Goal: Task Accomplishment & Management: Use online tool/utility

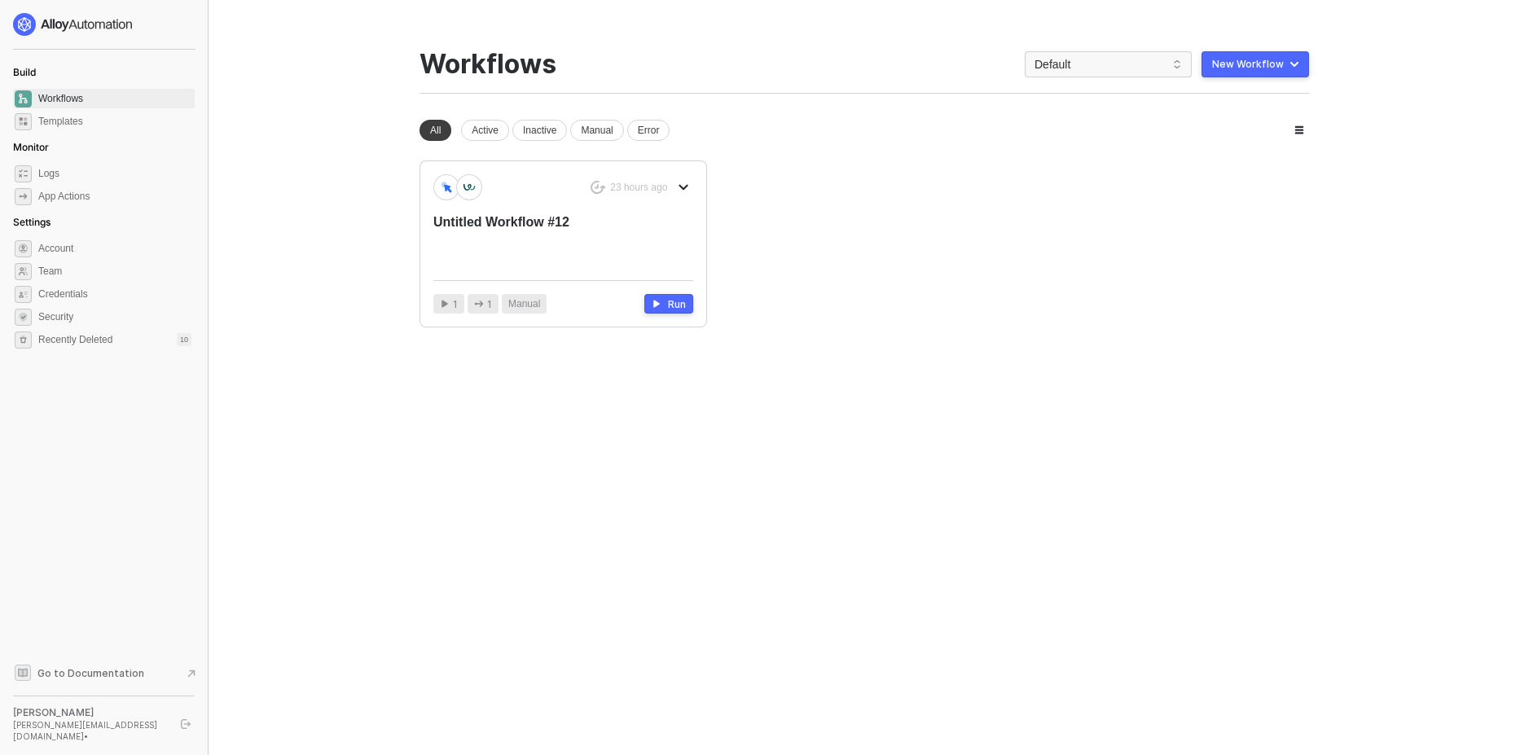
click at [1270, 69] on div "New Workflow" at bounding box center [1248, 64] width 72 height 13
click at [519, 231] on div "Untitled Workflow #12" at bounding box center [537, 240] width 208 height 54
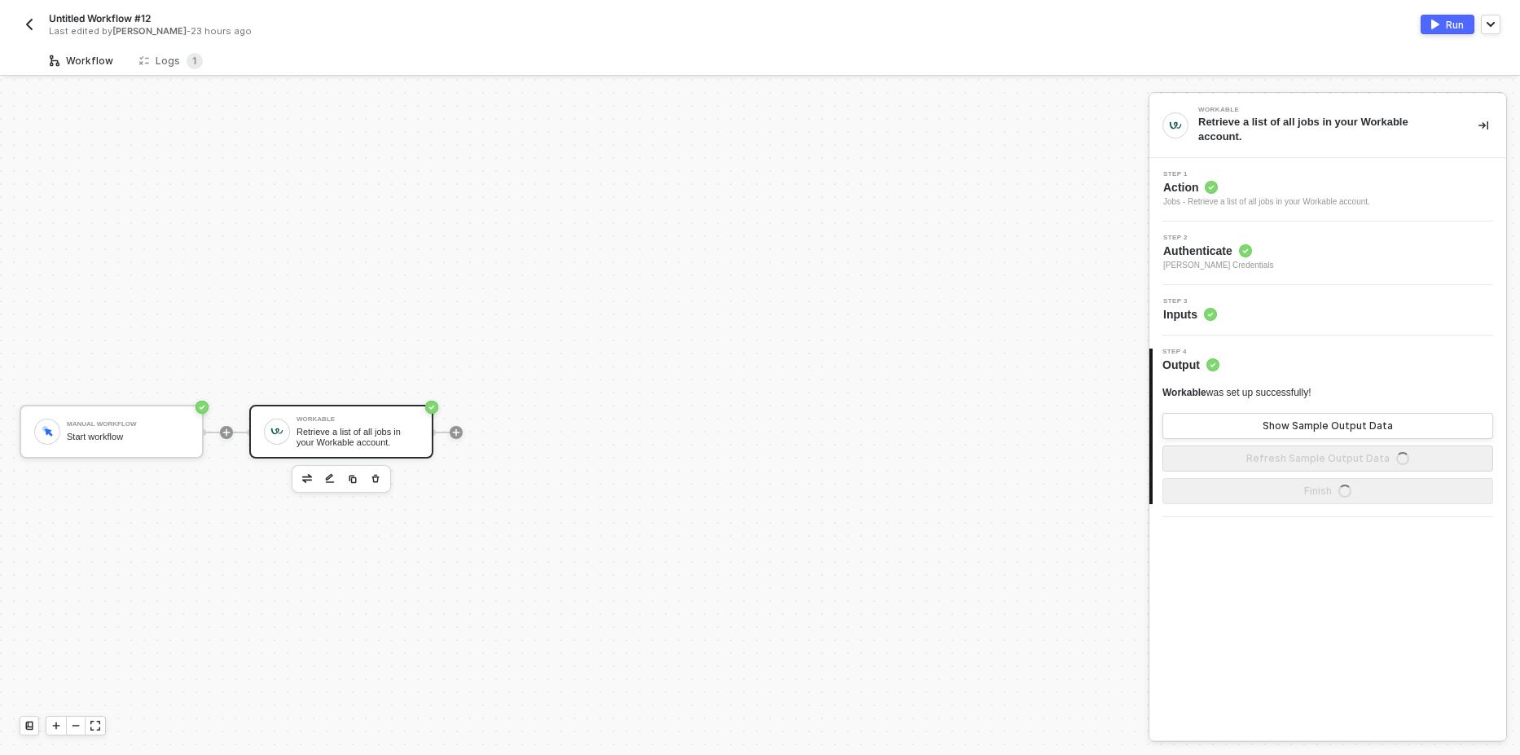
scroll to position [30, 0]
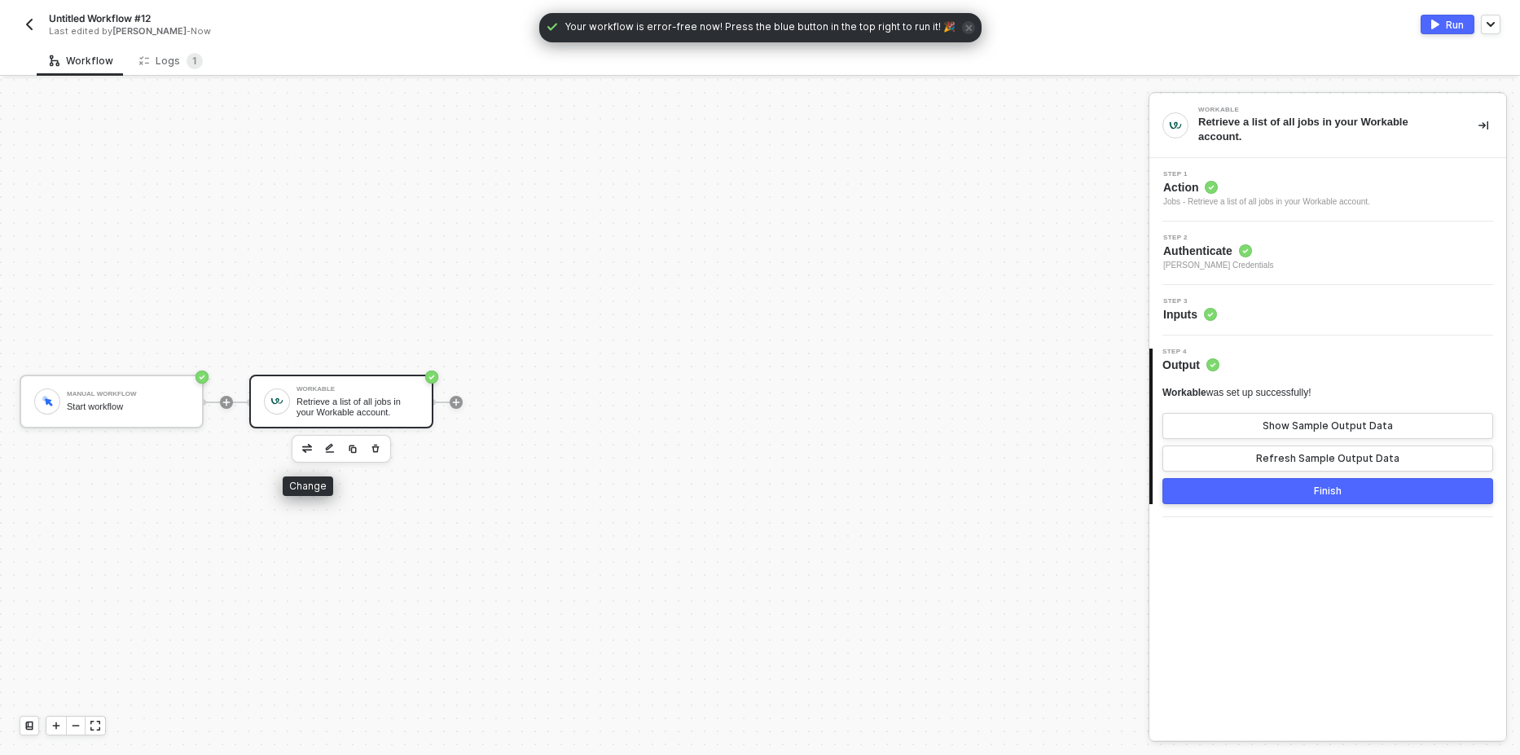
click at [305, 451] on img "button" at bounding box center [307, 448] width 10 height 8
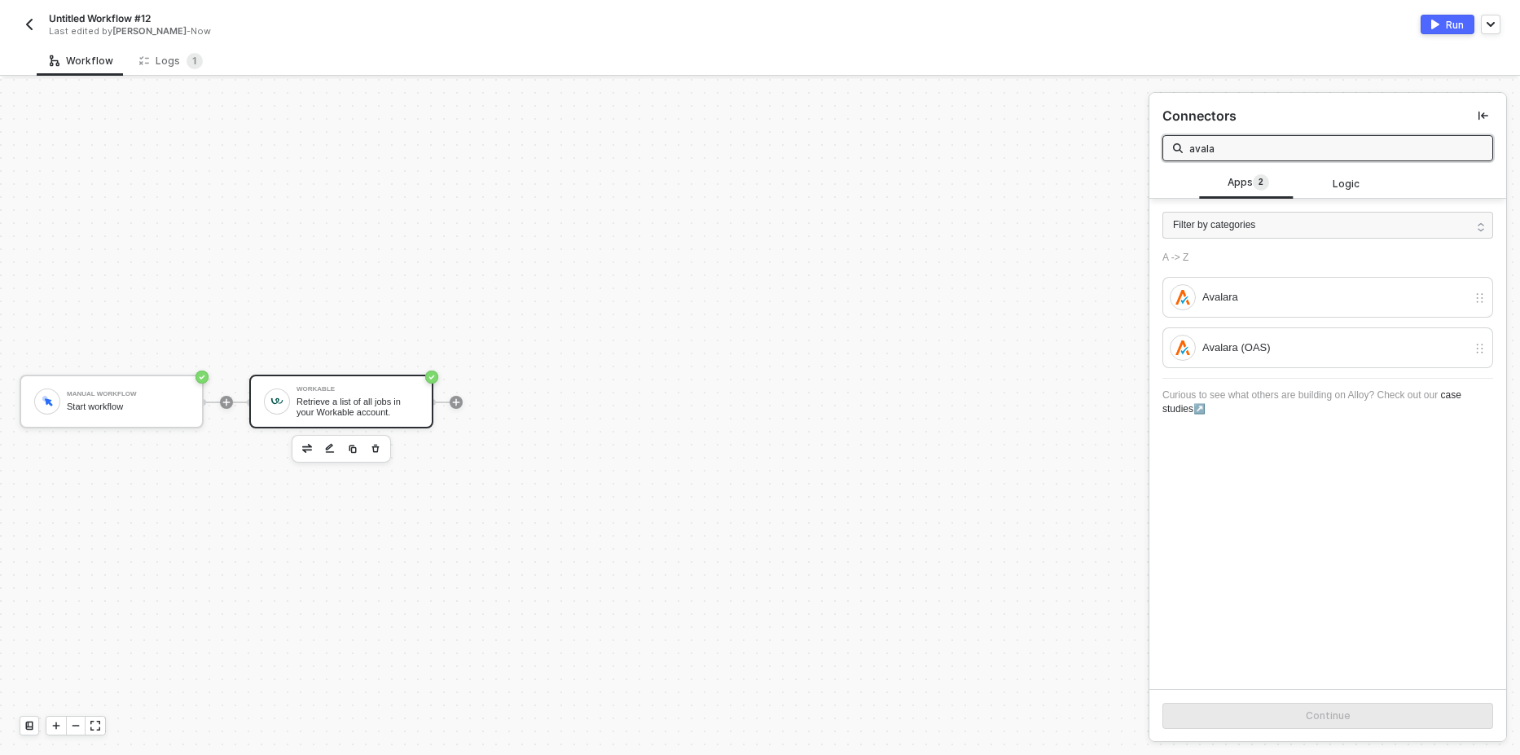
type input "avala"
click at [1257, 351] on div "Avalara (OAS)" at bounding box center [1334, 348] width 265 height 18
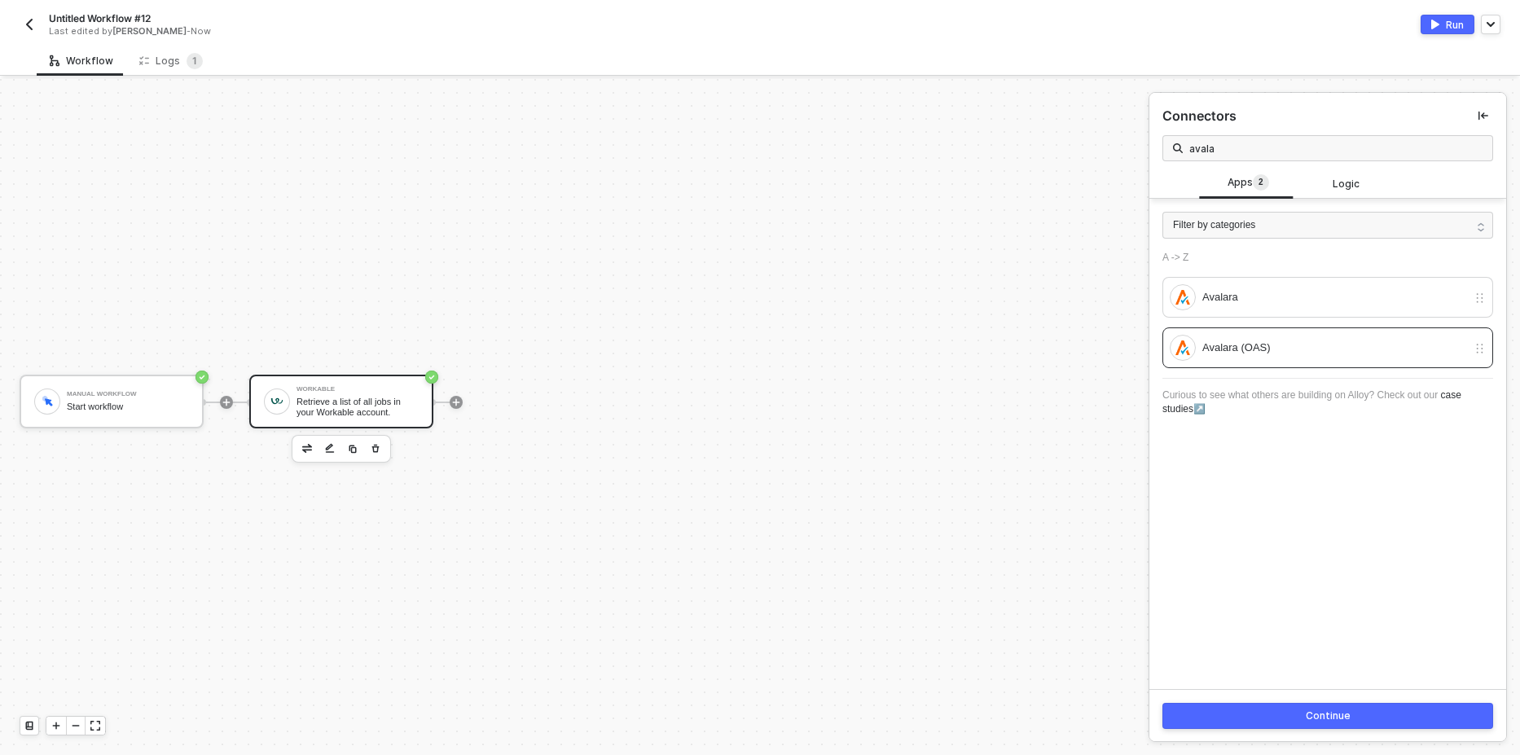
click at [1289, 709] on button "Continue" at bounding box center [1327, 716] width 331 height 26
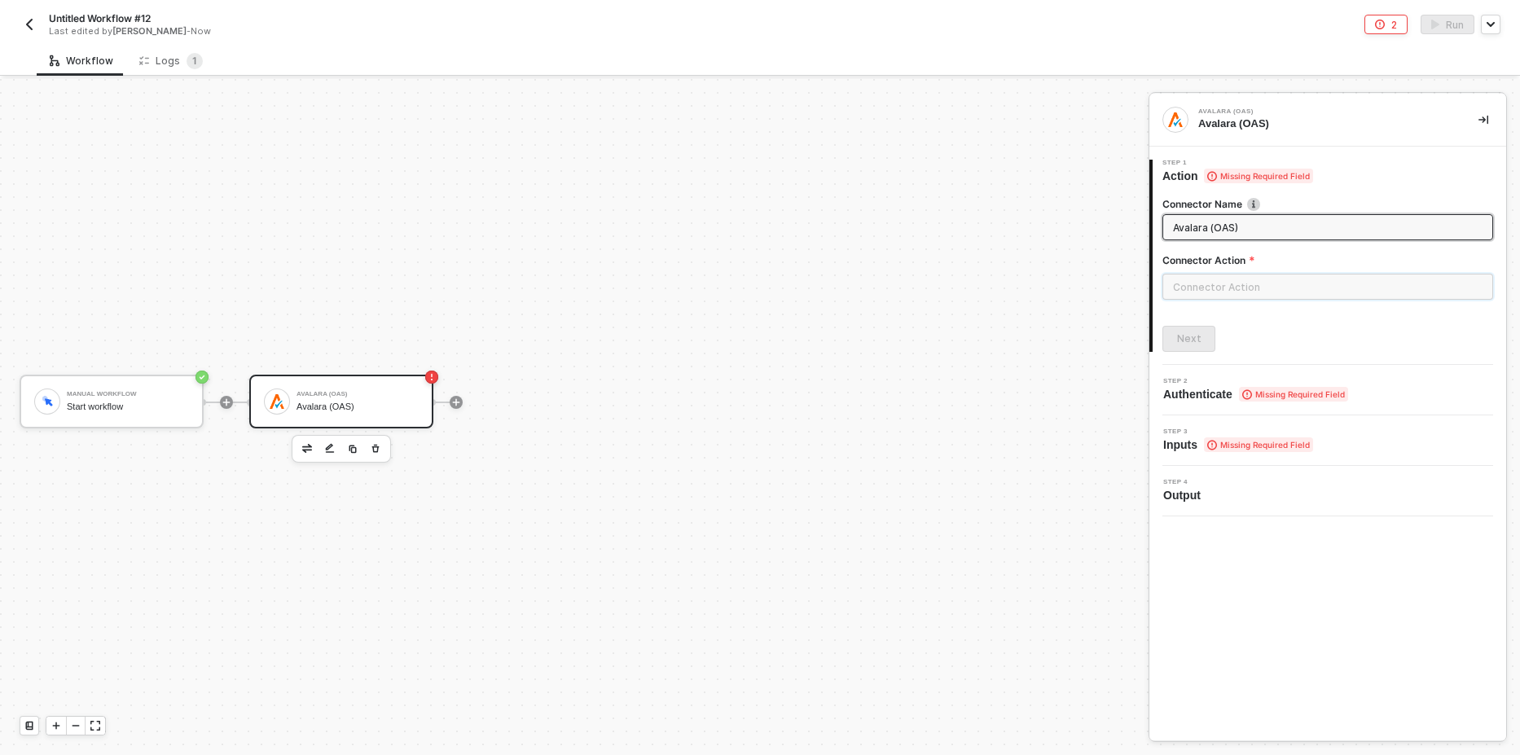
click at [1254, 289] on input "text" at bounding box center [1327, 287] width 331 height 26
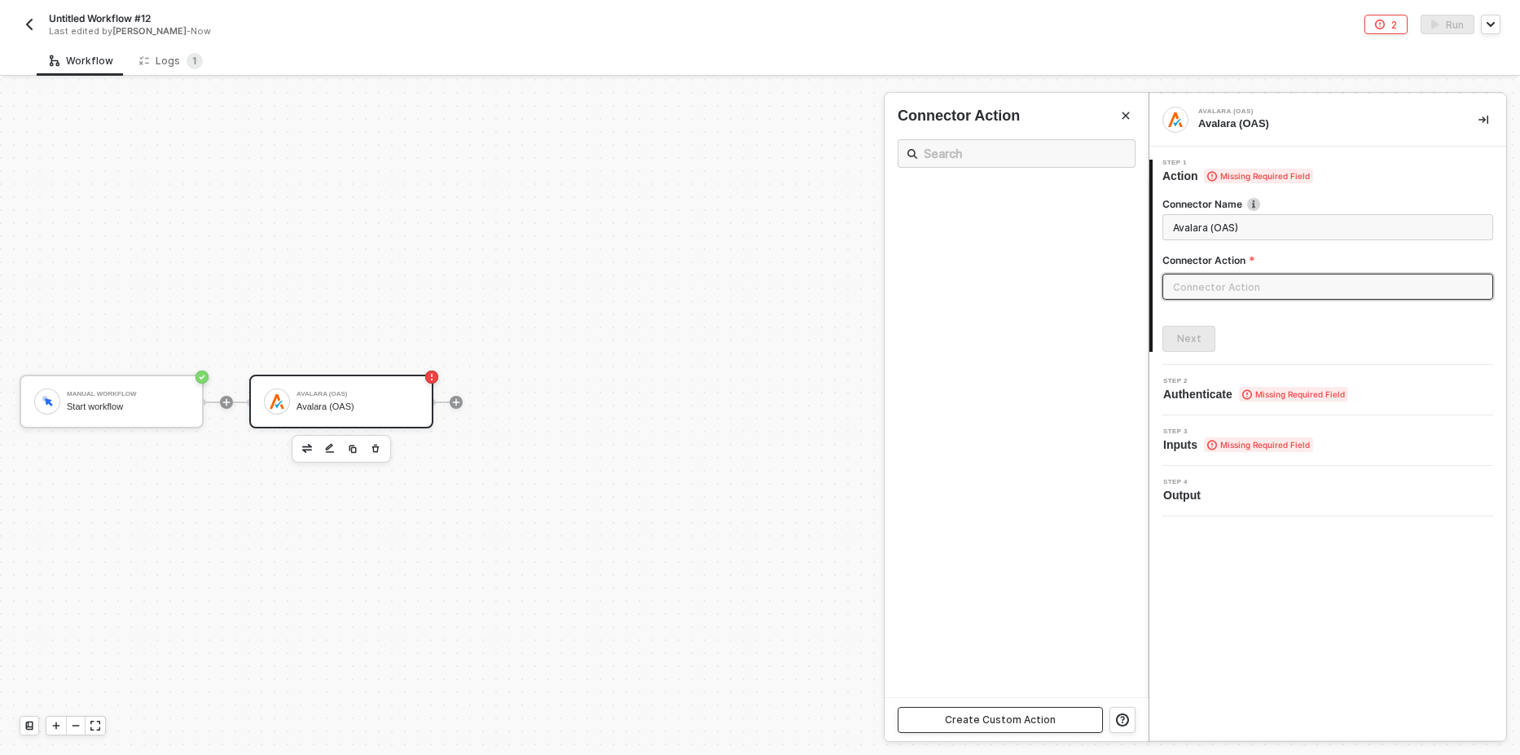
click at [1012, 716] on div "Create Custom Action" at bounding box center [1000, 719] width 111 height 13
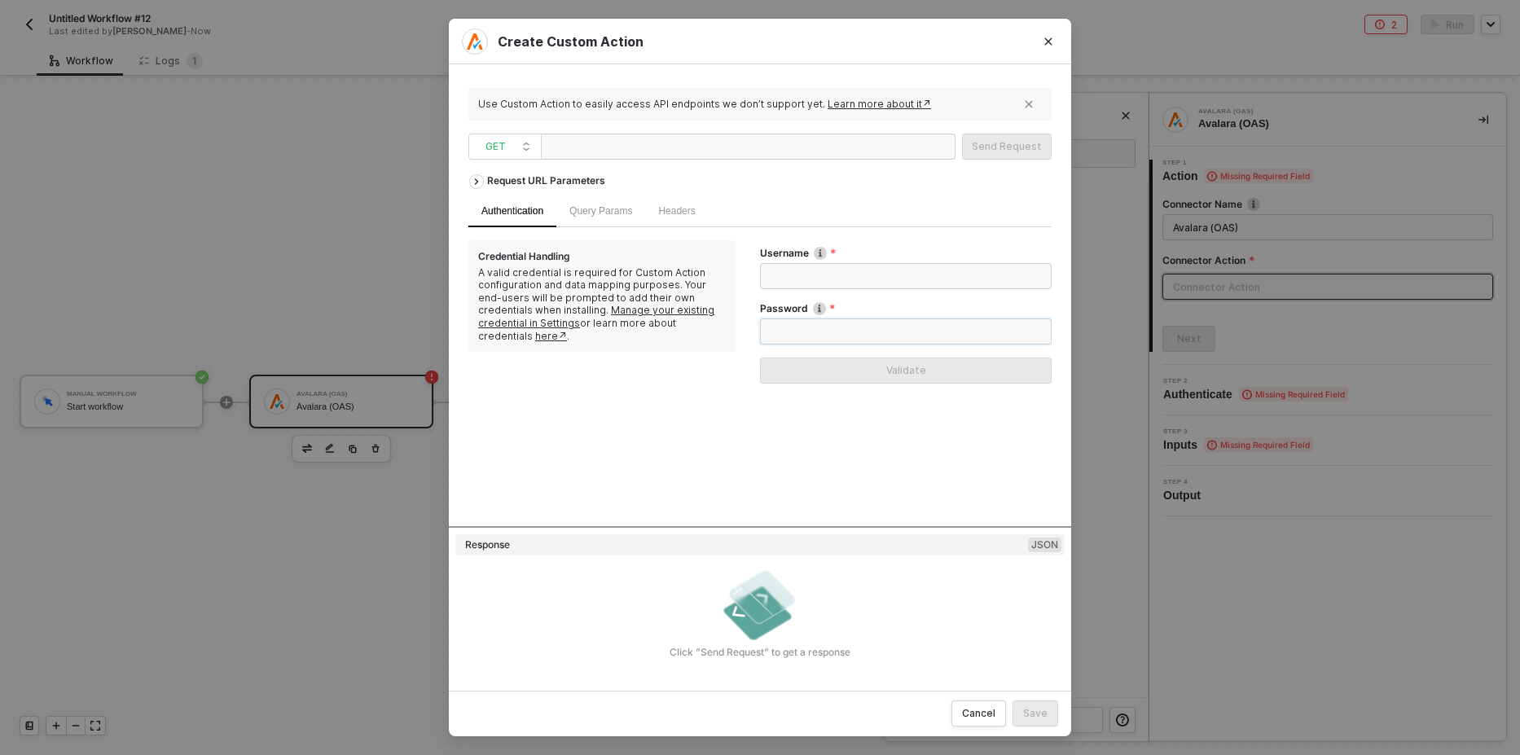
click at [823, 334] on input "Password" at bounding box center [906, 331] width 292 height 26
click at [1045, 43] on icon "Close" at bounding box center [1048, 42] width 10 height 10
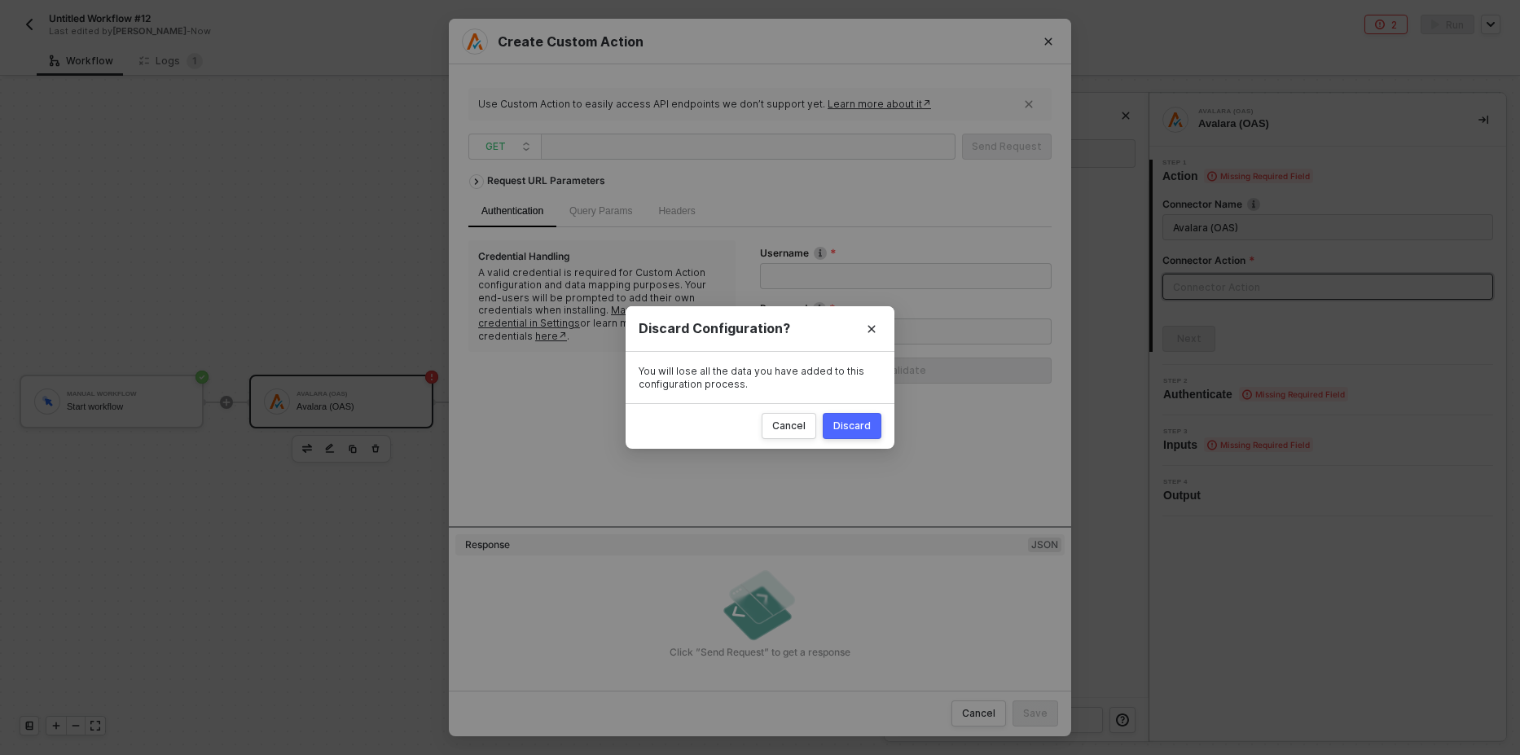
click at [855, 428] on div "Discard" at bounding box center [851, 425] width 37 height 13
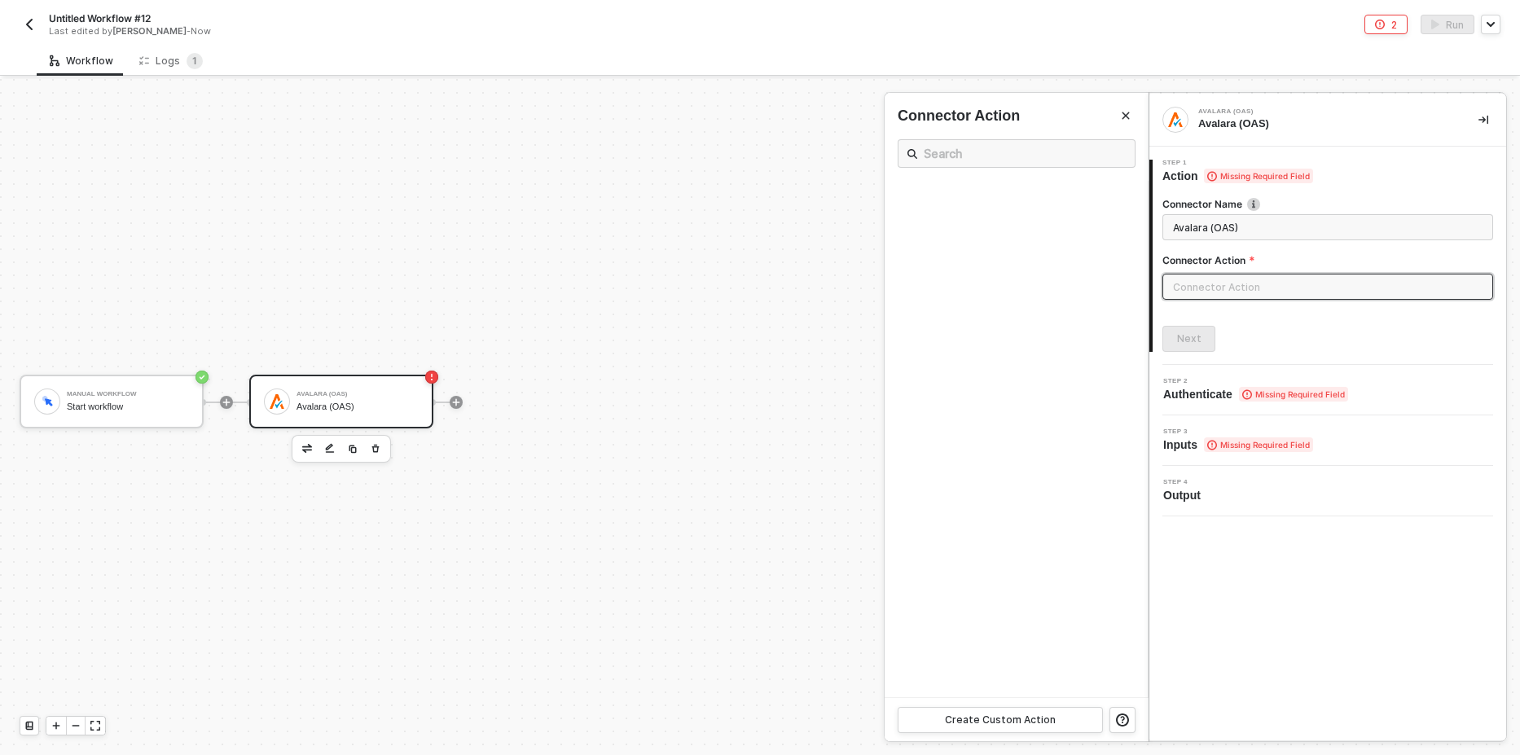
click at [370, 248] on div at bounding box center [760, 417] width 1520 height 676
click at [1188, 288] on input "text" at bounding box center [1327, 287] width 331 height 26
drag, startPoint x: 709, startPoint y: 299, endPoint x: 625, endPoint y: 300, distance: 83.9
click at [707, 300] on div at bounding box center [760, 417] width 1520 height 676
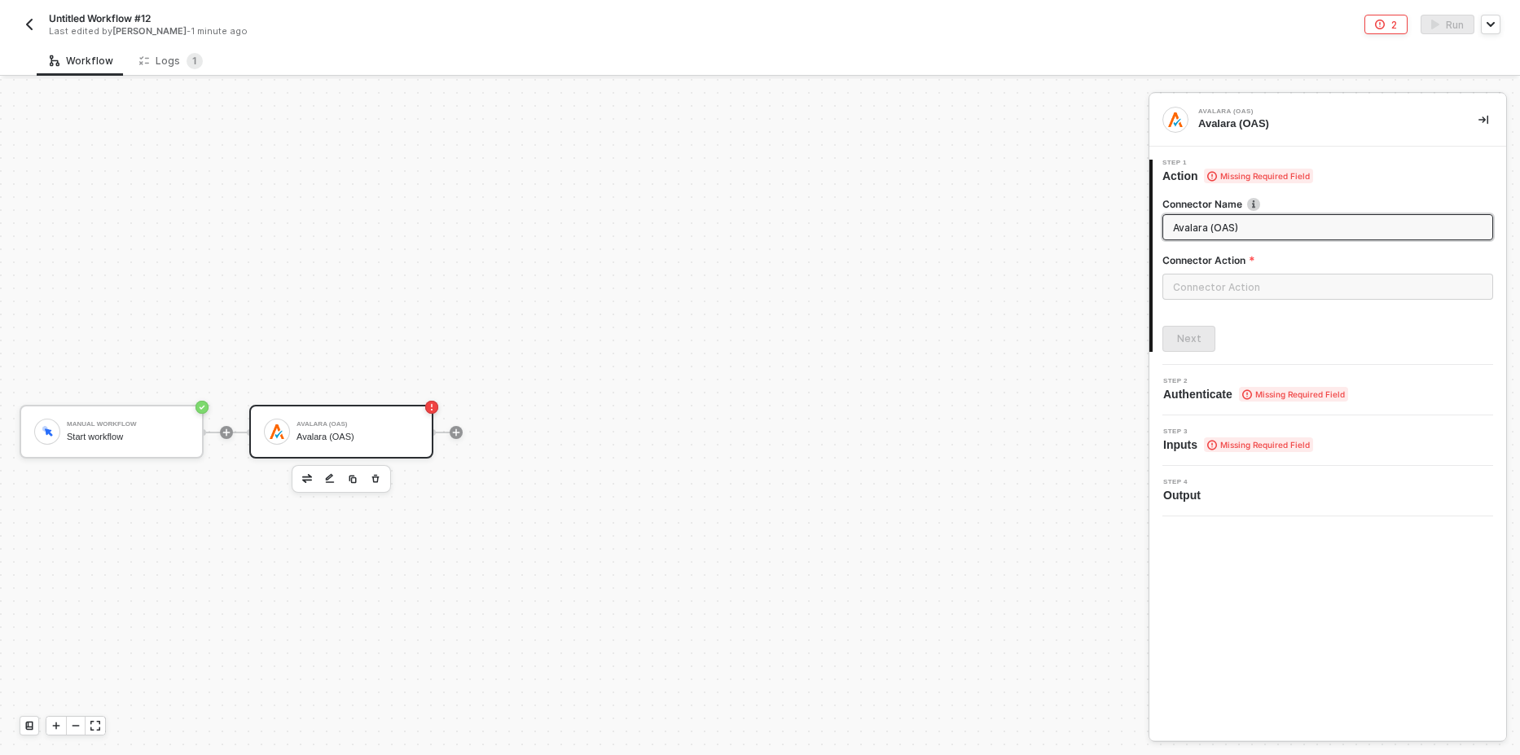
scroll to position [30, 0]
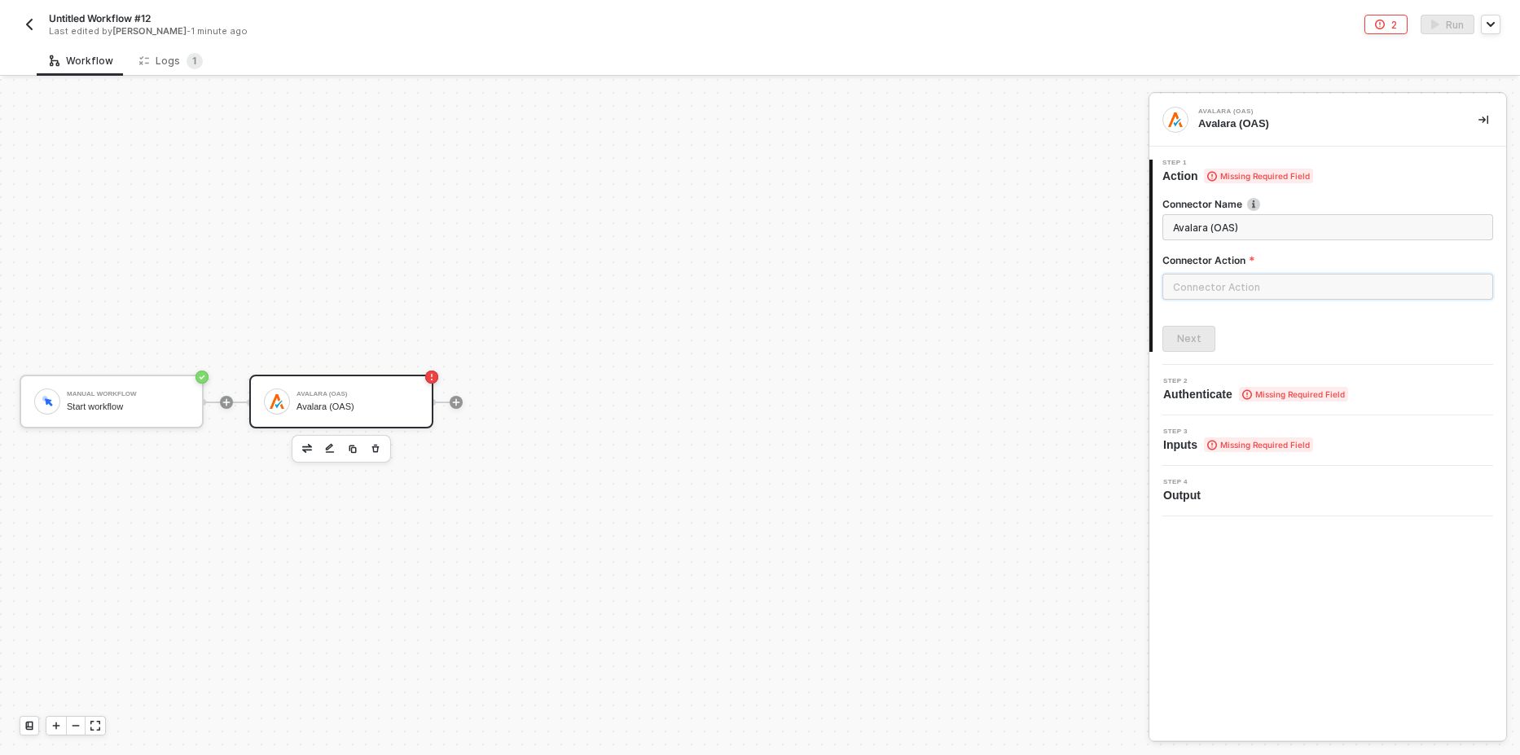
click at [1187, 280] on input "text" at bounding box center [1327, 287] width 331 height 26
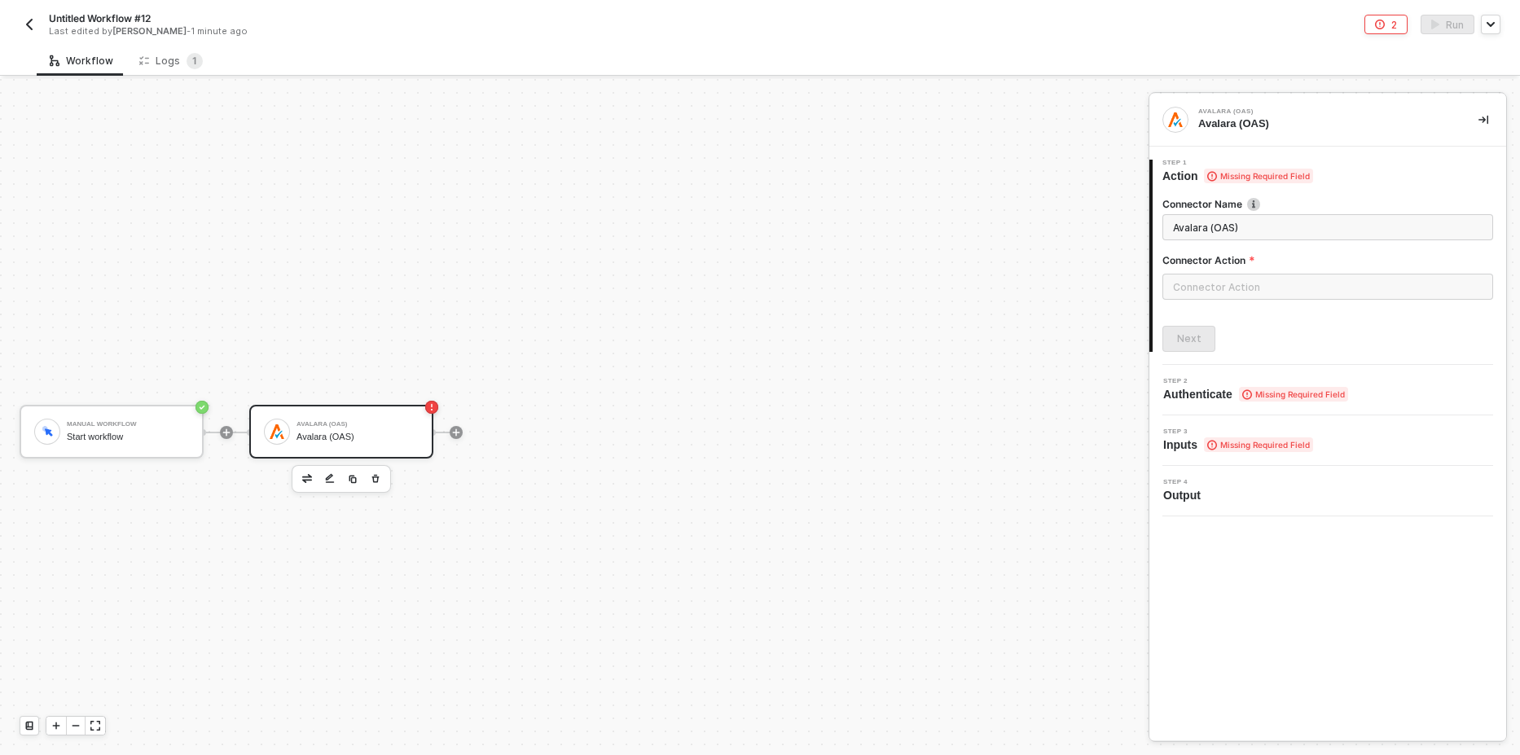
scroll to position [30, 0]
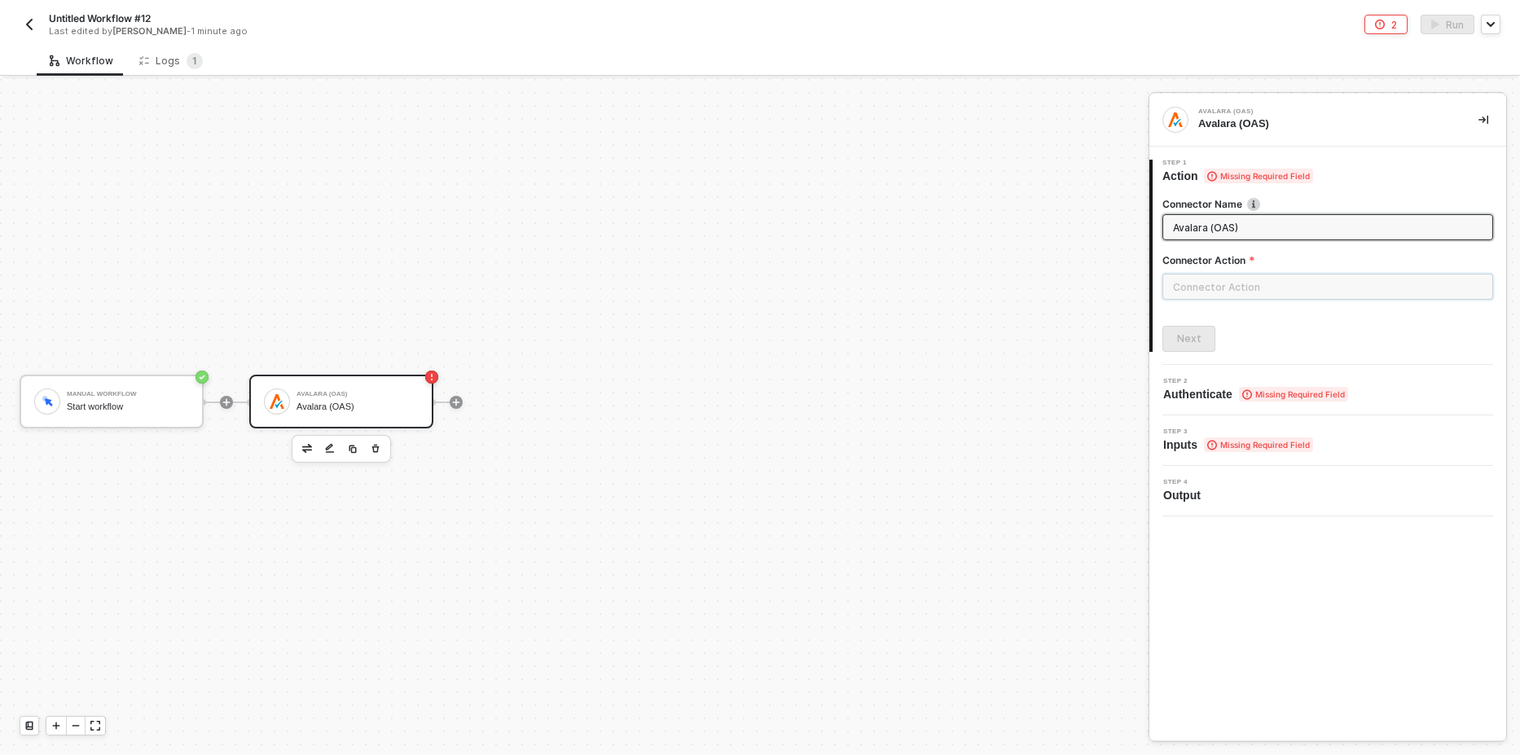
click at [1192, 286] on input "text" at bounding box center [1327, 287] width 331 height 26
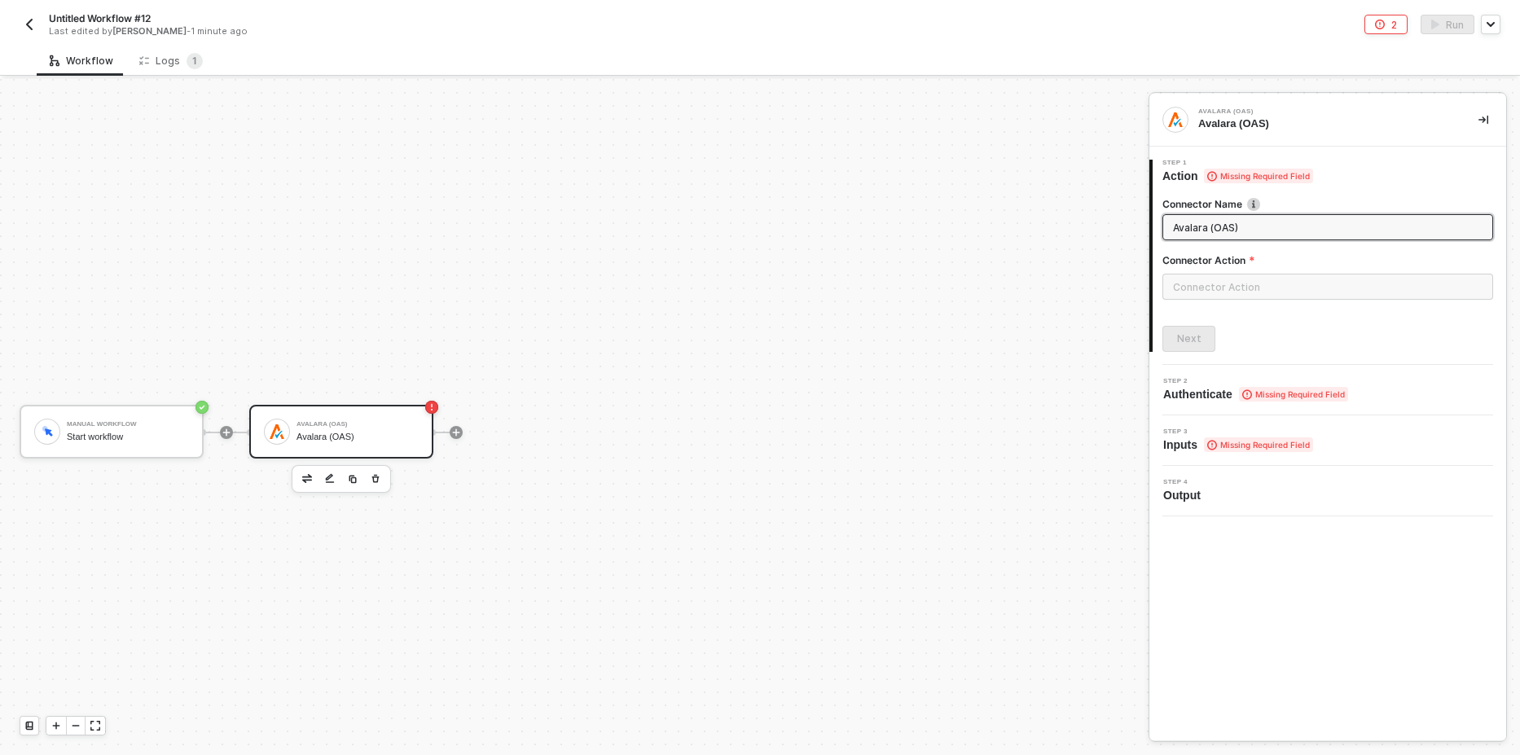
scroll to position [30, 0]
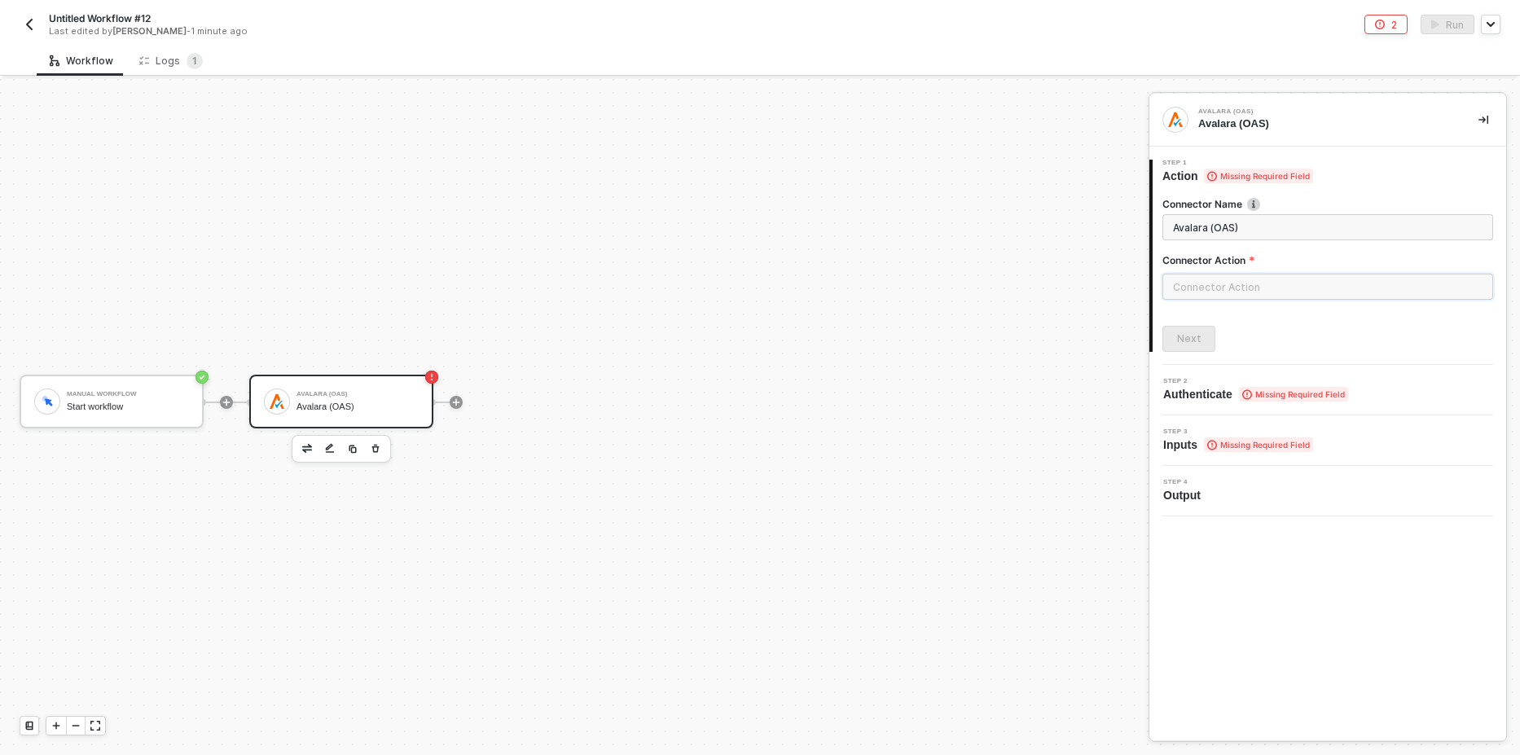
click at [1196, 287] on input "text" at bounding box center [1327, 287] width 331 height 26
click at [647, 407] on div at bounding box center [760, 417] width 1520 height 676
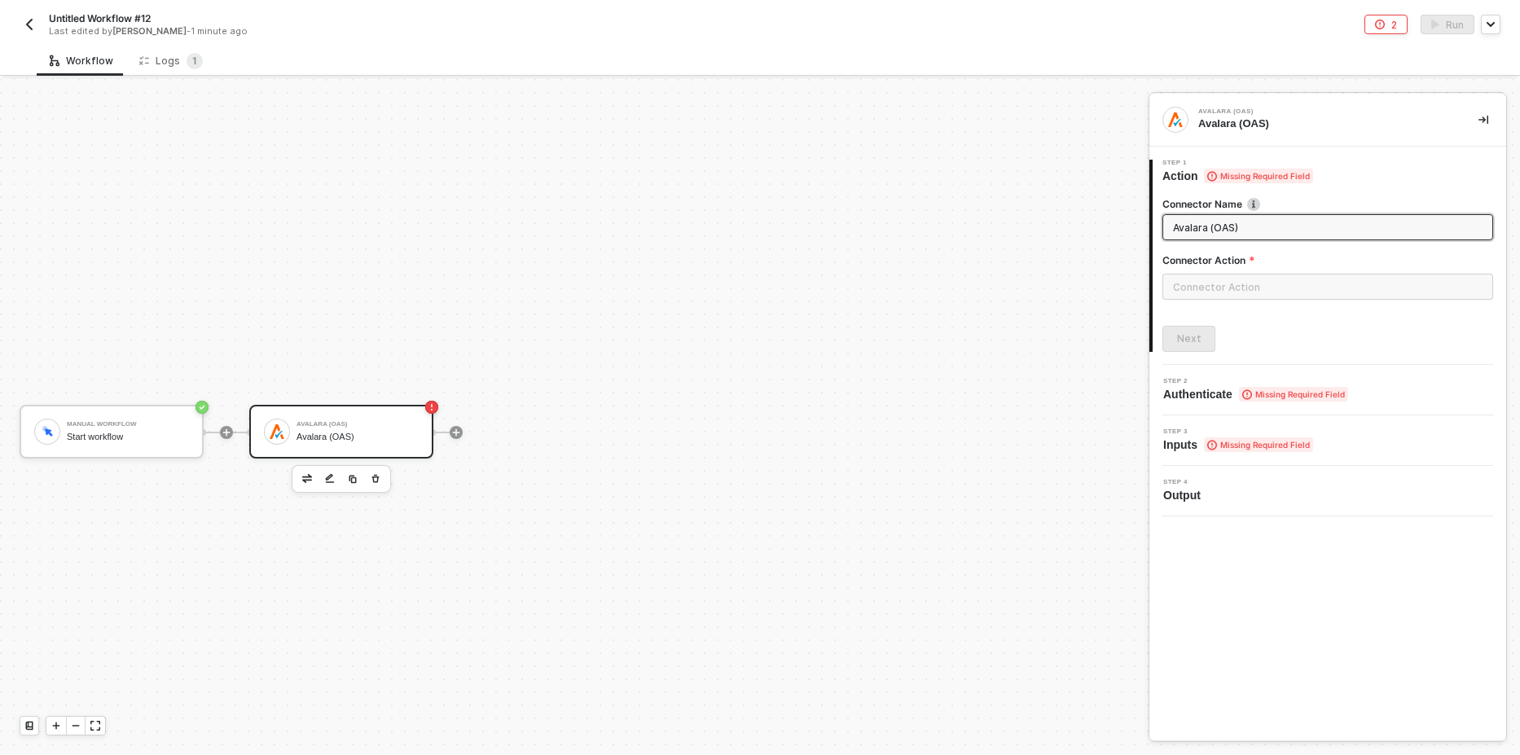
scroll to position [30, 0]
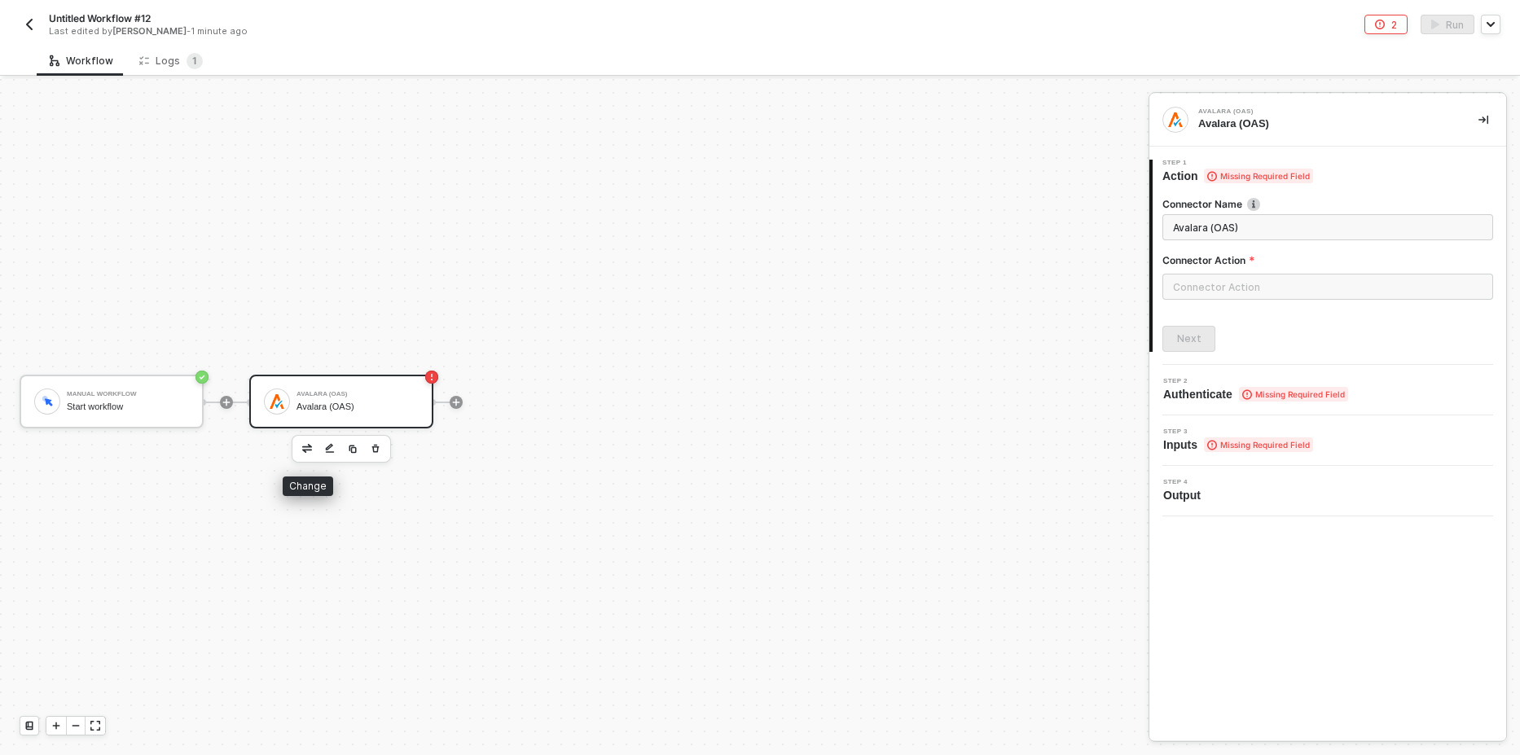
click at [303, 450] on img "button" at bounding box center [307, 448] width 10 height 8
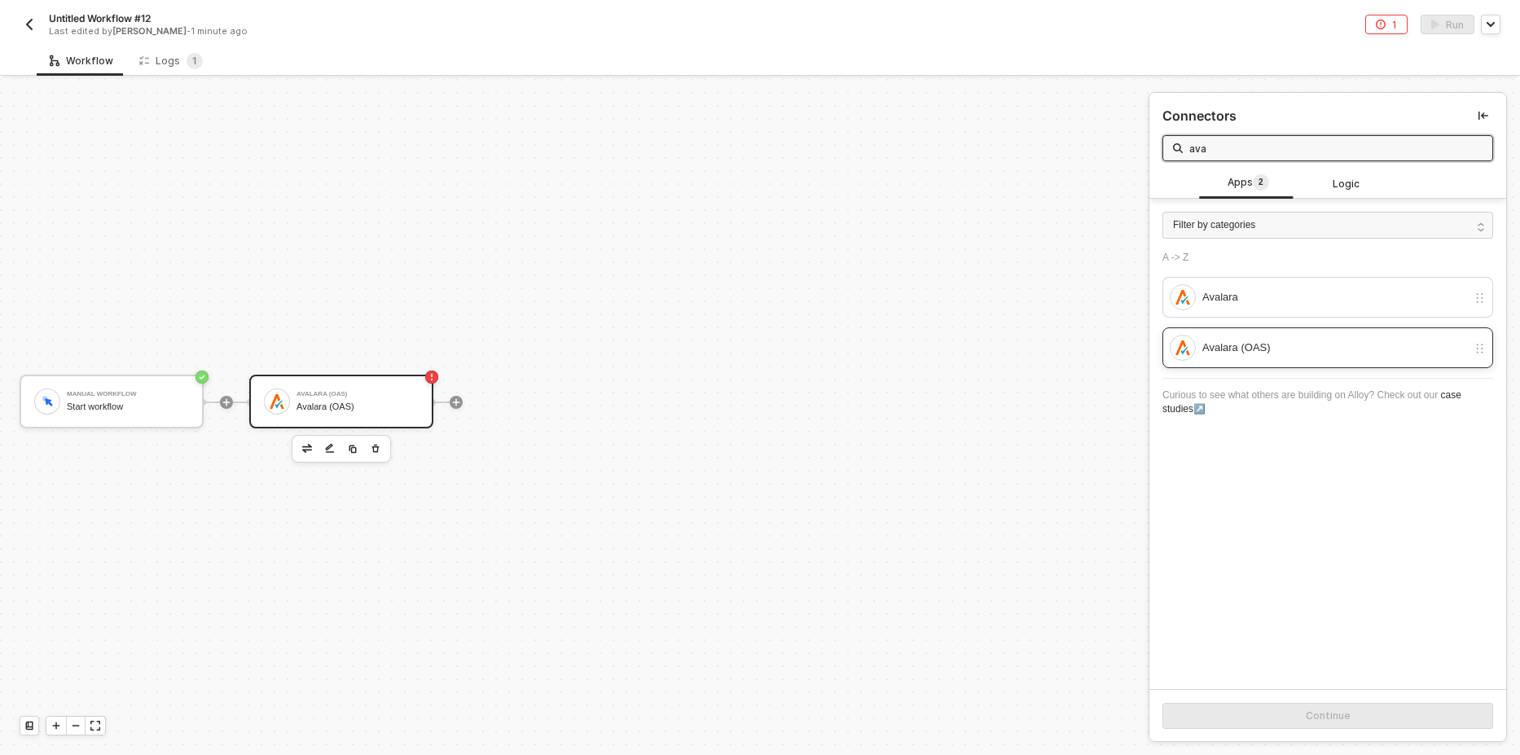
type input "ava"
click at [1226, 335] on div "Avalara (OAS)" at bounding box center [1318, 348] width 297 height 26
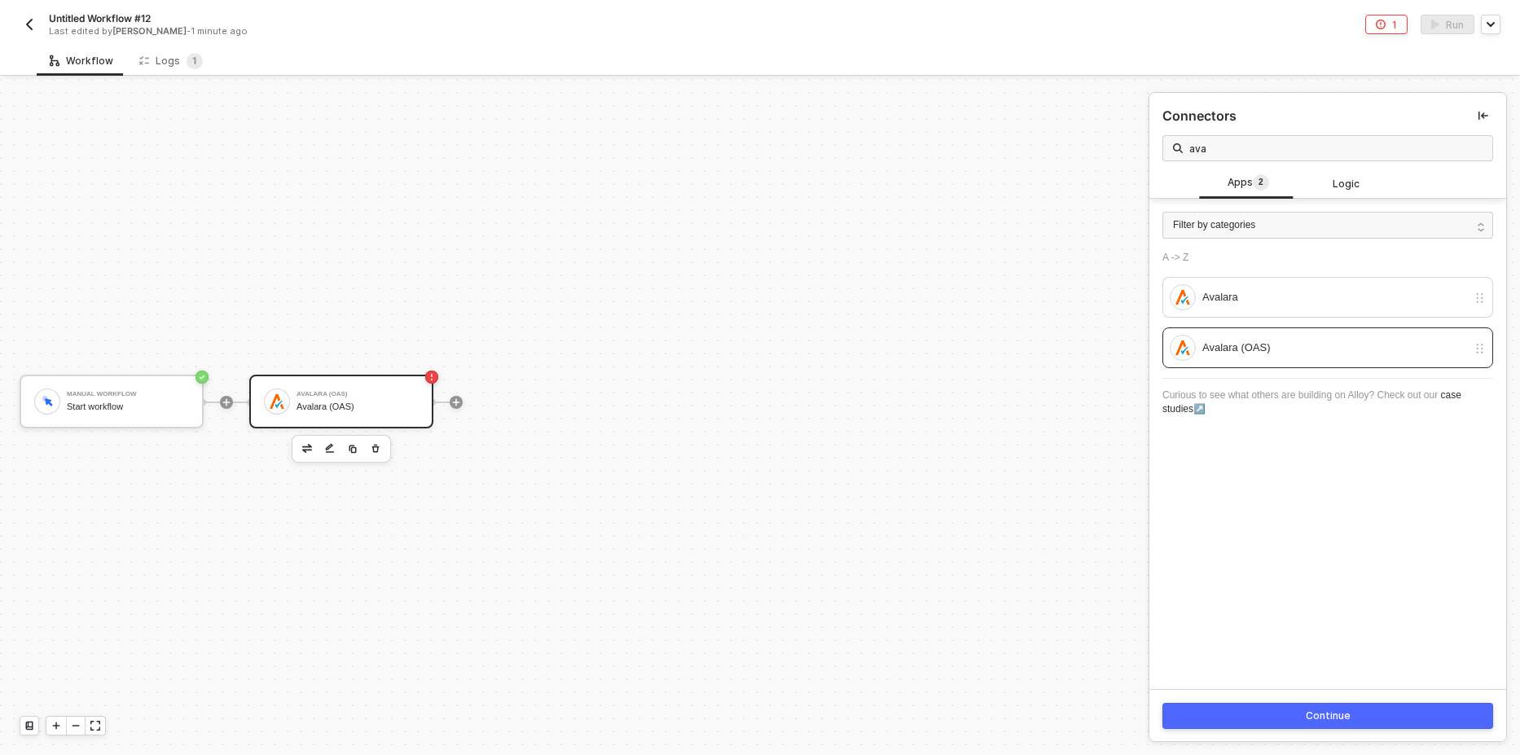
click at [1271, 708] on button "Continue" at bounding box center [1327, 716] width 331 height 26
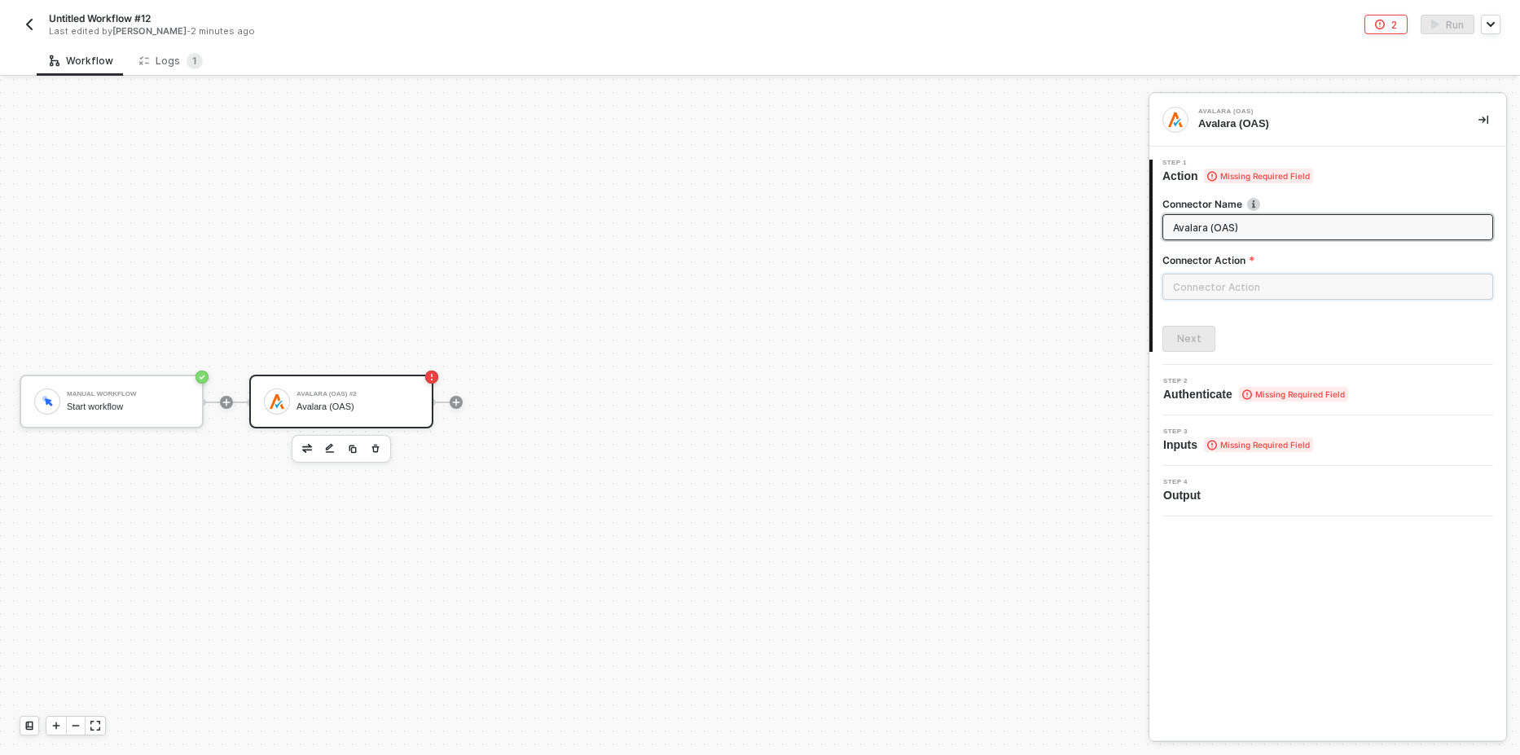
click at [1251, 281] on input "text" at bounding box center [1327, 287] width 331 height 26
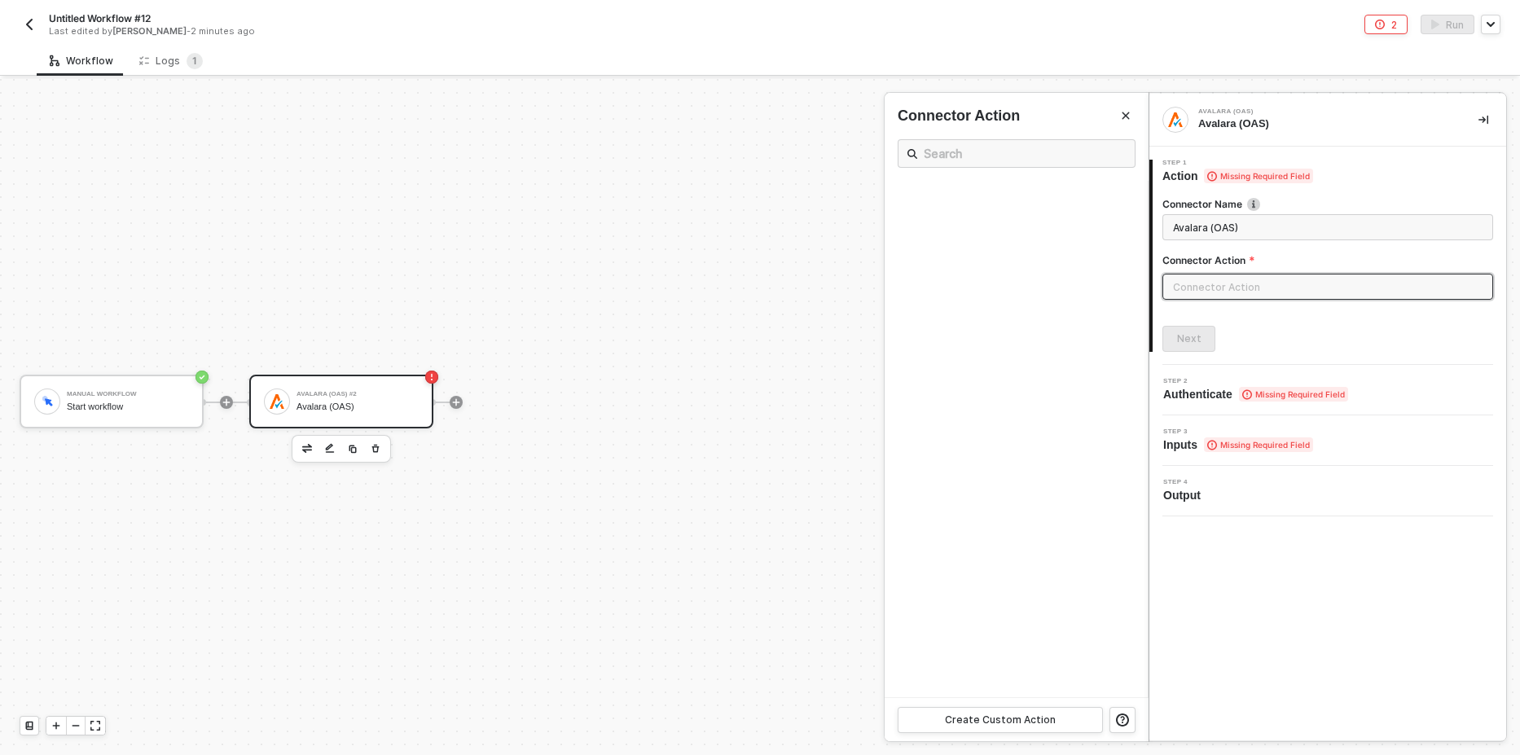
click at [998, 434] on ul at bounding box center [1016, 439] width 264 height 516
click at [494, 307] on div at bounding box center [760, 417] width 1520 height 676
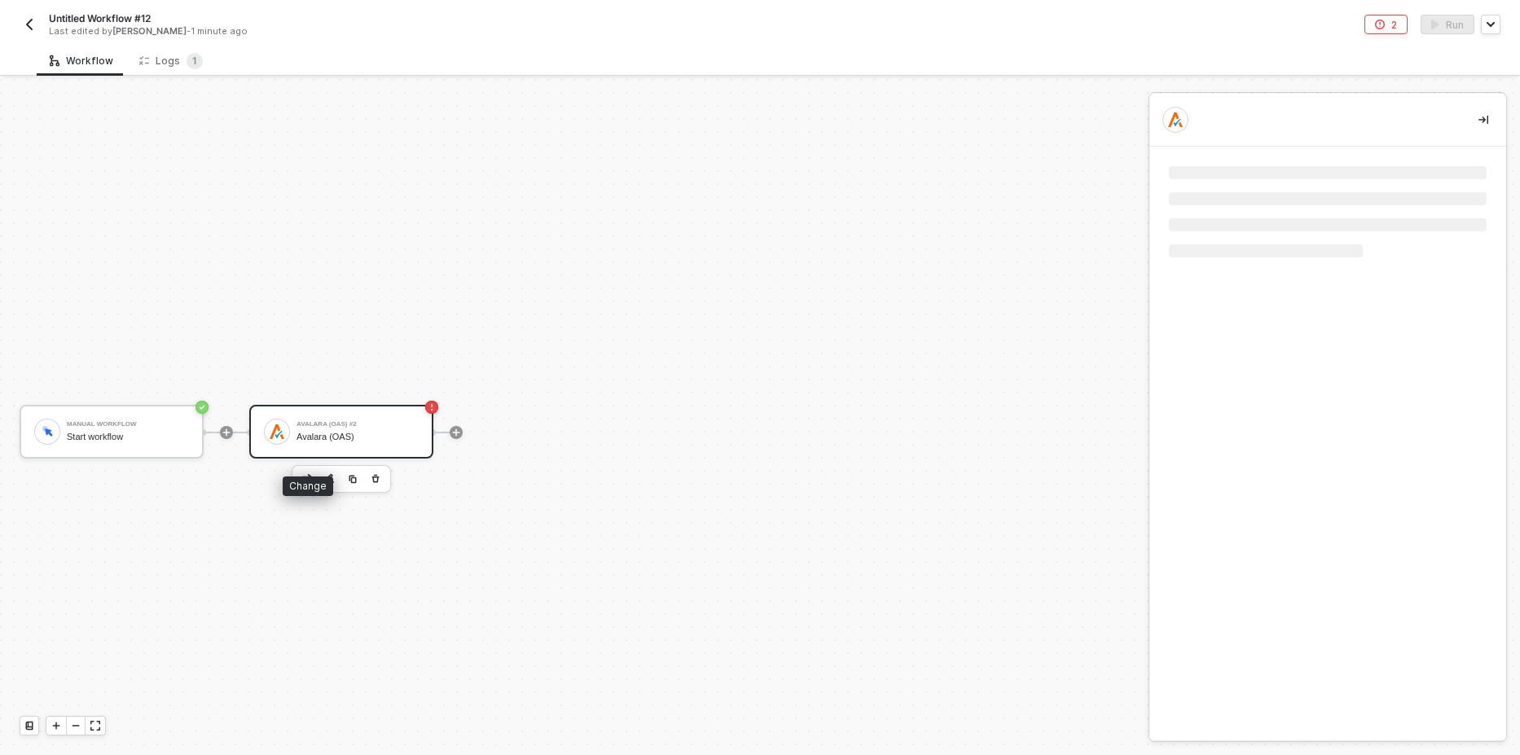
scroll to position [30, 0]
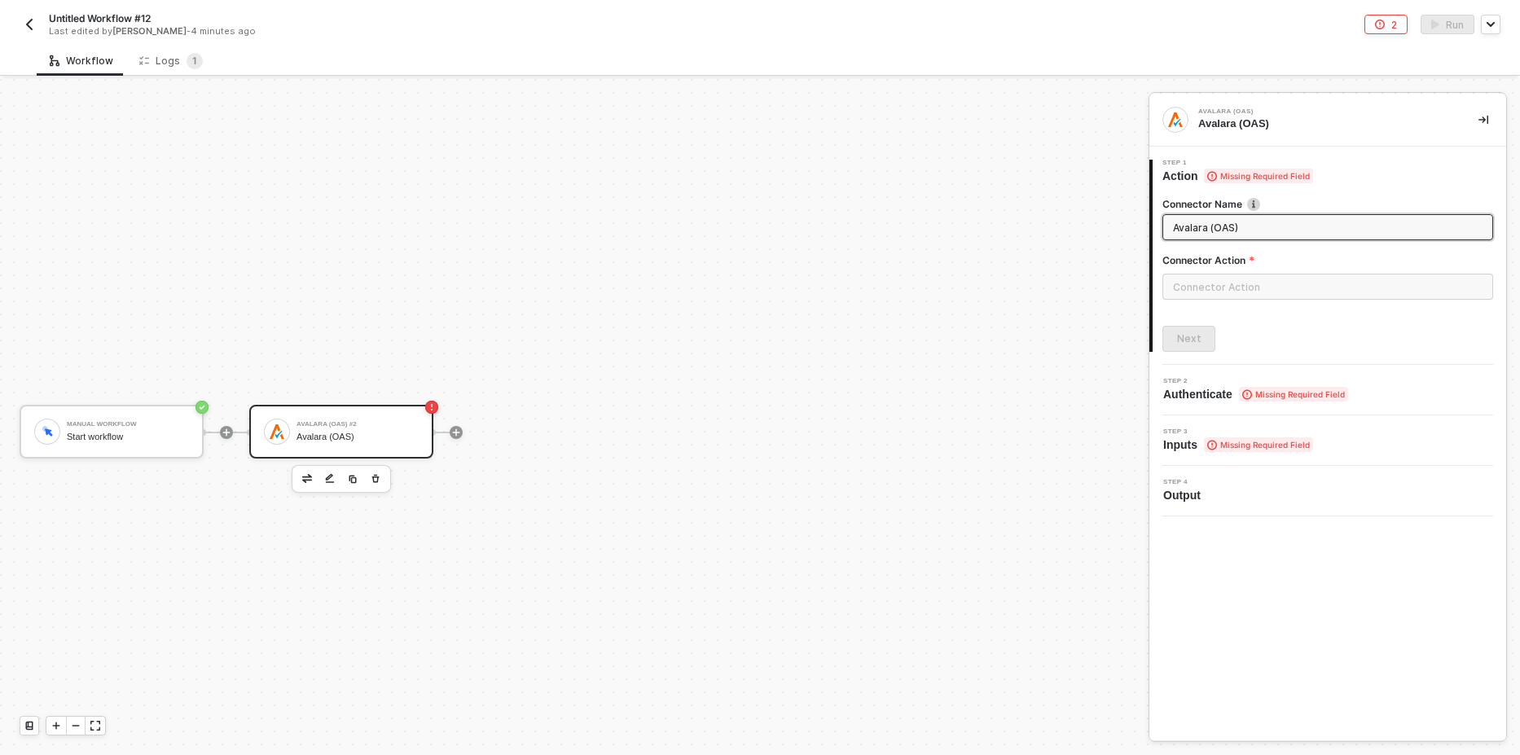
scroll to position [30, 0]
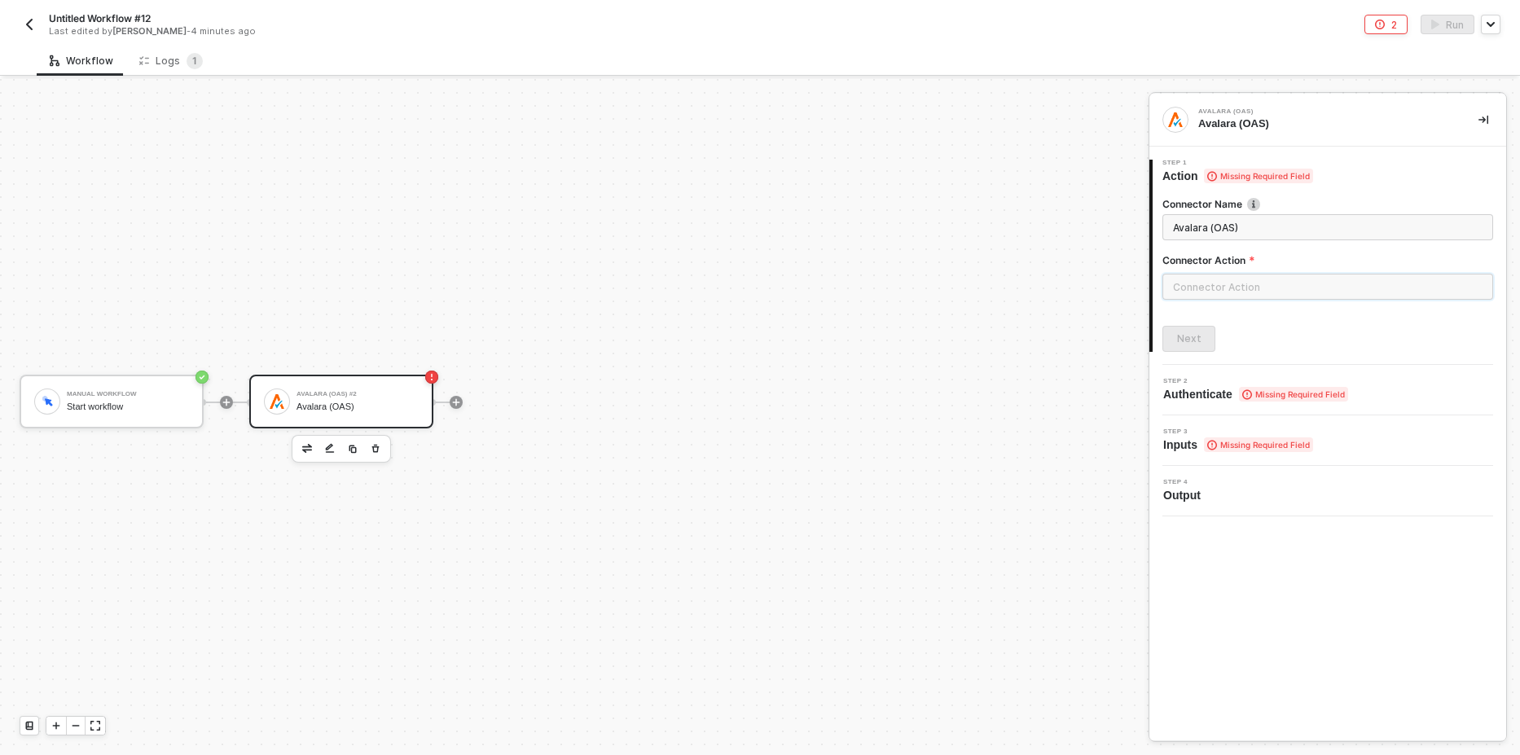
click at [1228, 288] on input "text" at bounding box center [1327, 287] width 331 height 26
click at [964, 200] on div "Transactions" at bounding box center [1016, 197] width 237 height 14
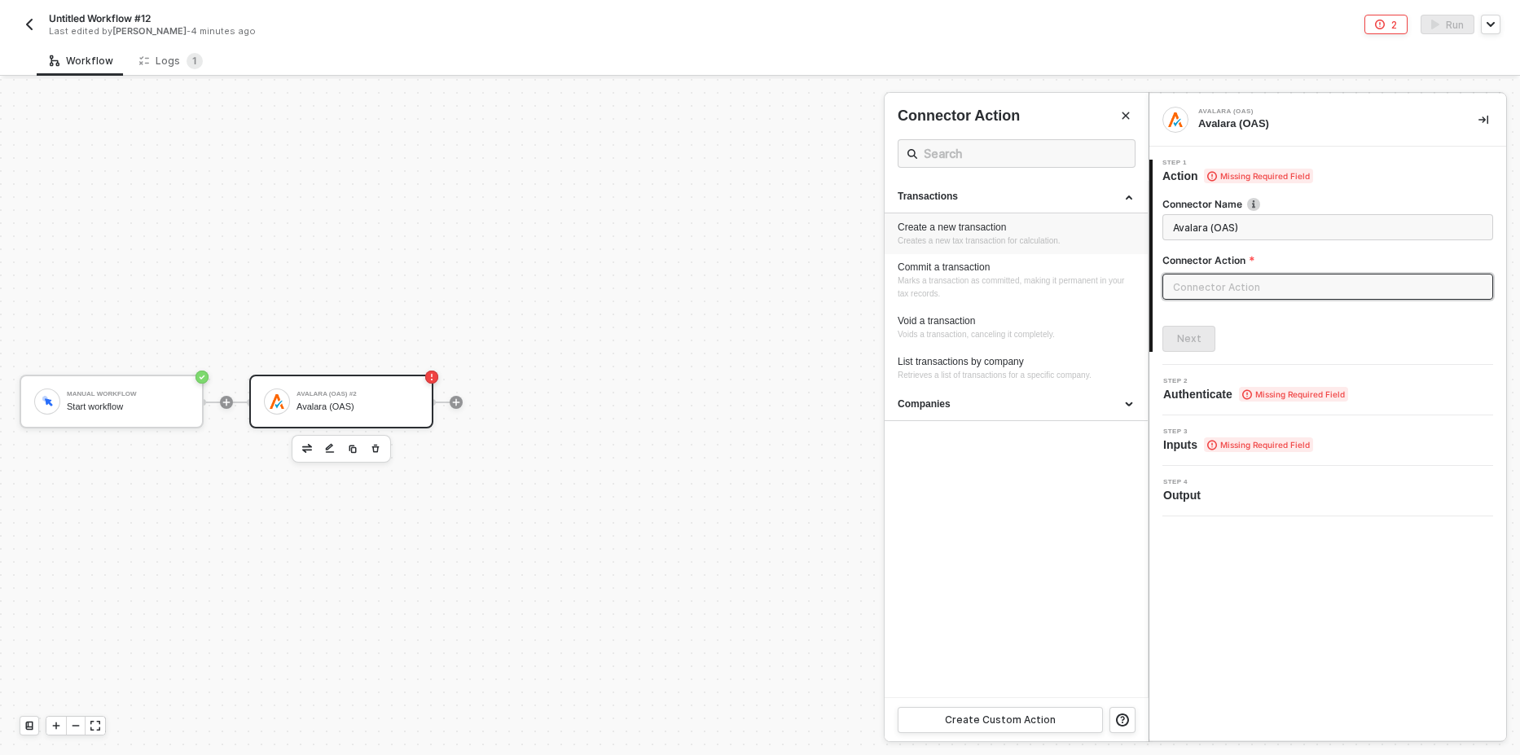
click at [964, 237] on span "Creates a new tax transaction for calculation." at bounding box center [979, 240] width 163 height 9
type input "Creates a new tax transaction for calculation."
type input "Transactions - Create a new transaction"
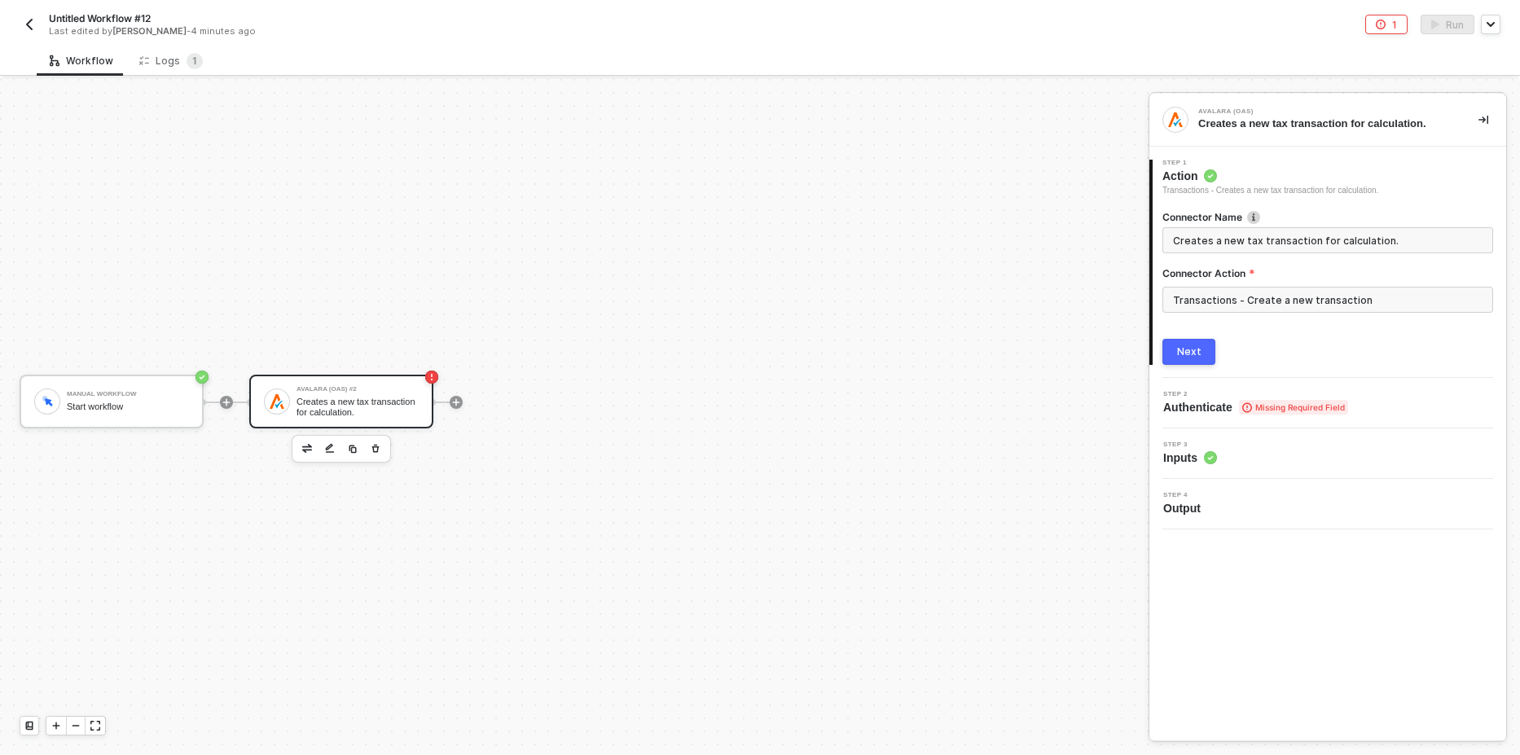
click at [1214, 349] on button "Next" at bounding box center [1188, 352] width 53 height 26
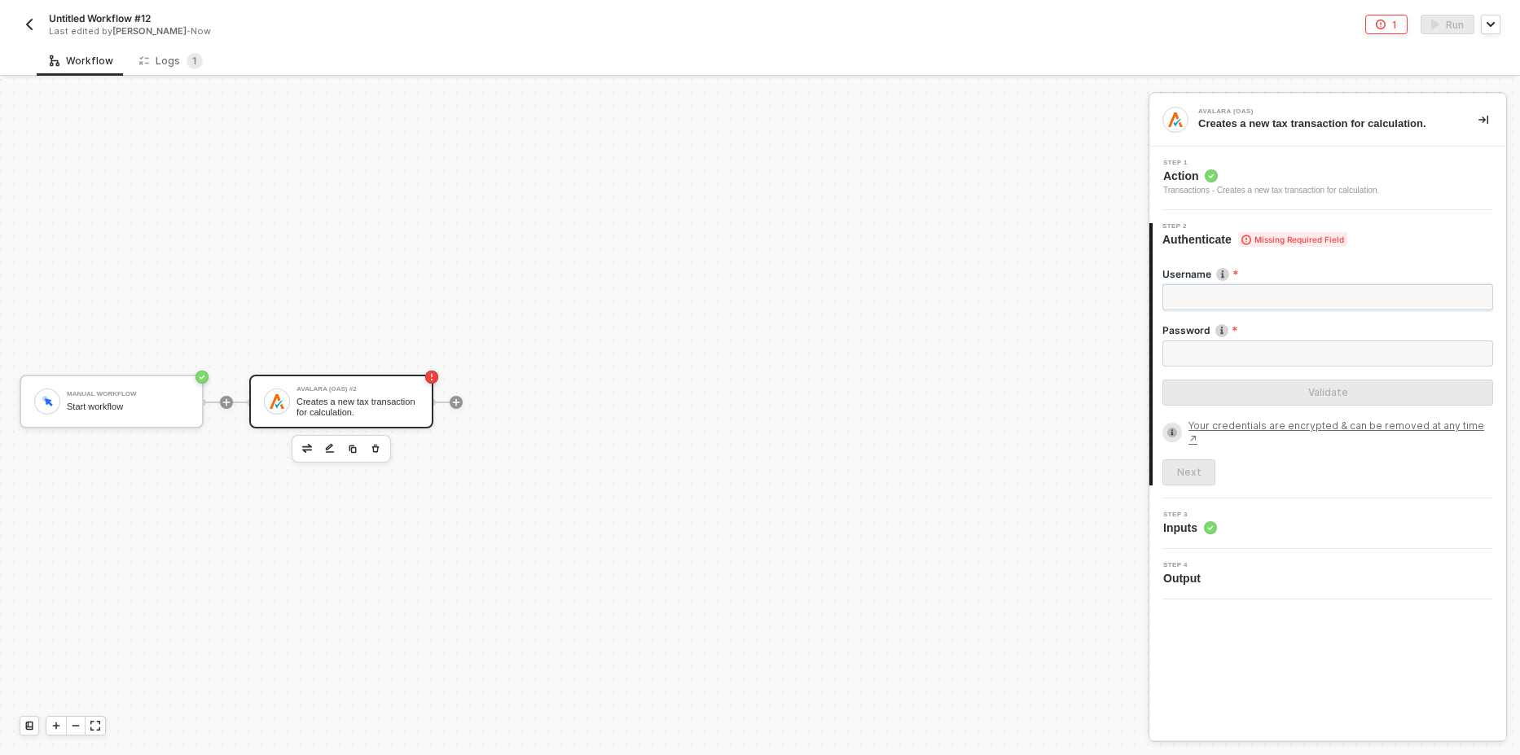
click at [1206, 299] on input "Username" at bounding box center [1327, 297] width 331 height 26
click at [978, 314] on div "Manual Workflow Start workflow Avalara (OAS) #2 Creates a new tax transaction f…" at bounding box center [570, 402] width 1140 height 706
click at [1225, 353] on input "Password" at bounding box center [1327, 353] width 331 height 26
click at [1273, 300] on input "Username" at bounding box center [1327, 297] width 331 height 26
click at [843, 336] on div "Manual Workflow Start workflow Avalara (OAS) #2 Creates a new tax transaction f…" at bounding box center [570, 402] width 1140 height 706
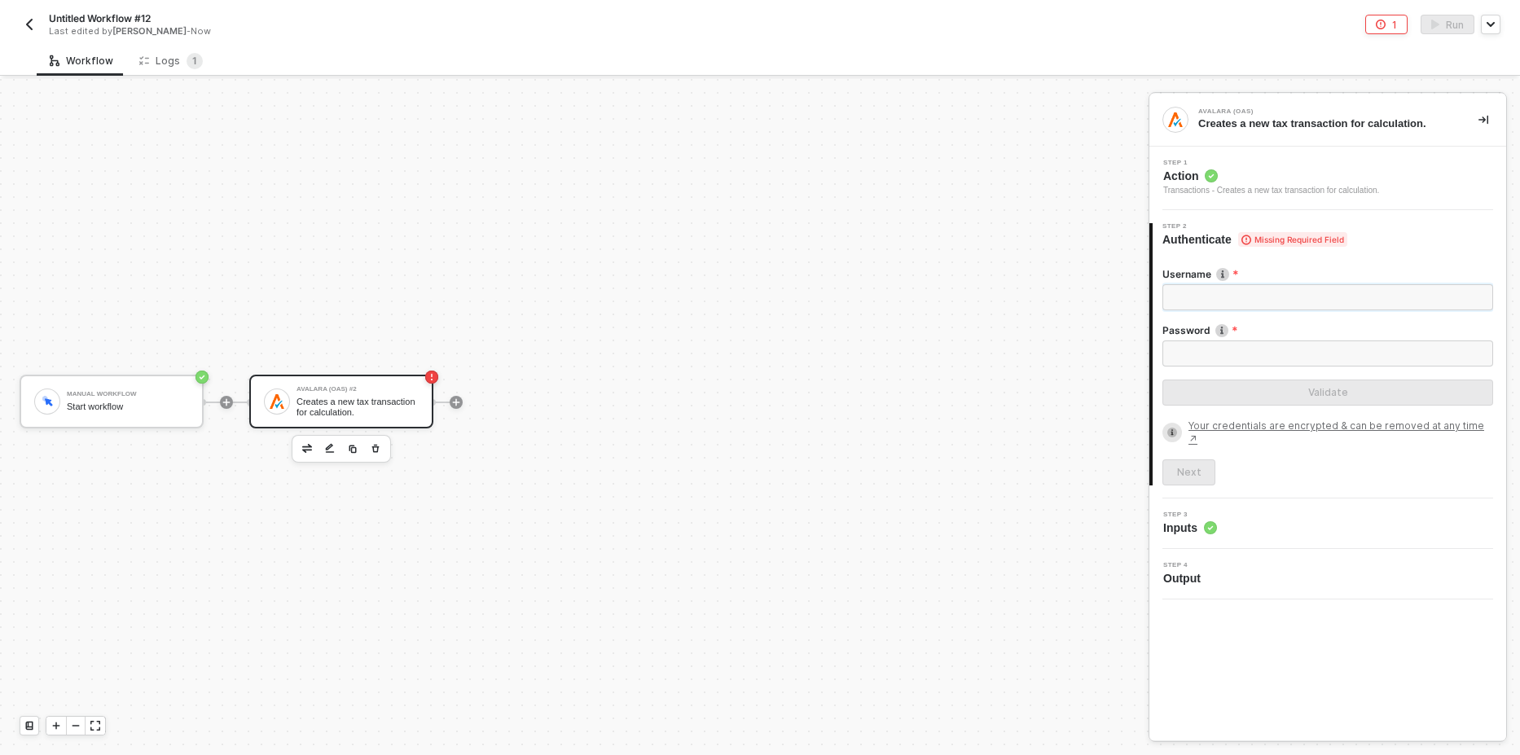
click at [1207, 298] on input "Username" at bounding box center [1327, 297] width 331 height 26
drag, startPoint x: 928, startPoint y: 318, endPoint x: 1038, endPoint y: 420, distance: 150.4
click at [928, 318] on div "Manual Workflow Start workflow Avalara (OAS) #2 Creates a new tax transaction f…" at bounding box center [570, 402] width 1140 height 706
click at [1275, 516] on div "Step 3 Inputs" at bounding box center [1329, 523] width 353 height 24
click at [1266, 284] on input "Username" at bounding box center [1327, 297] width 331 height 26
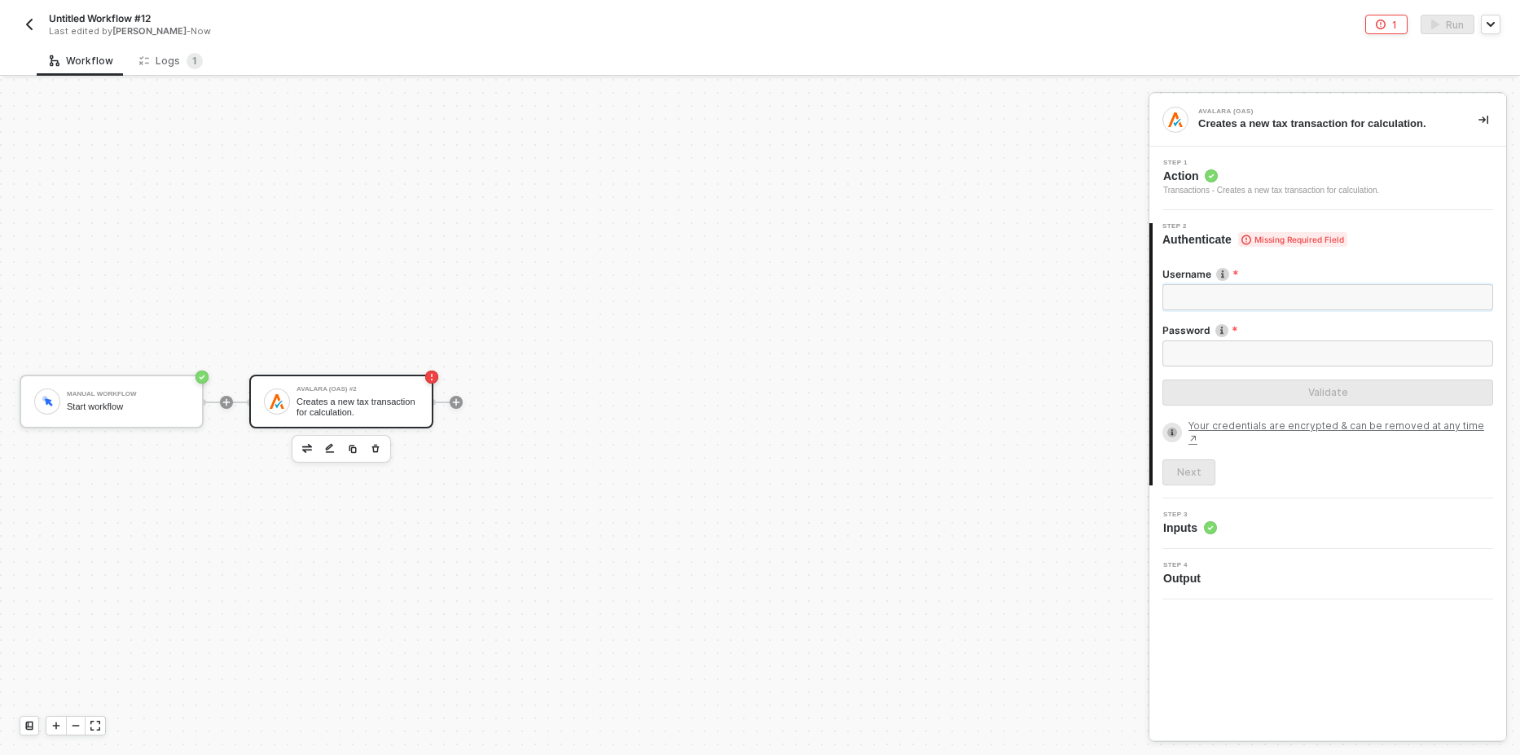
paste input "brandon@runalloy.com"
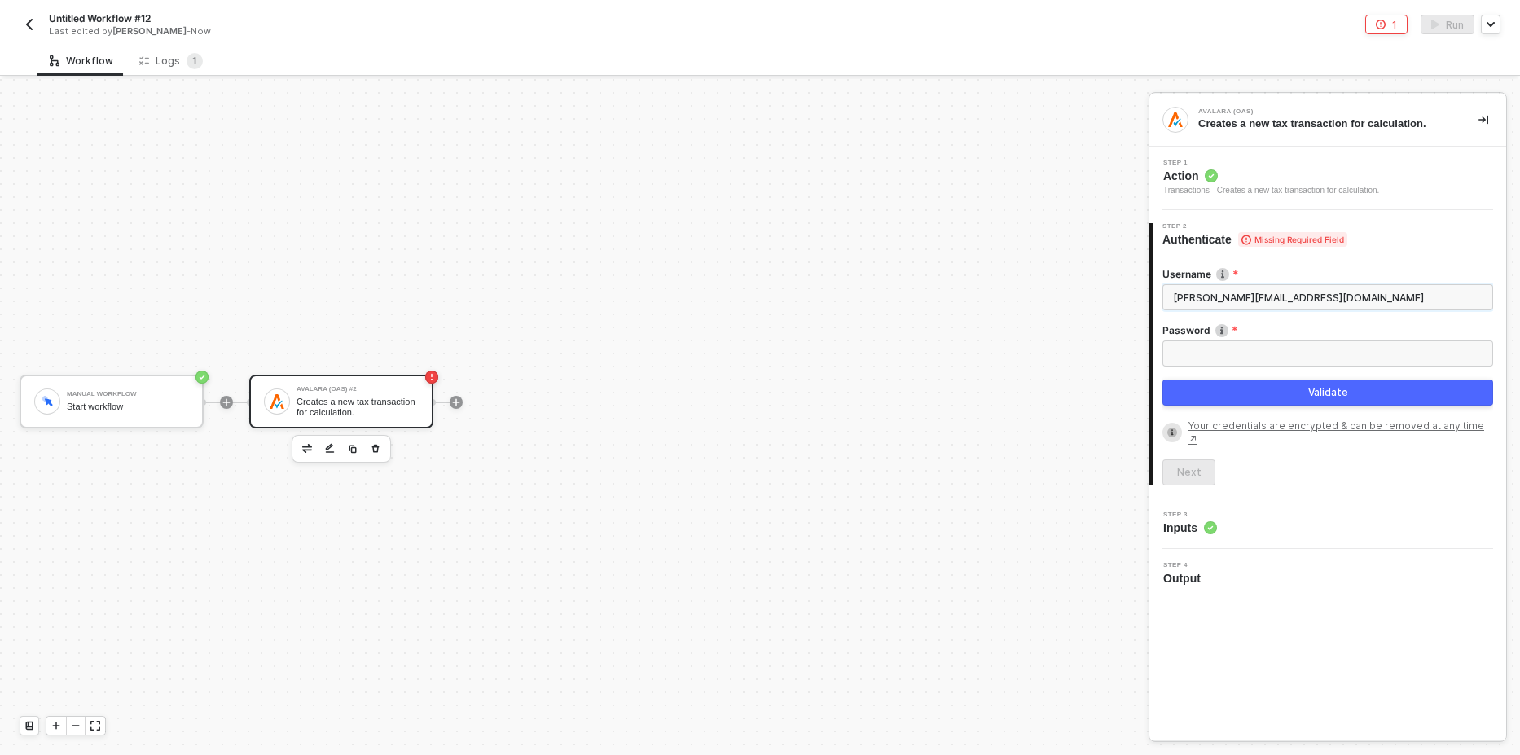
type input "brandon@runalloy.com"
click at [1310, 339] on div "Password" at bounding box center [1327, 331] width 331 height 17
click at [1274, 362] on input "Password" at bounding box center [1327, 353] width 331 height 26
paste input "PNMbC!Uw6z8b@Ta"
type input "PNMbC!Uw6z8b@Ta"
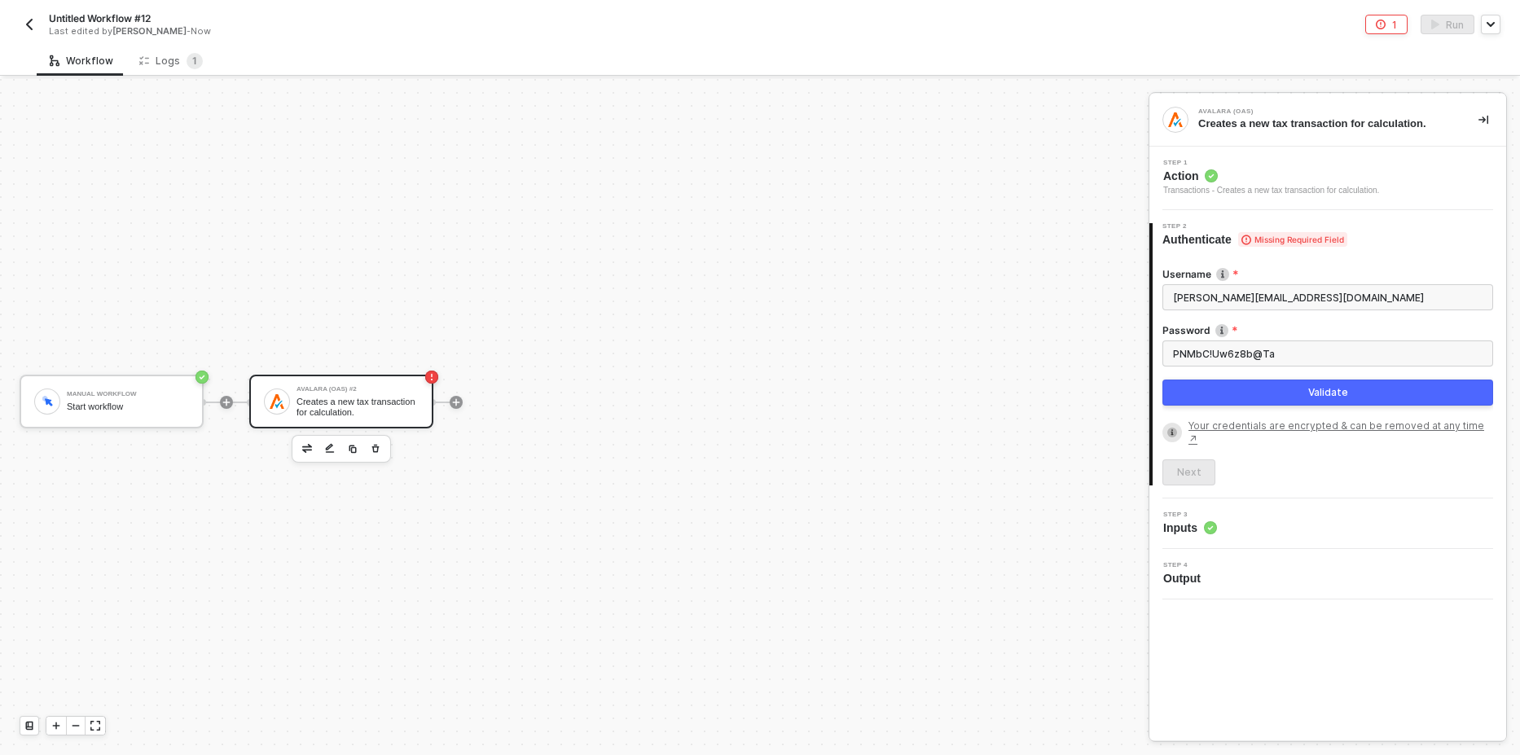
click at [1267, 403] on button "Validate" at bounding box center [1327, 393] width 331 height 26
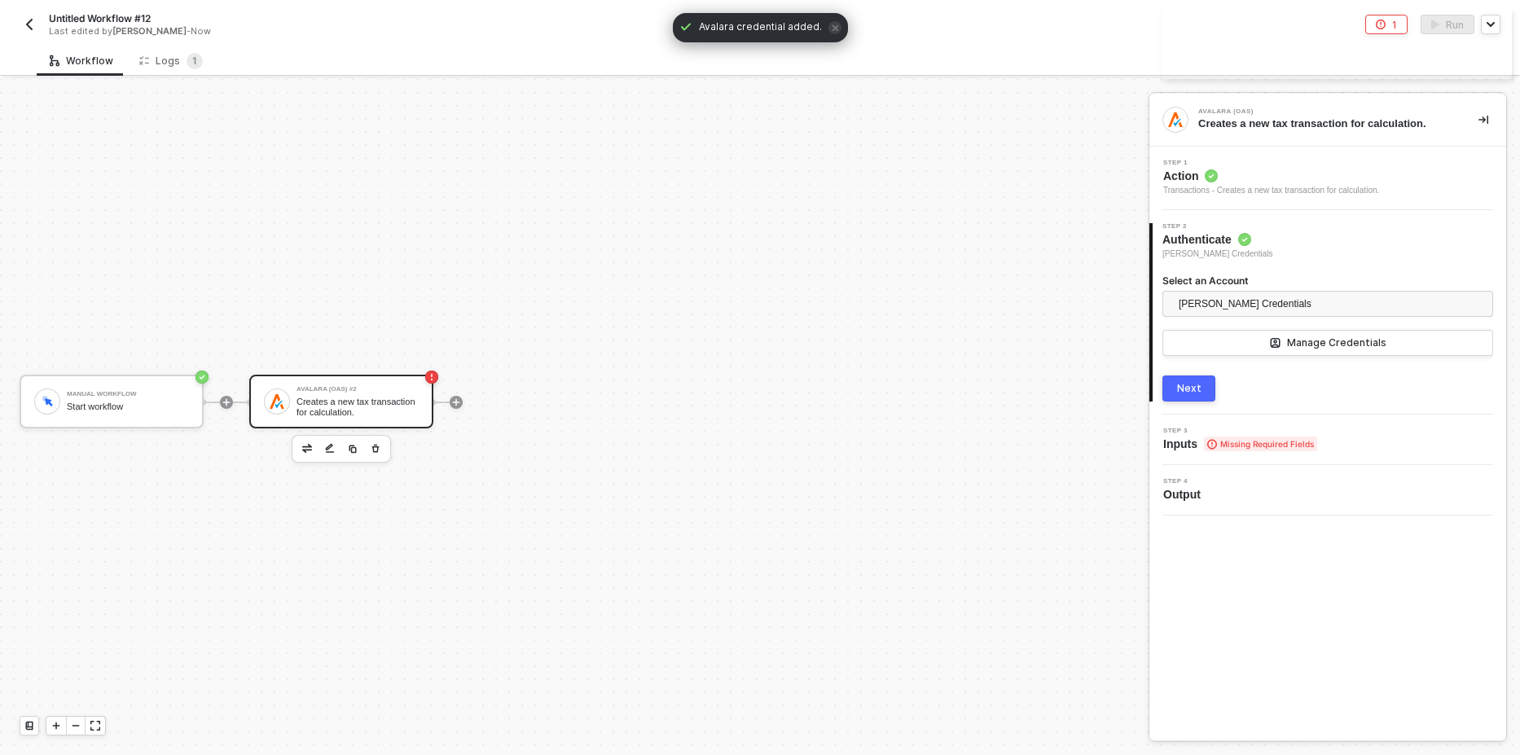
click at [1200, 384] on button "Next" at bounding box center [1188, 388] width 53 height 26
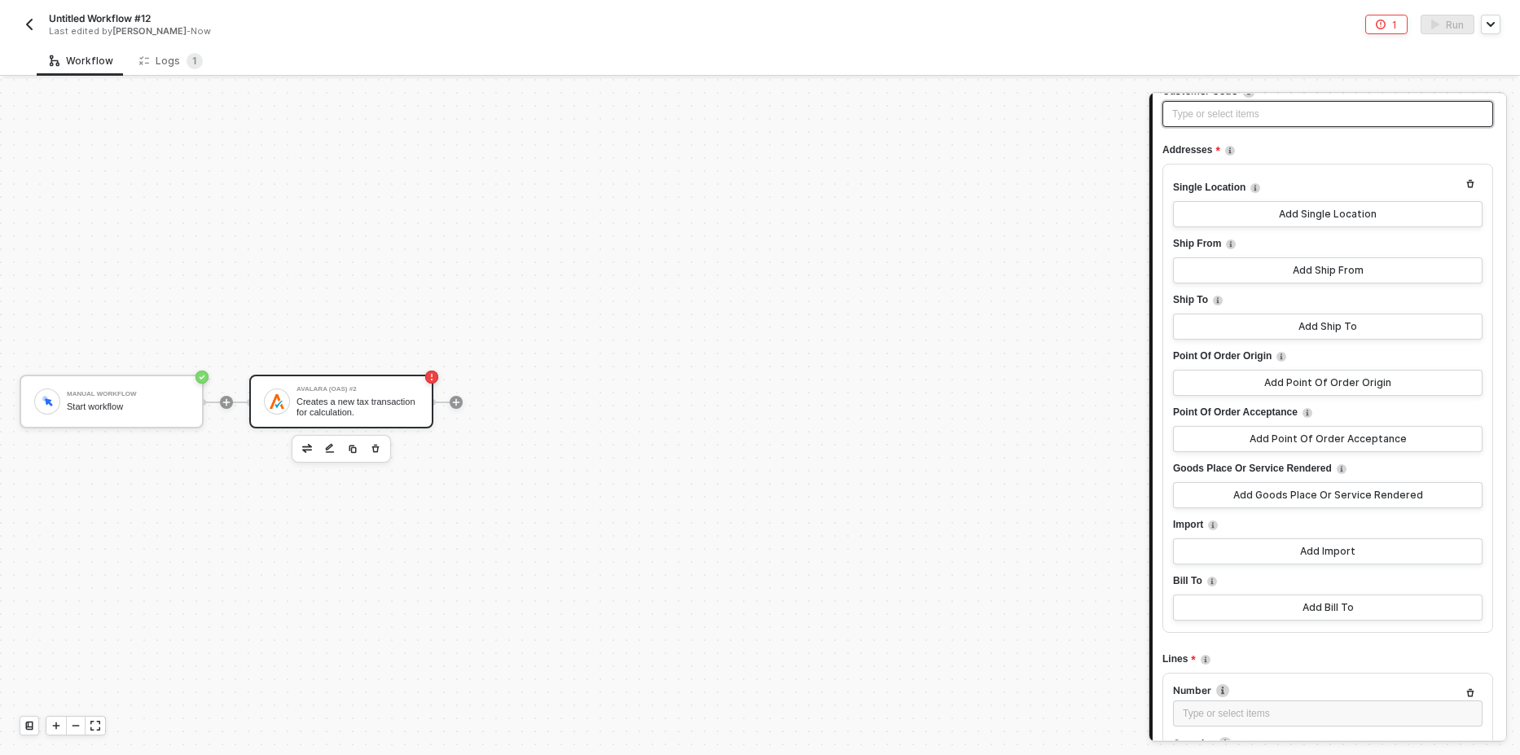
scroll to position [0, 0]
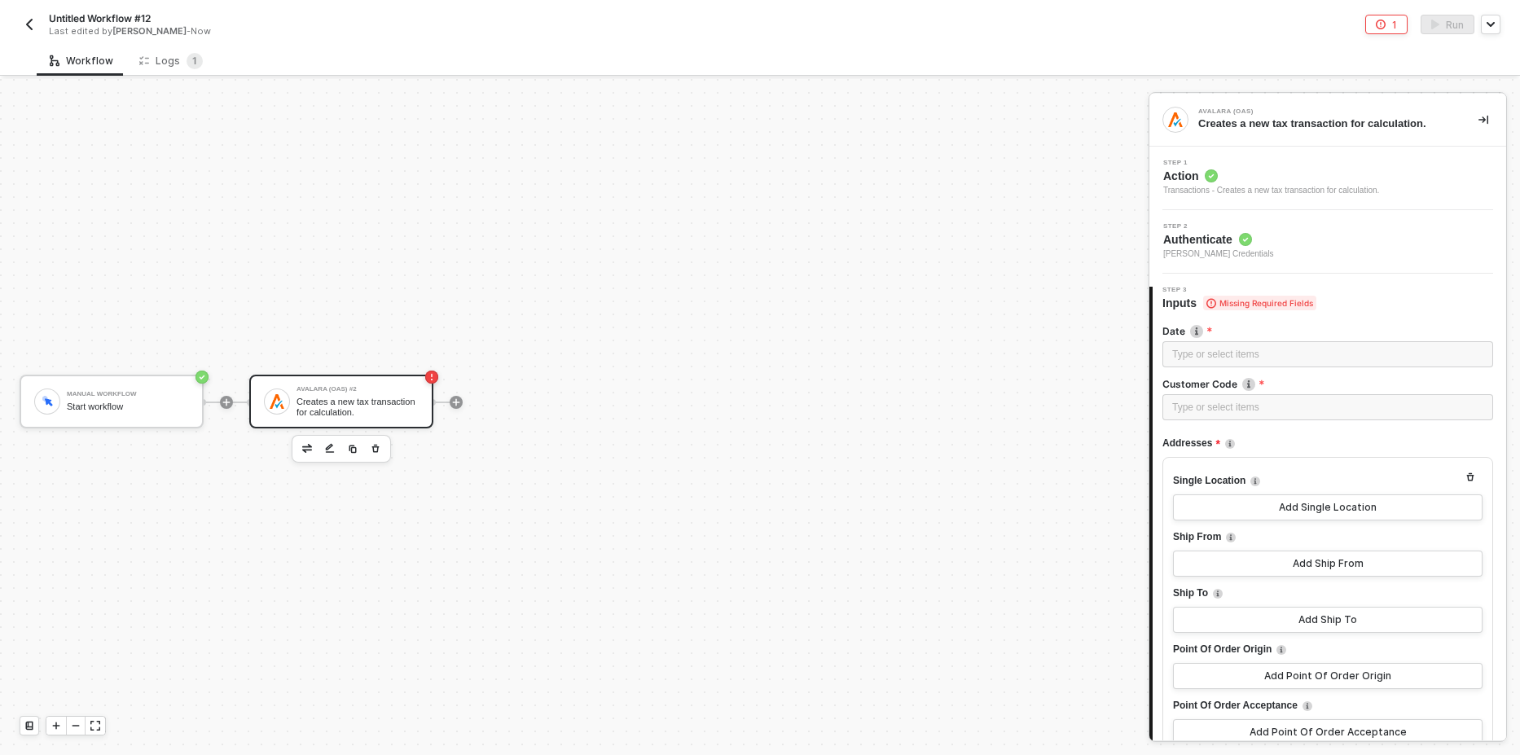
click at [1284, 198] on div "Step 1 Action Transactions - Creates a new tax transaction for calculation." at bounding box center [1327, 179] width 357 height 64
click at [1289, 186] on div "Transactions - Creates a new tax transaction for calculation." at bounding box center [1271, 190] width 216 height 13
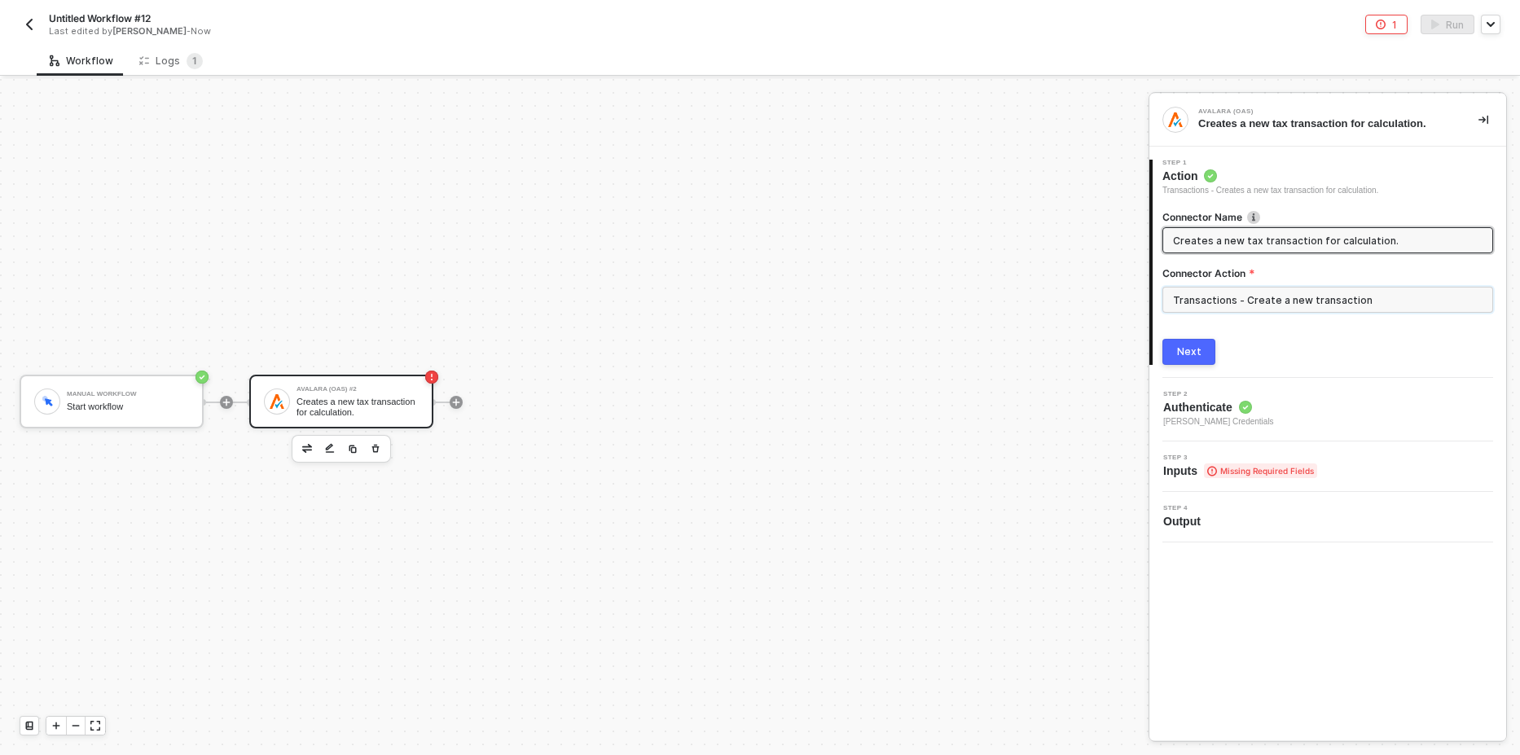
click at [1256, 296] on input "Transactions - Create a new transaction" at bounding box center [1327, 300] width 331 height 26
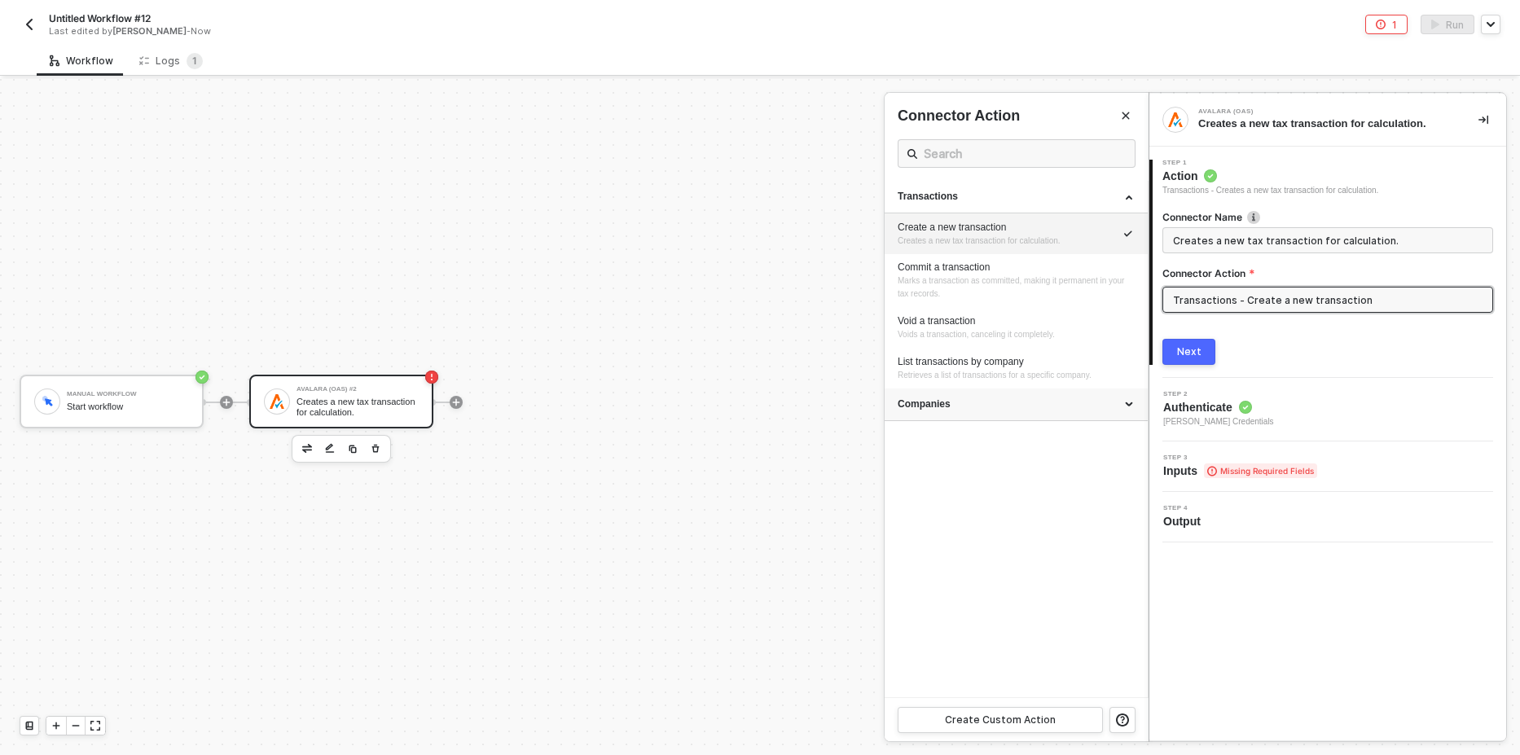
click at [942, 410] on div "Companies" at bounding box center [1016, 404] width 237 height 14
click at [939, 444] on span "Retrieves a list of companies available to the current user." at bounding box center [1002, 448] width 208 height 9
type input "Retrieves a list of companies available to the current user."
type input "Companies - Query companies"
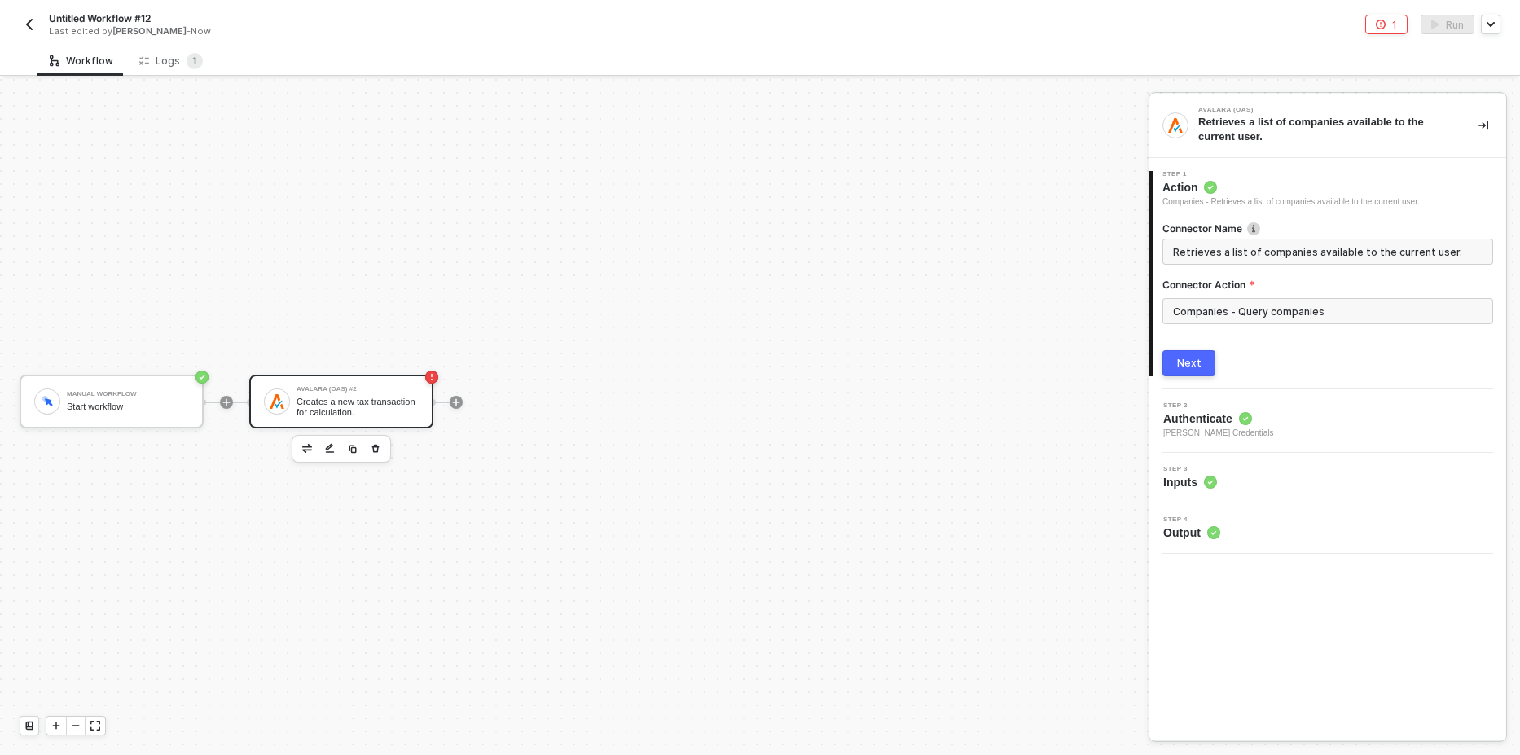
click at [1181, 360] on div "Next" at bounding box center [1189, 363] width 24 height 13
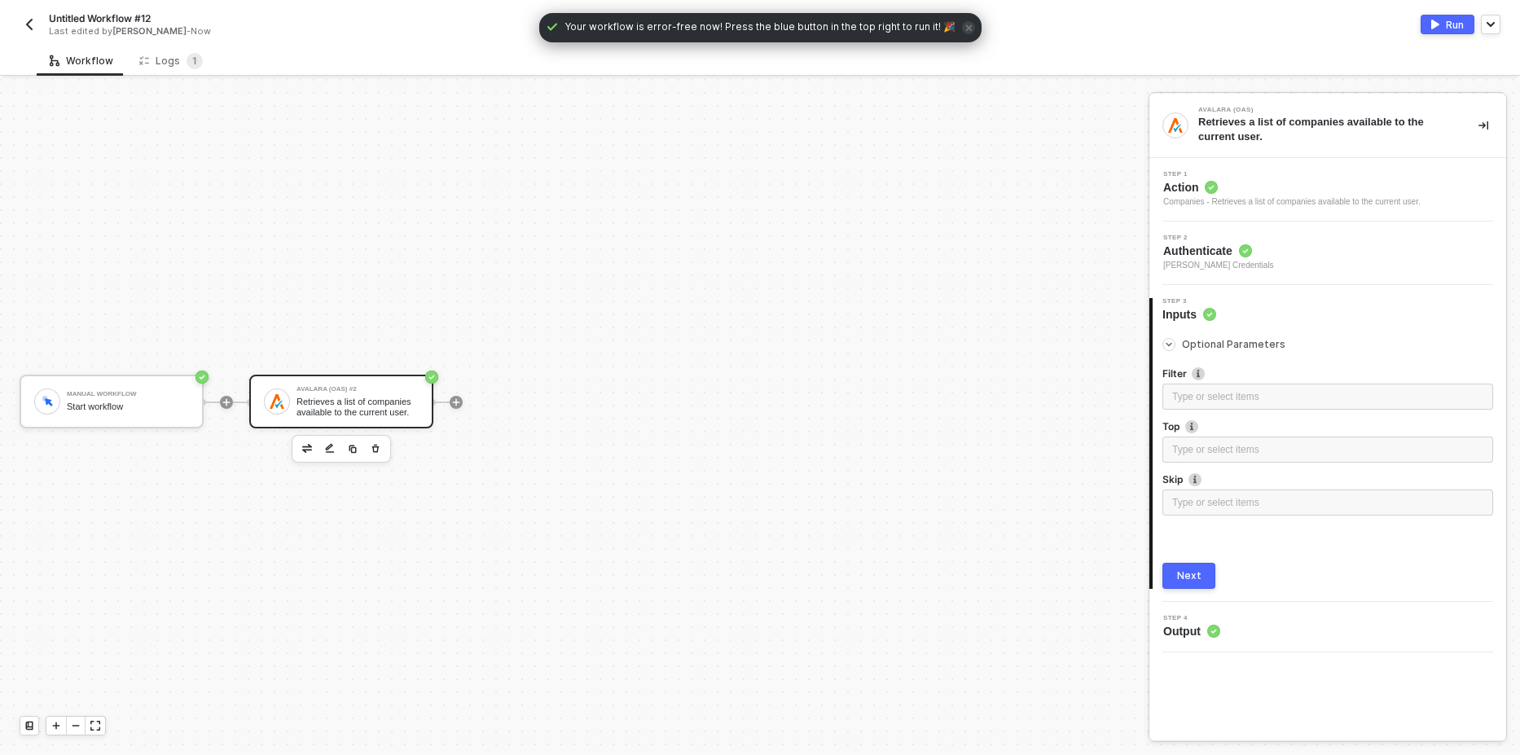
click at [1458, 24] on div "Run" at bounding box center [1455, 25] width 18 height 14
click at [963, 31] on span "icon-close" at bounding box center [968, 27] width 13 height 13
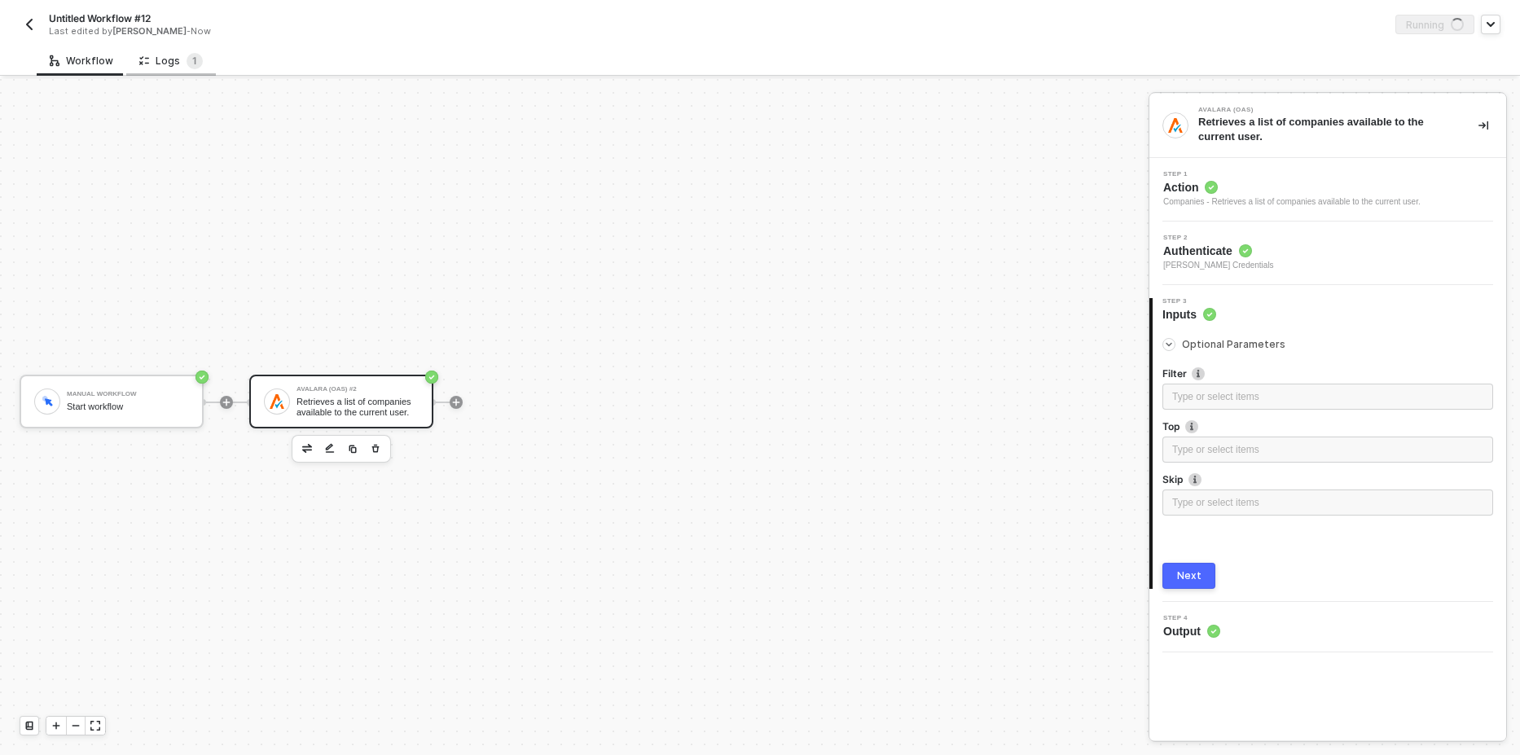
click at [179, 64] on div "Logs 1" at bounding box center [171, 61] width 64 height 16
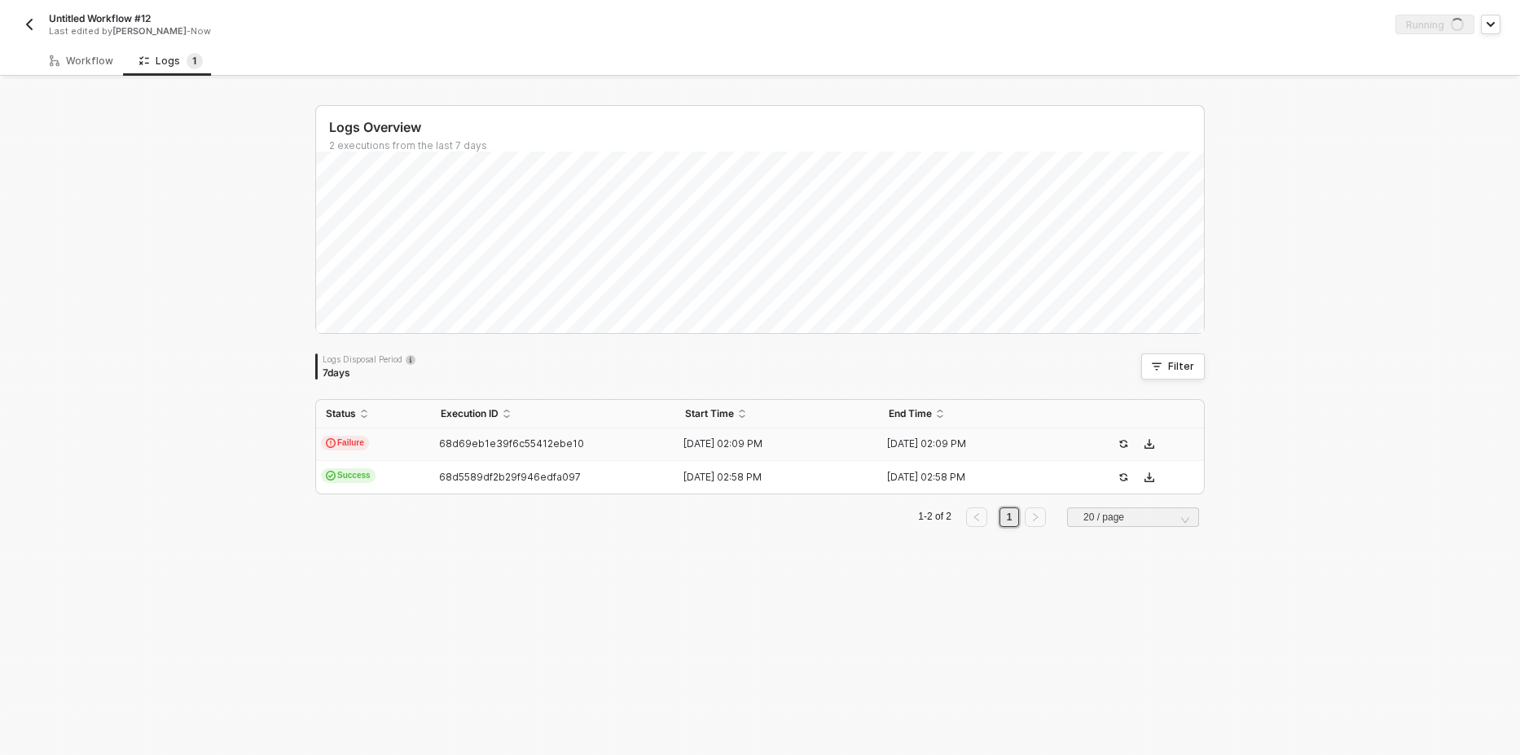
click at [342, 441] on span "Failure" at bounding box center [345, 443] width 48 height 15
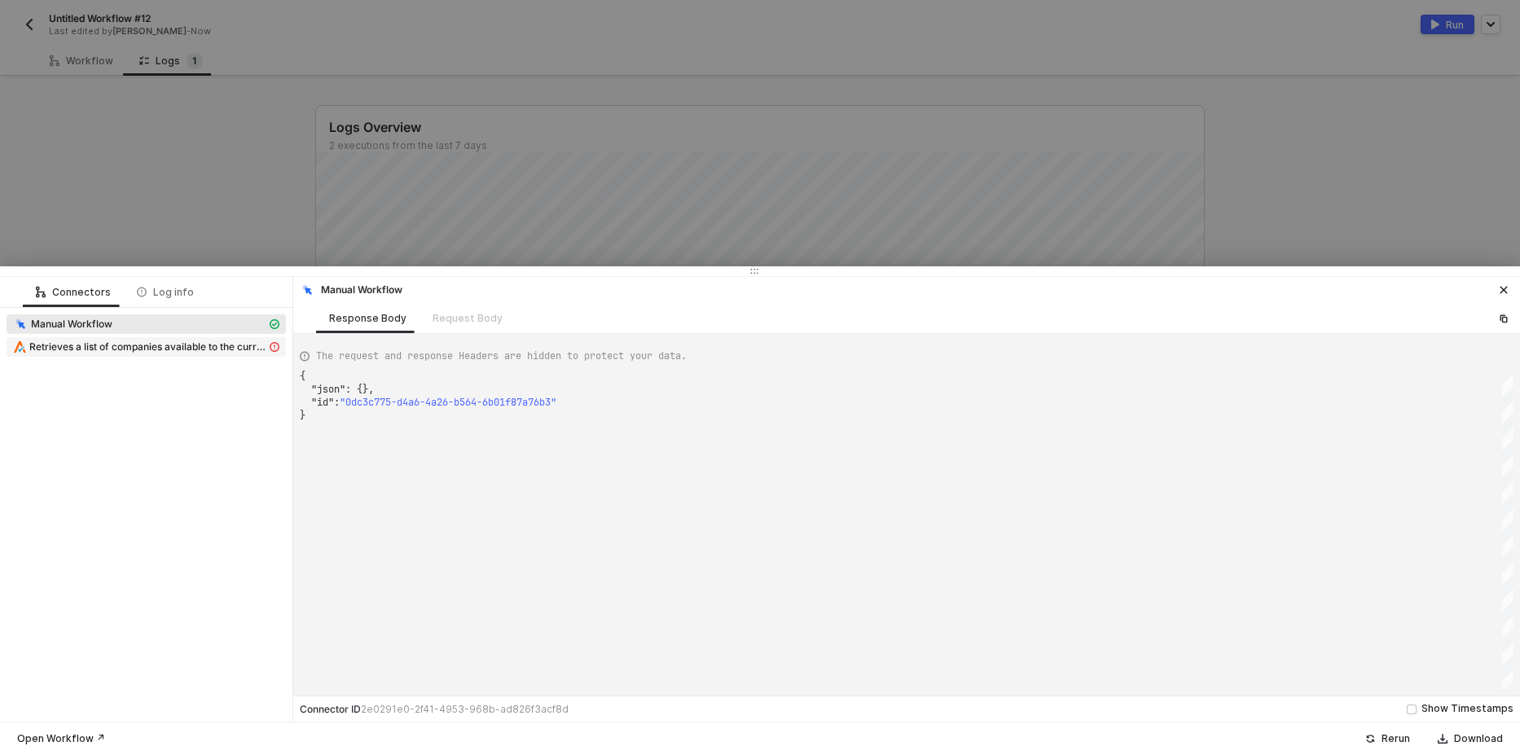
click at [151, 347] on span "Retrieves a list of companies available to the current user." at bounding box center [147, 346] width 237 height 13
type textarea "{ "message": "Error: {\"error\":{\"code\":\"AuthenticationException\",\"message…"
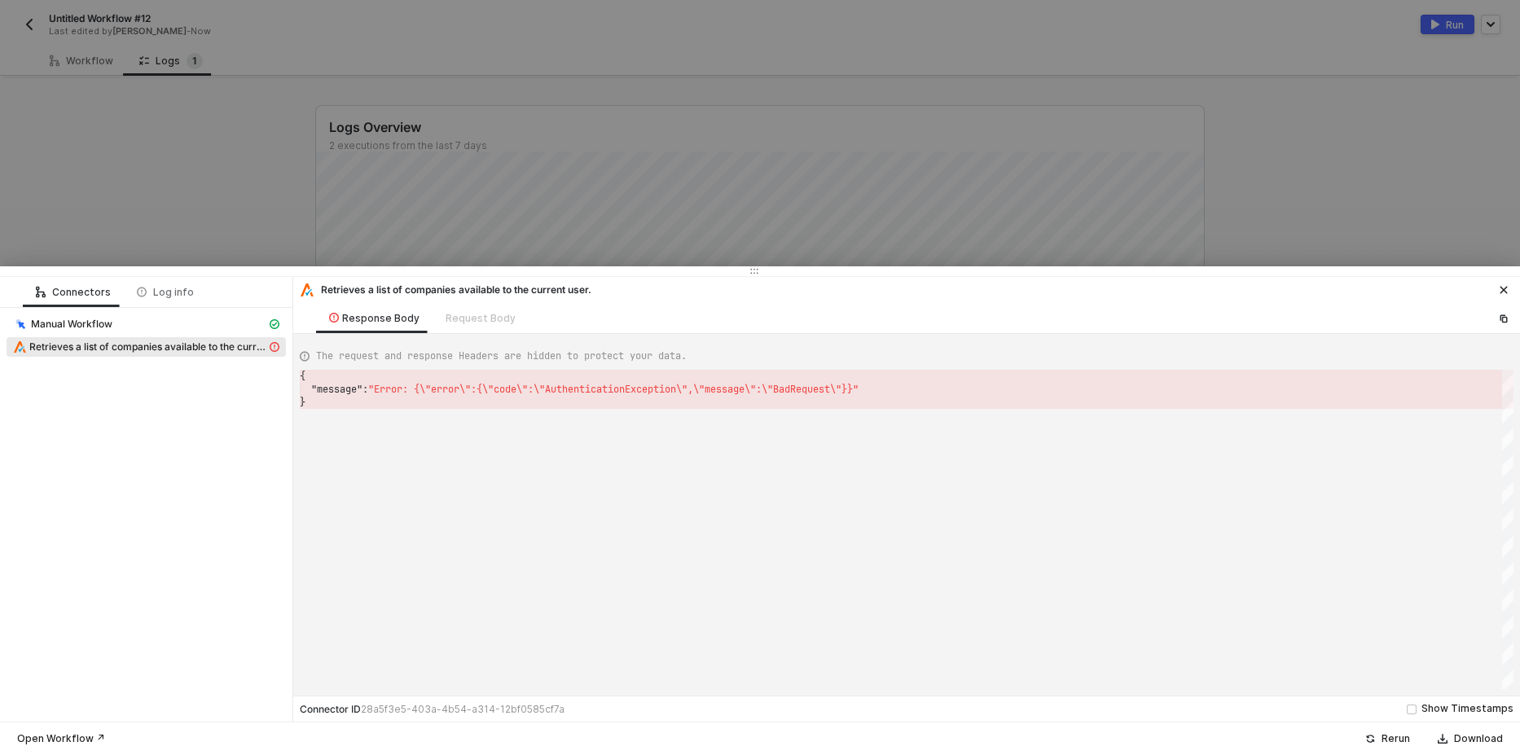
scroll to position [0, 5]
click at [722, 472] on div "{ "message" : "Error: {\"error\":{\"code\":\"AuthenticationExcep tion\",\"messa…" at bounding box center [907, 529] width 1214 height 319
drag, startPoint x: 206, startPoint y: 218, endPoint x: 191, endPoint y: 193, distance: 29.6
click at [206, 217] on div at bounding box center [760, 377] width 1520 height 755
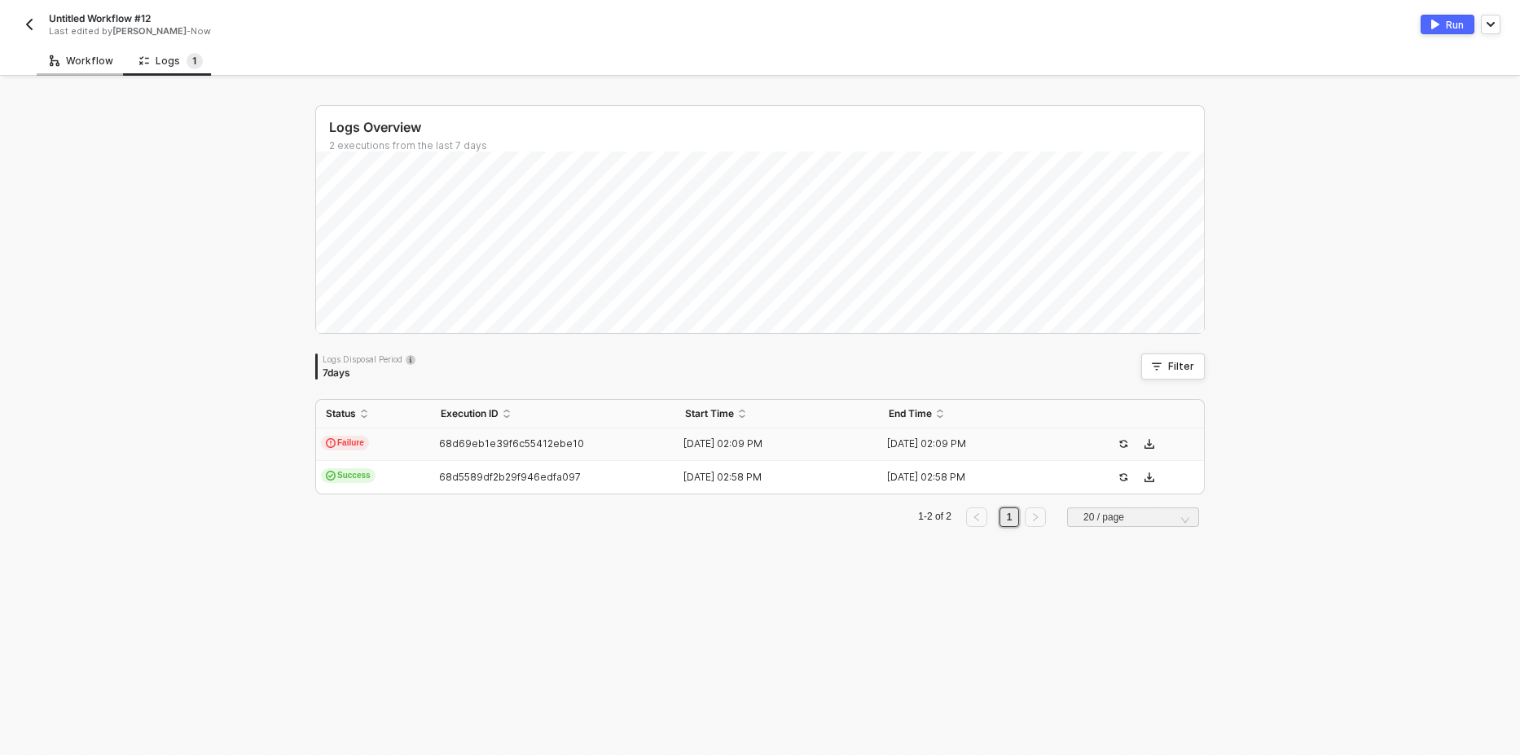
click at [70, 60] on div "Workflow" at bounding box center [82, 61] width 64 height 13
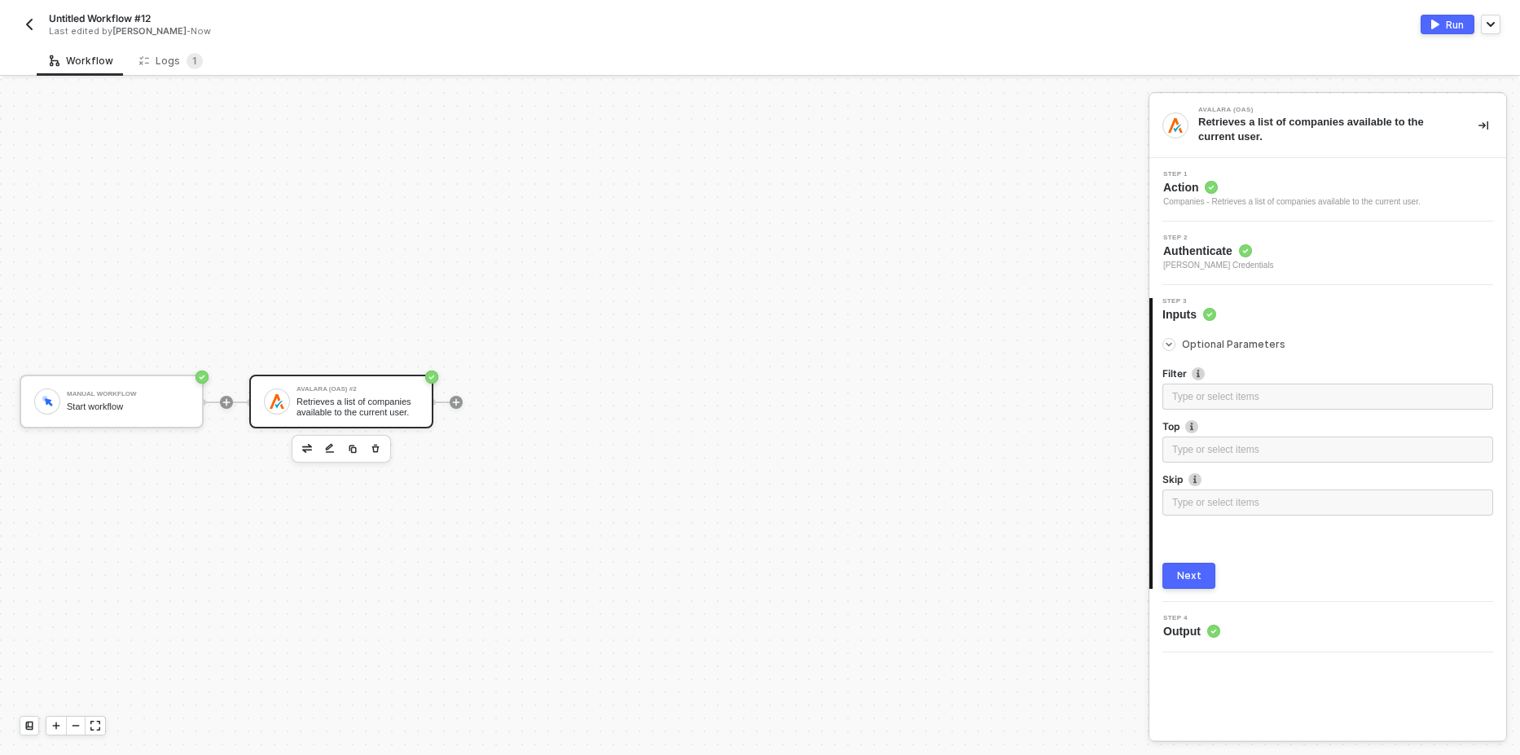
drag, startPoint x: 390, startPoint y: 264, endPoint x: 601, endPoint y: 266, distance: 211.0
click at [415, 266] on div "Manual Workflow Start workflow Avalara (OAS) #2 Retrieves a list of companies a…" at bounding box center [570, 402] width 1140 height 706
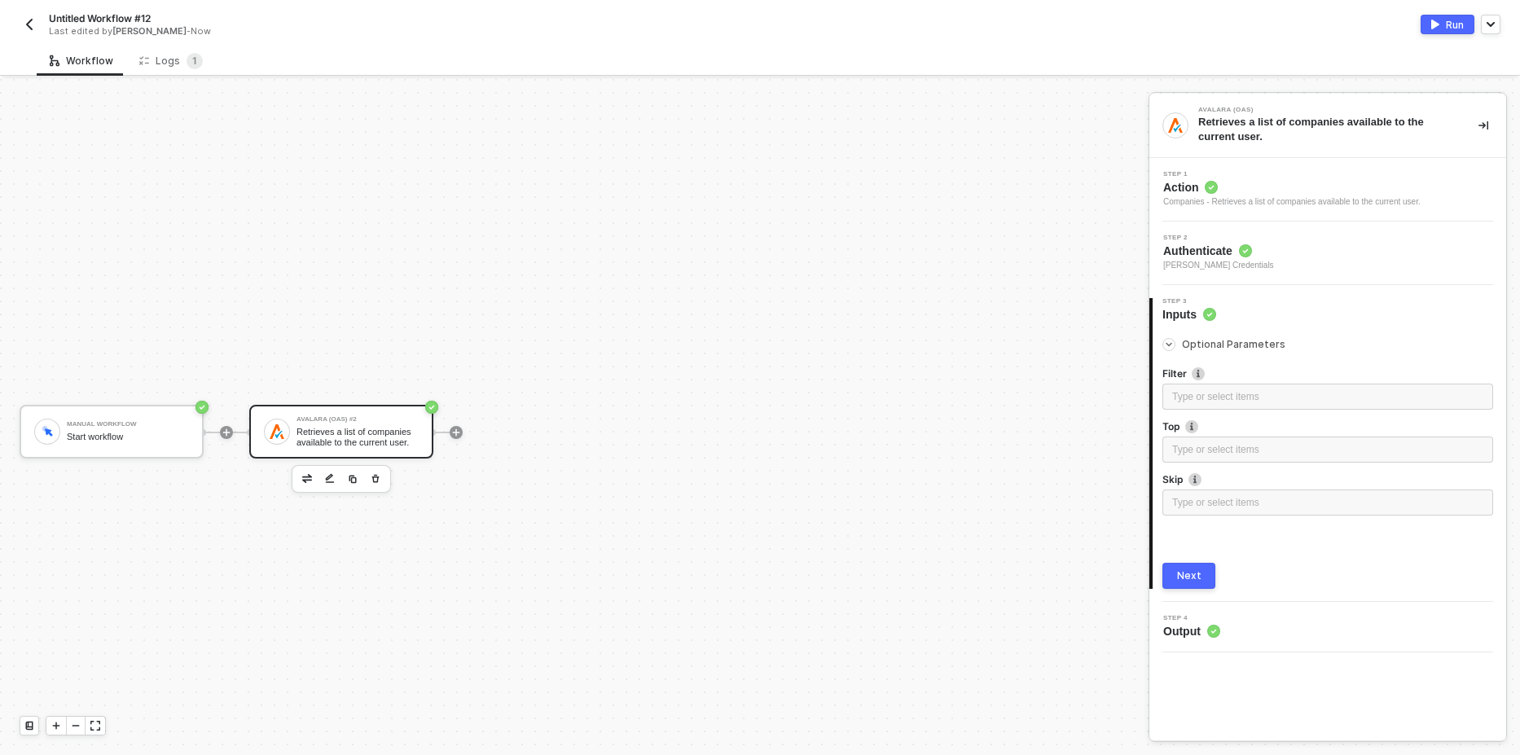
click at [1291, 255] on div "Step 2 Authenticate Christopher Tolang's Credentials" at bounding box center [1329, 253] width 353 height 37
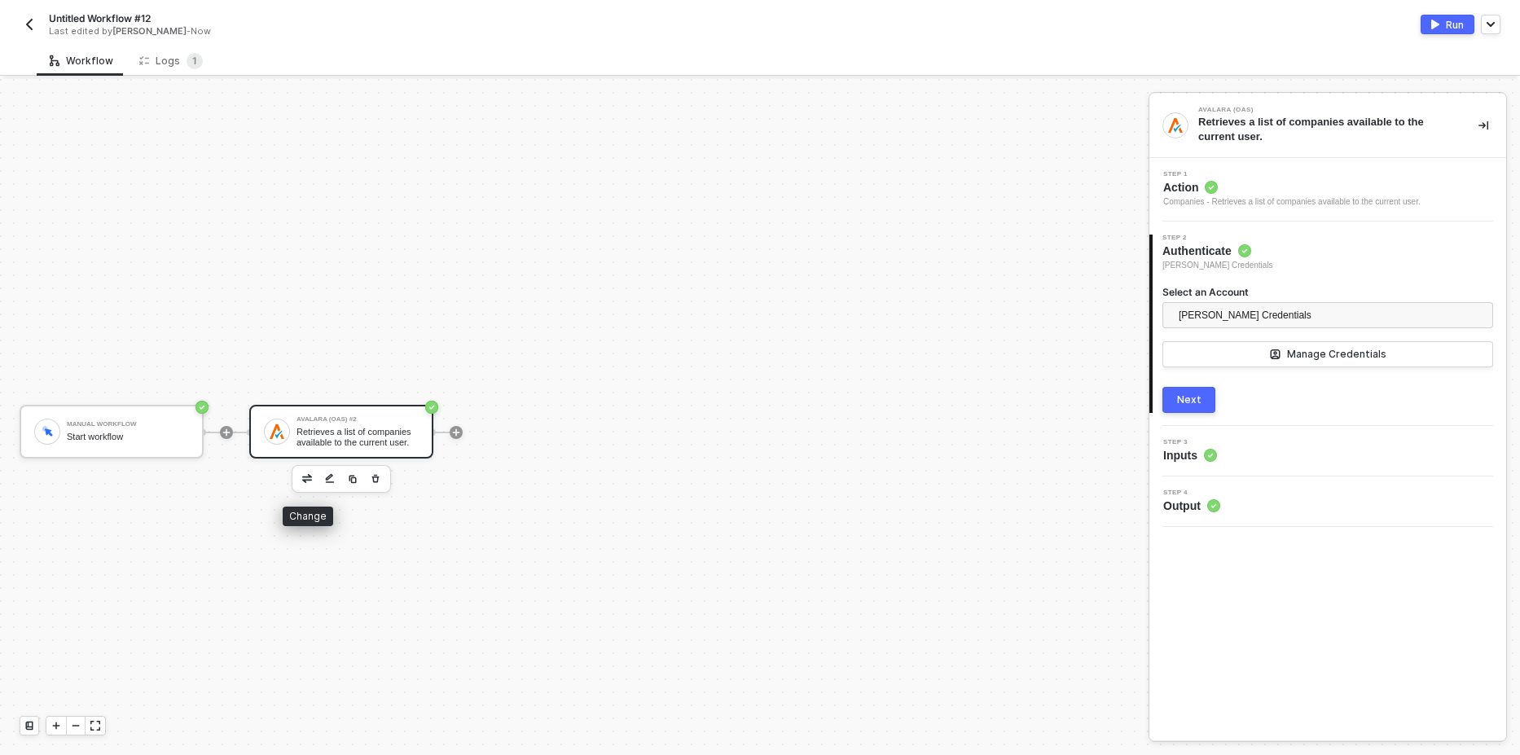
click at [308, 478] on img "button" at bounding box center [307, 478] width 10 height 8
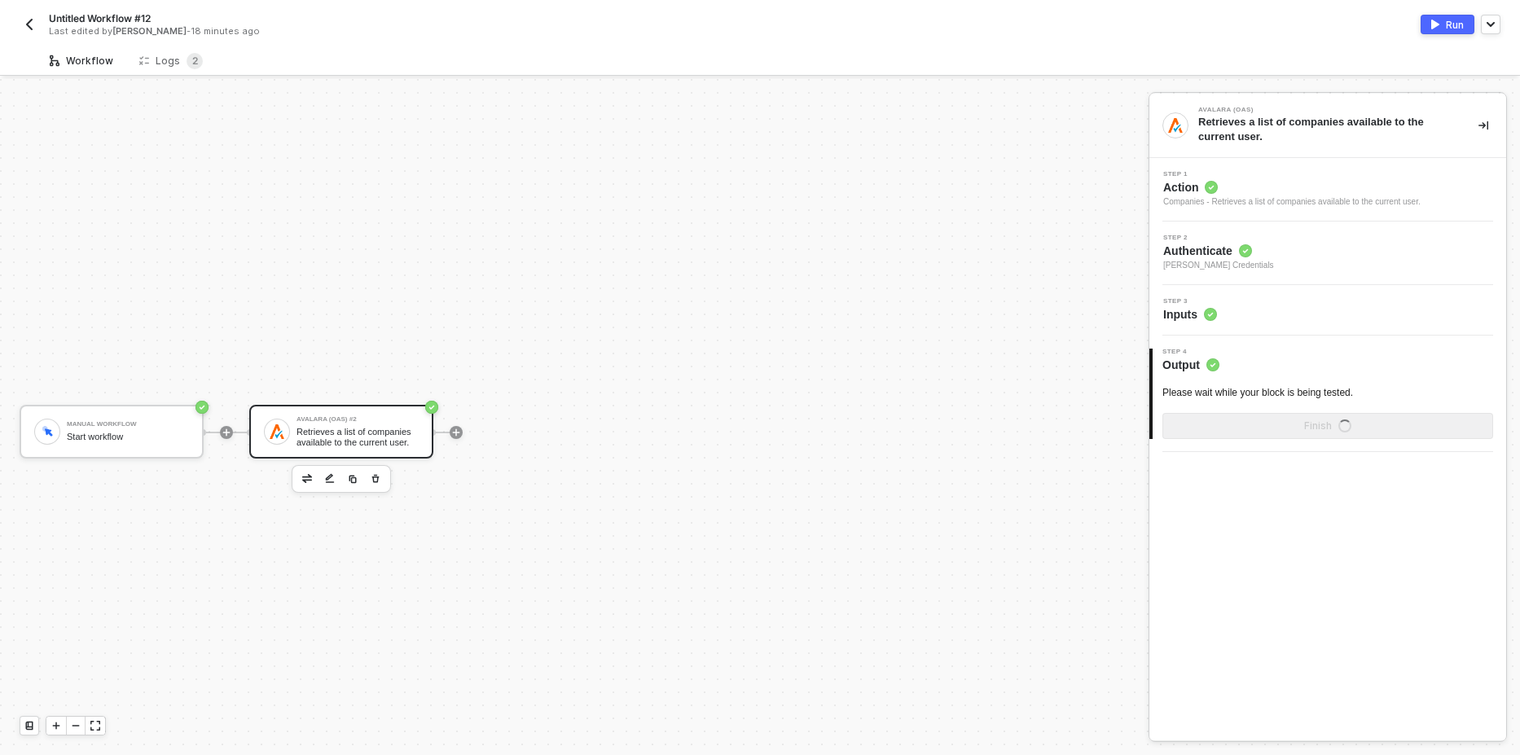
scroll to position [30, 0]
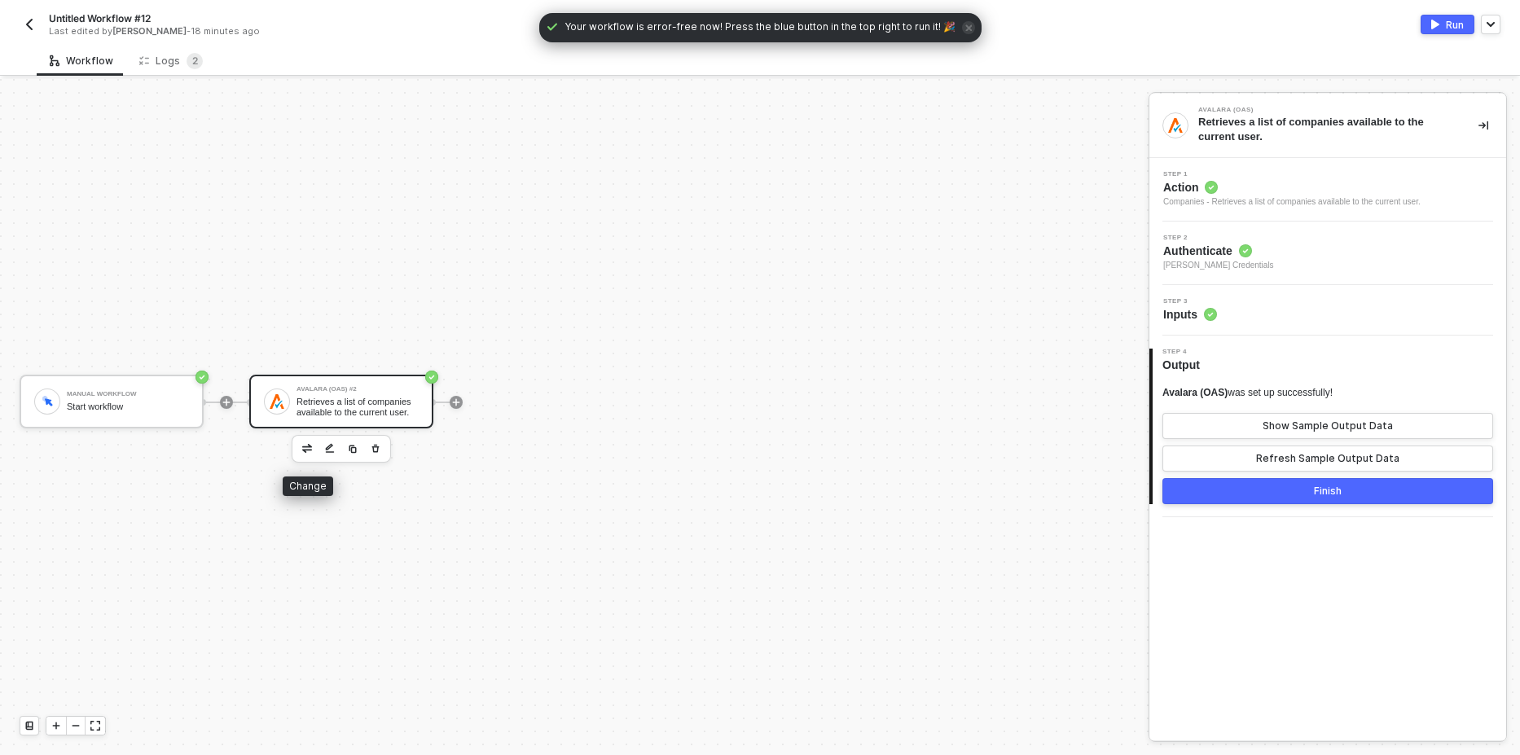
click at [310, 446] on img "button" at bounding box center [307, 448] width 10 height 8
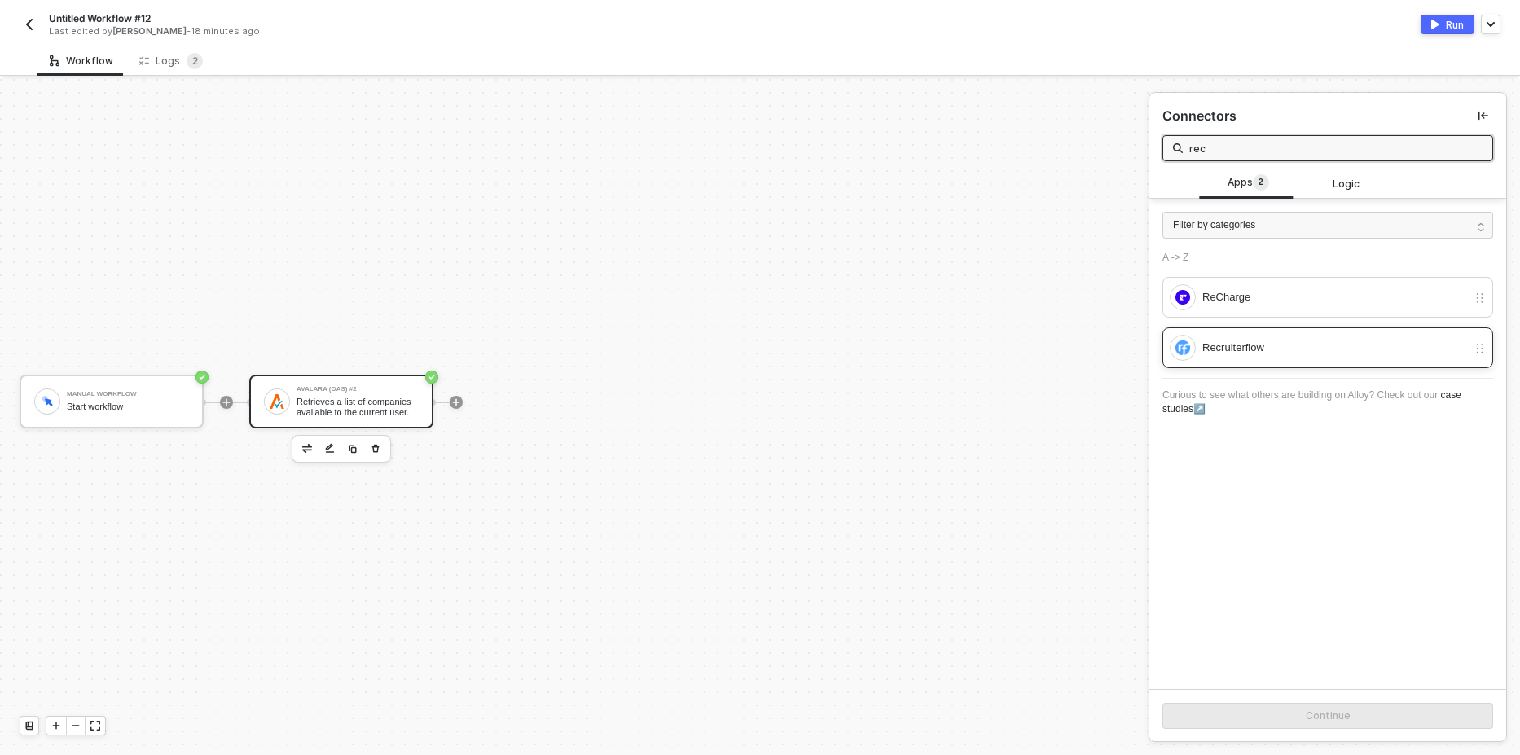
type input "rec"
click at [1267, 344] on div "Recruiterflow" at bounding box center [1334, 348] width 265 height 18
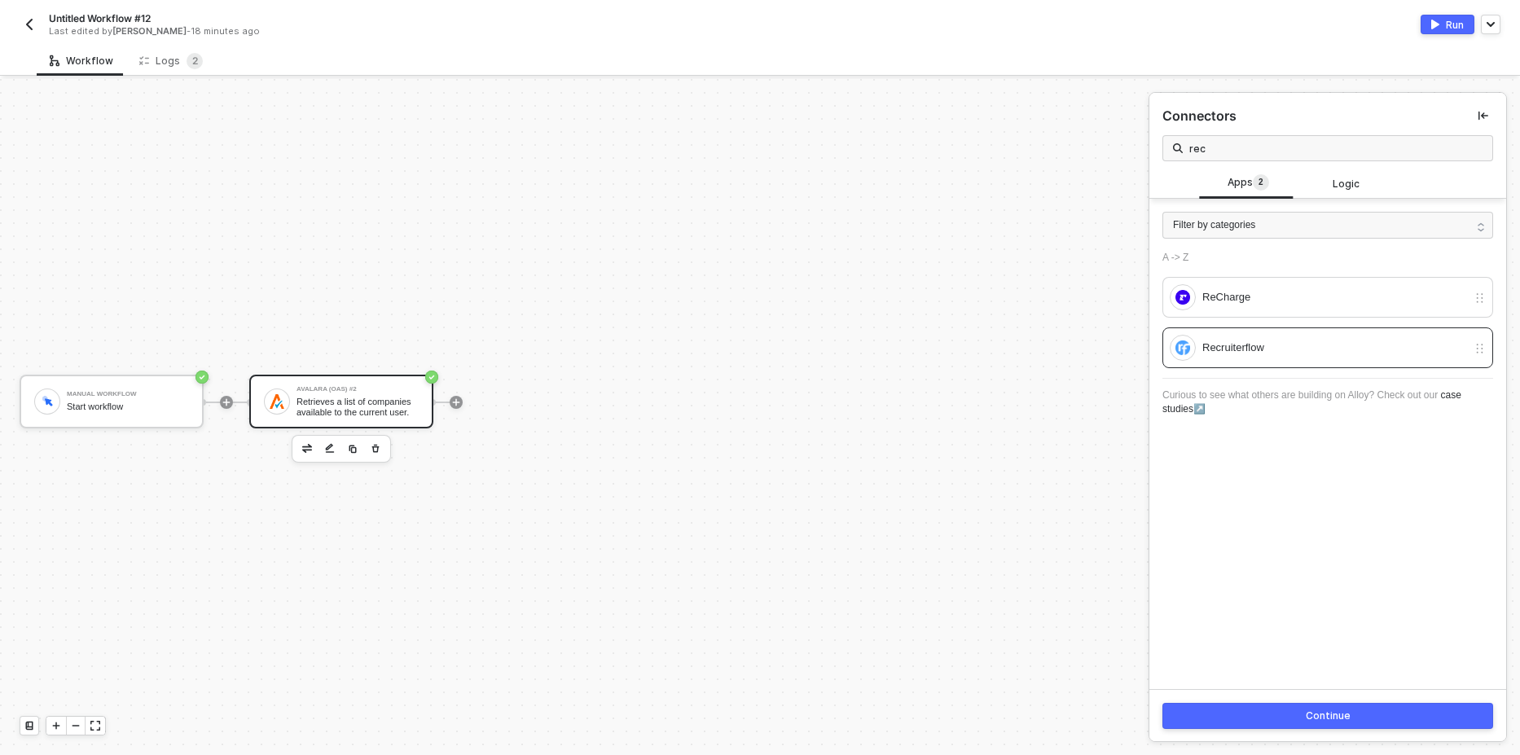
click at [1340, 712] on div "Continue" at bounding box center [1328, 715] width 45 height 13
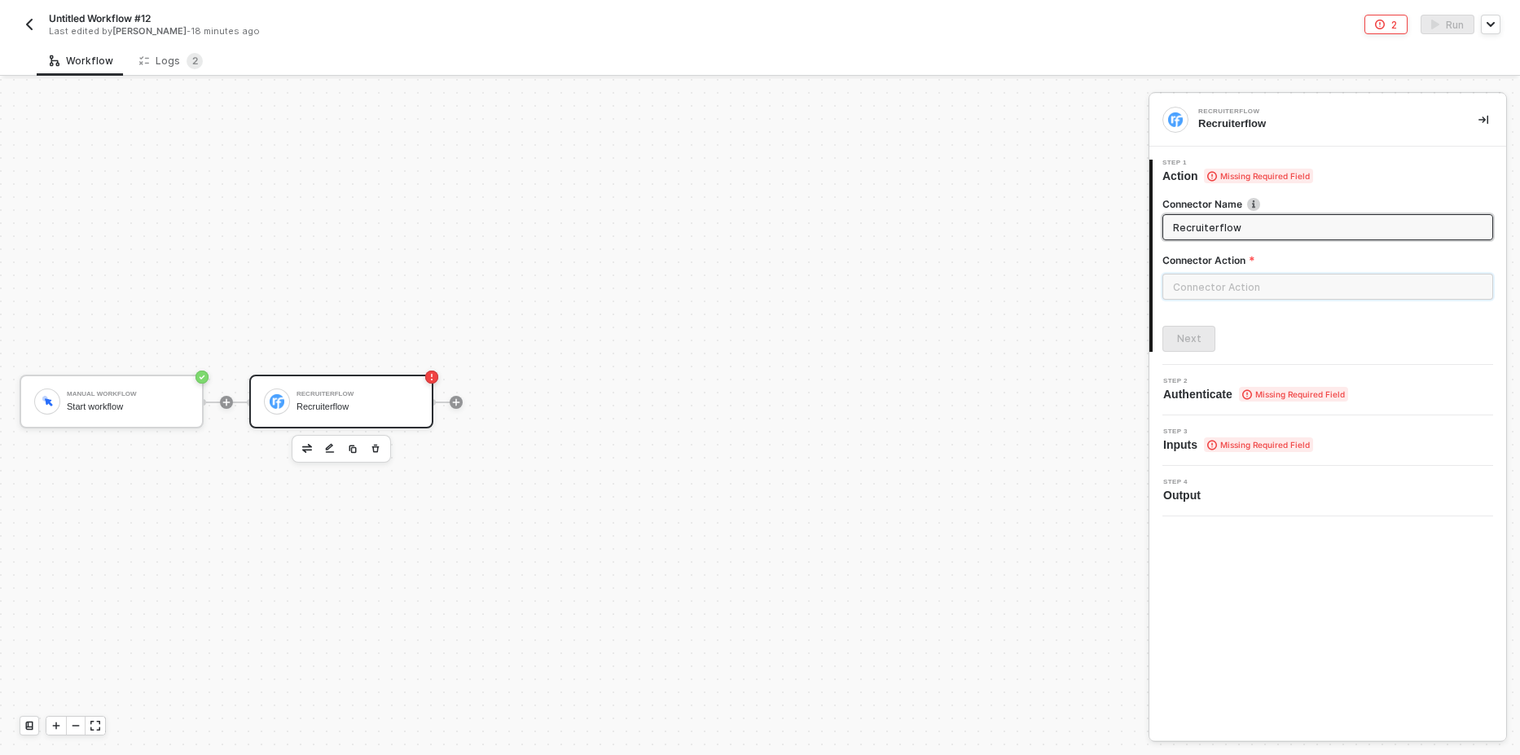
click at [1282, 295] on input "text" at bounding box center [1327, 287] width 331 height 26
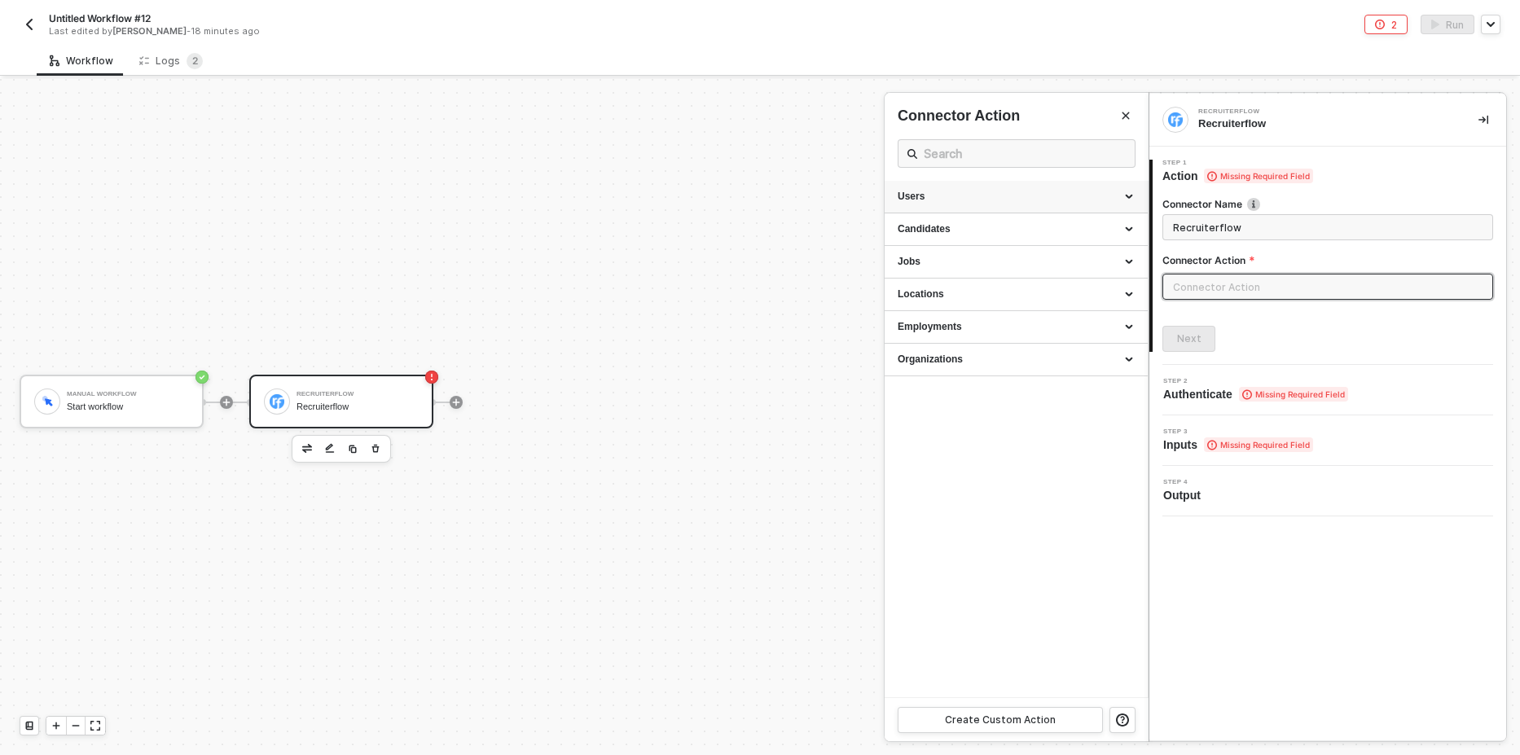
click at [981, 203] on div "Users" at bounding box center [1016, 197] width 237 height 14
click at [945, 243] on span "Retrieve a list of all users in the organization with their roles and profile i…" at bounding box center [1014, 246] width 233 height 22
type input "Retrieve a list of all users in the organization with their roles and profile i…"
type input "Users - List all users"
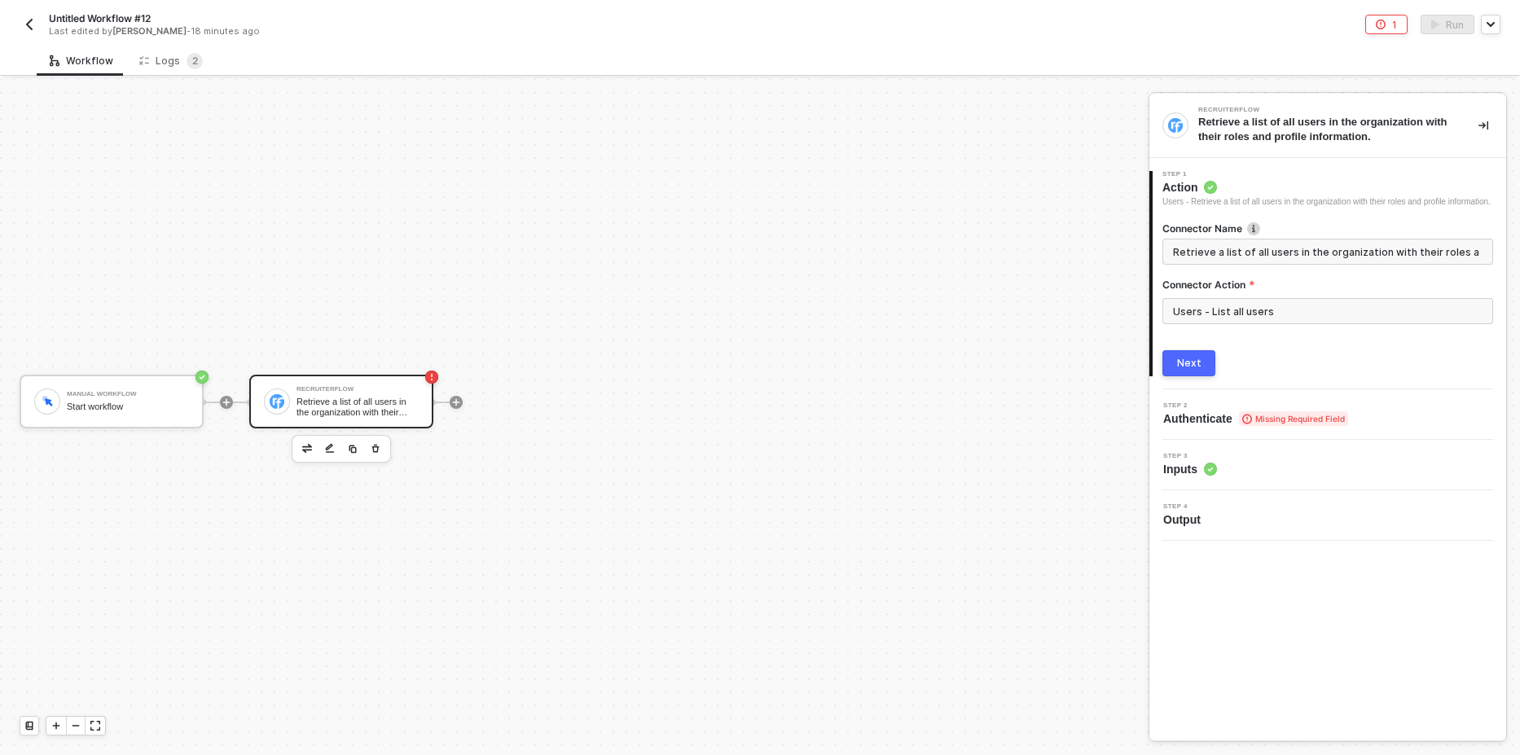
drag, startPoint x: 1207, startPoint y: 357, endPoint x: 1223, endPoint y: 360, distance: 16.6
click at [1207, 358] on button "Next" at bounding box center [1188, 363] width 53 height 26
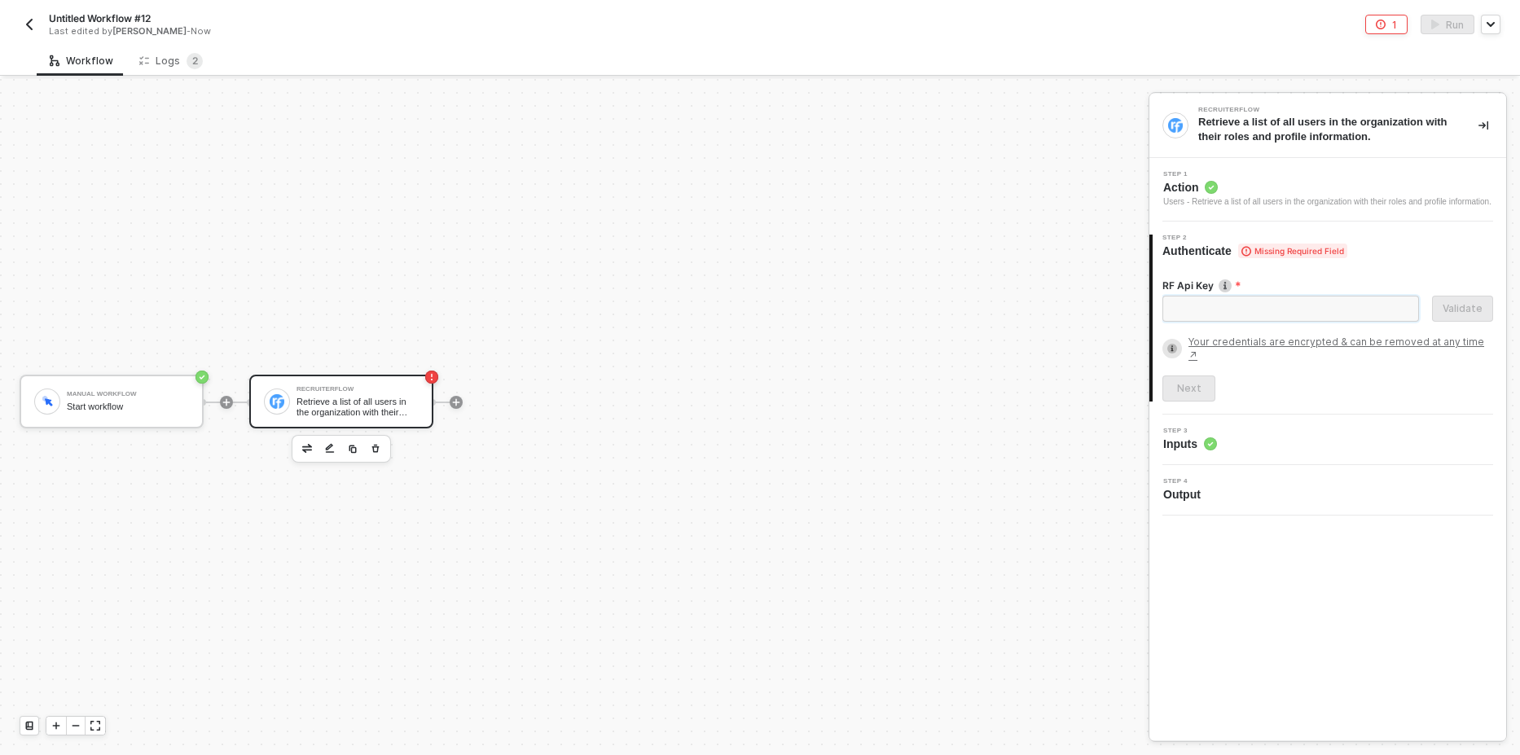
click at [1221, 311] on input "RF Api Key" at bounding box center [1290, 309] width 257 height 26
click at [1218, 310] on input "RF Api Key" at bounding box center [1290, 309] width 257 height 26
paste input "2b85fbc889b81a2103a1e7ece7f0b3d4"
type input "2b85fbc889b81a2103a1e7ece7f0b3d4"
click at [1475, 302] on div "Validate" at bounding box center [1462, 308] width 40 height 13
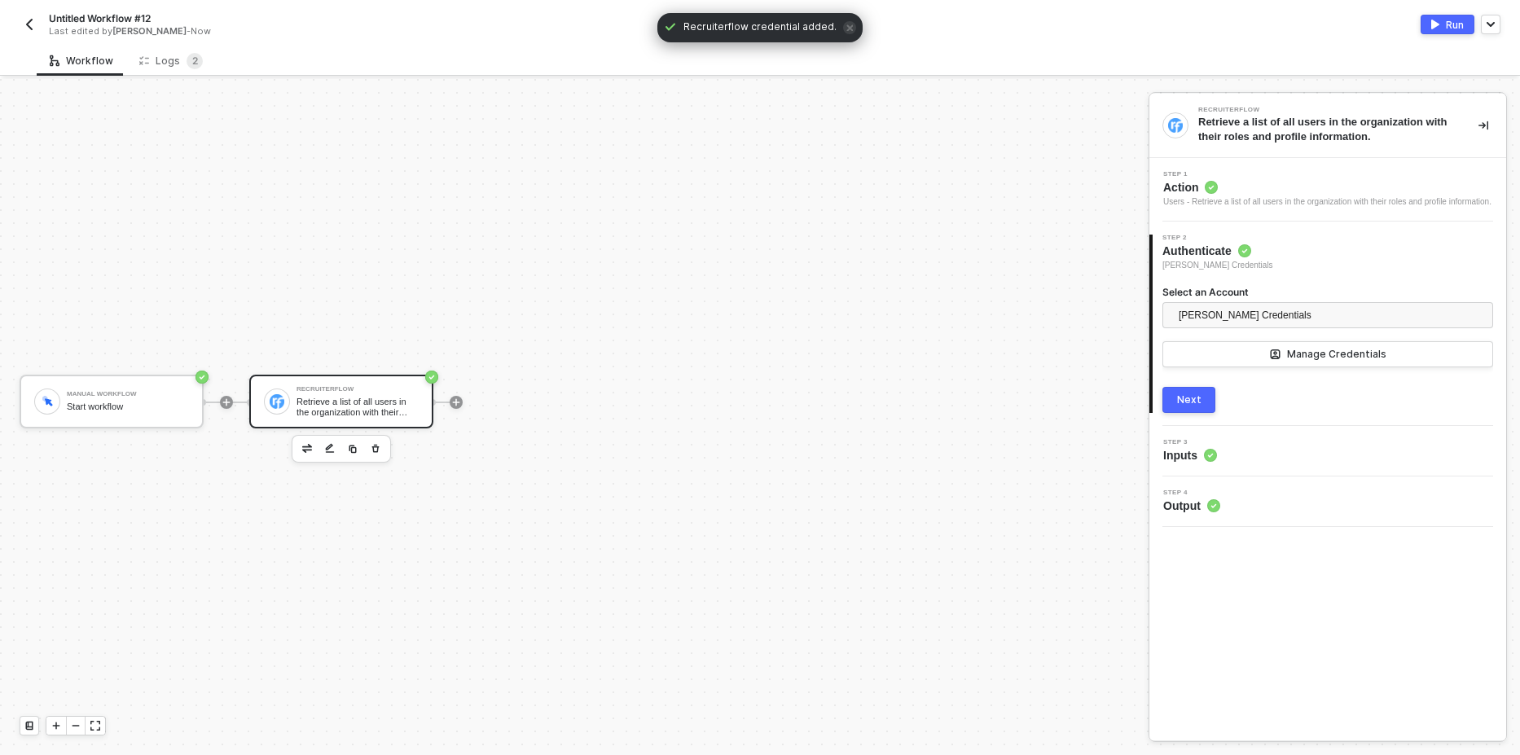
click at [1198, 410] on button "Next" at bounding box center [1188, 400] width 53 height 26
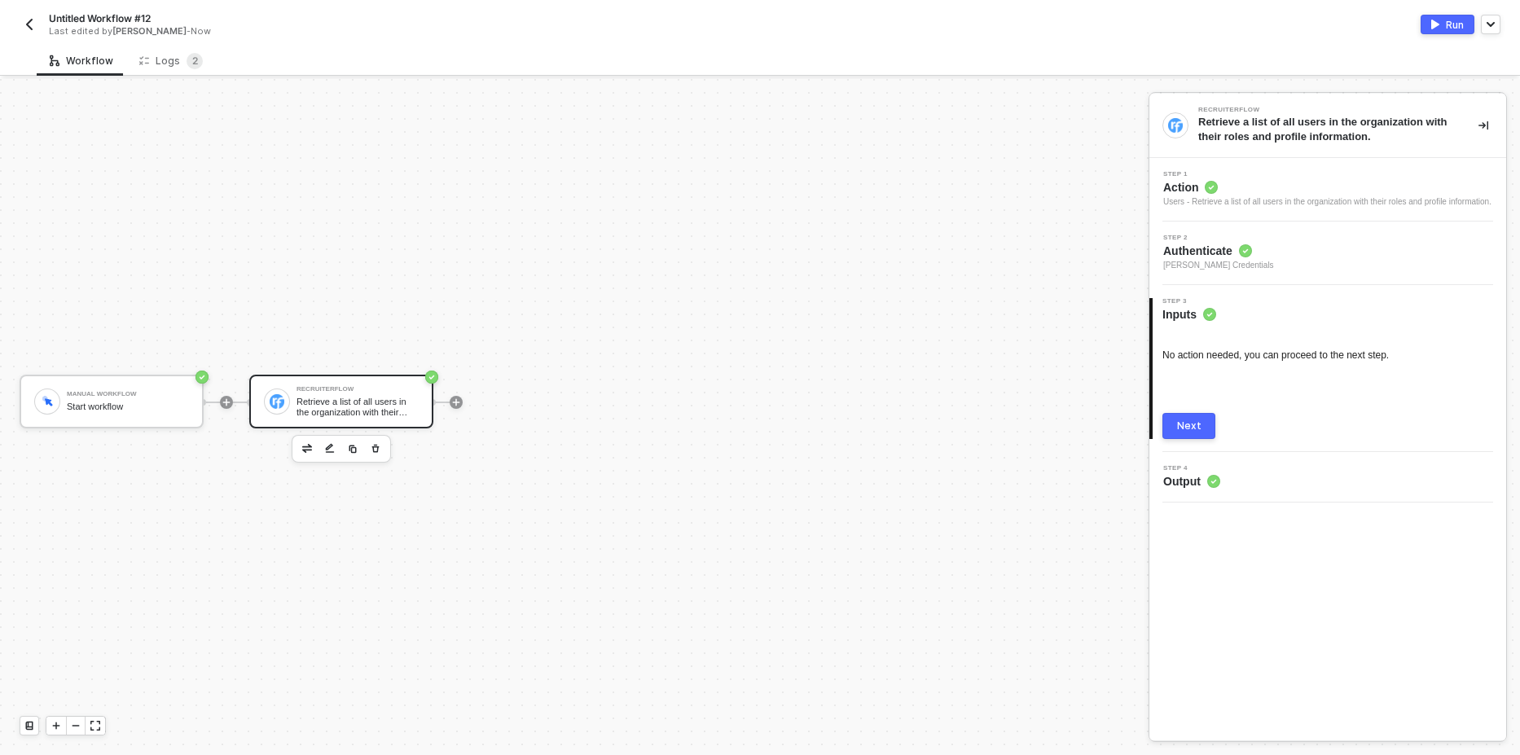
click at [1212, 424] on button "Next" at bounding box center [1188, 426] width 53 height 26
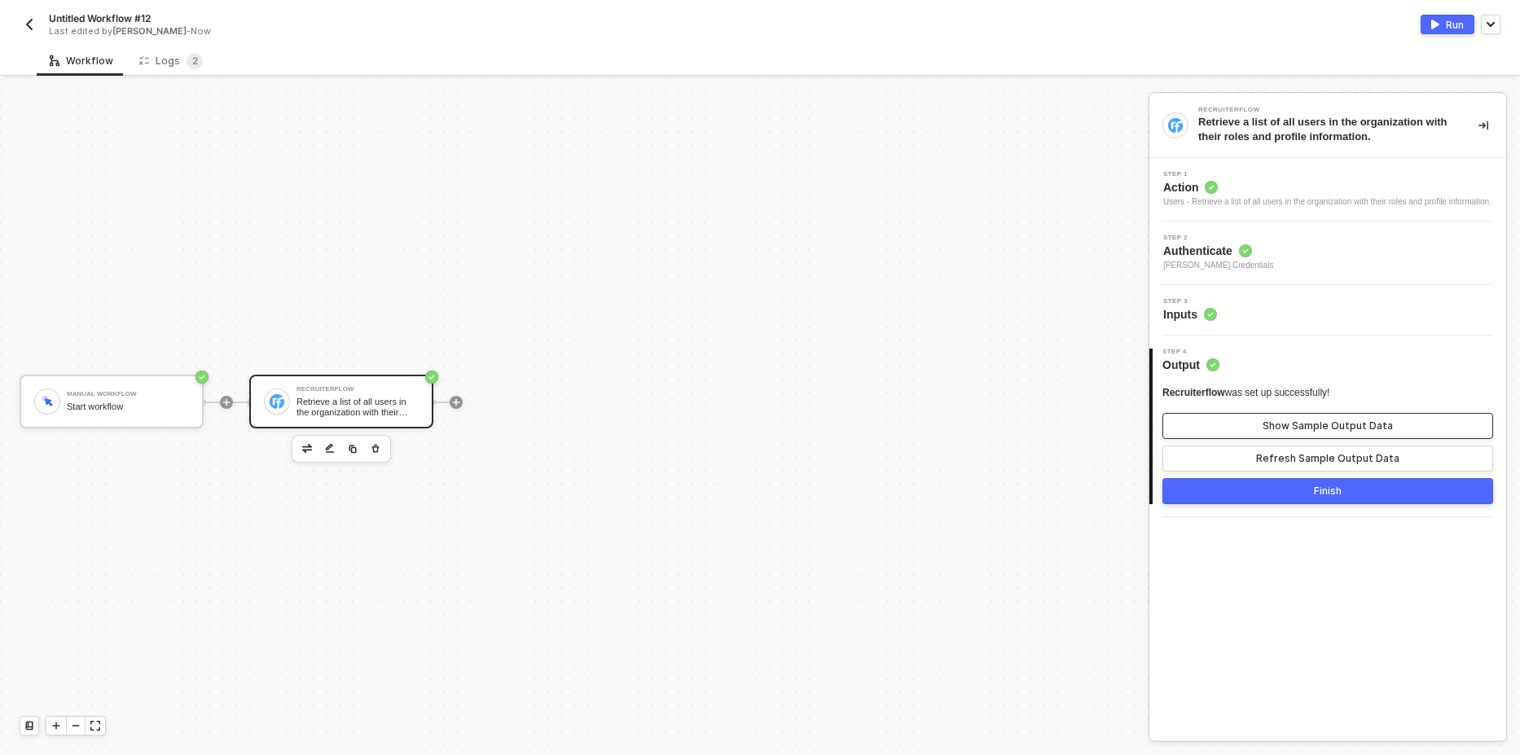
click at [1349, 426] on div "Show Sample Output Data" at bounding box center [1327, 425] width 130 height 13
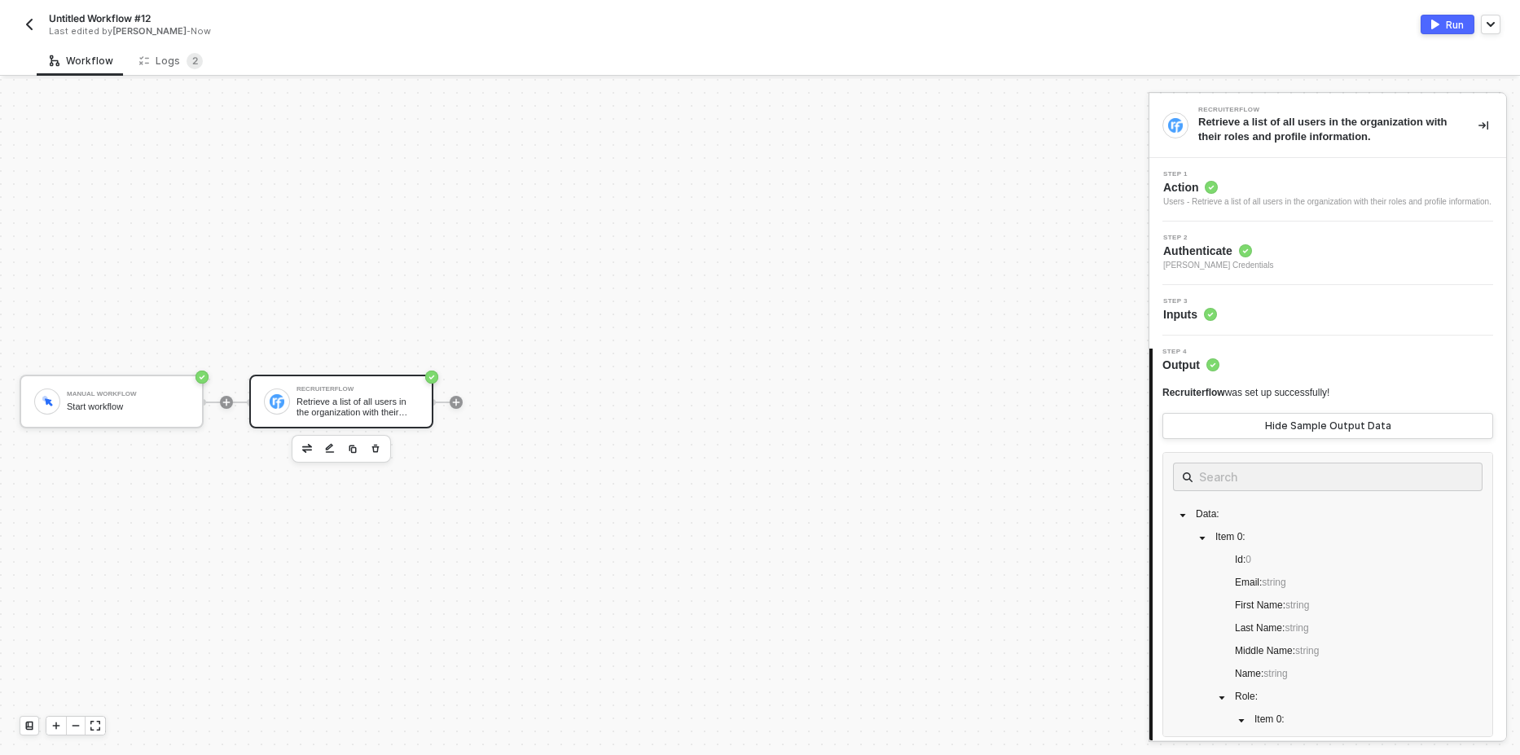
click at [1455, 25] on div "Run" at bounding box center [1455, 25] width 18 height 14
click at [173, 67] on div "Logs 2" at bounding box center [171, 61] width 64 height 16
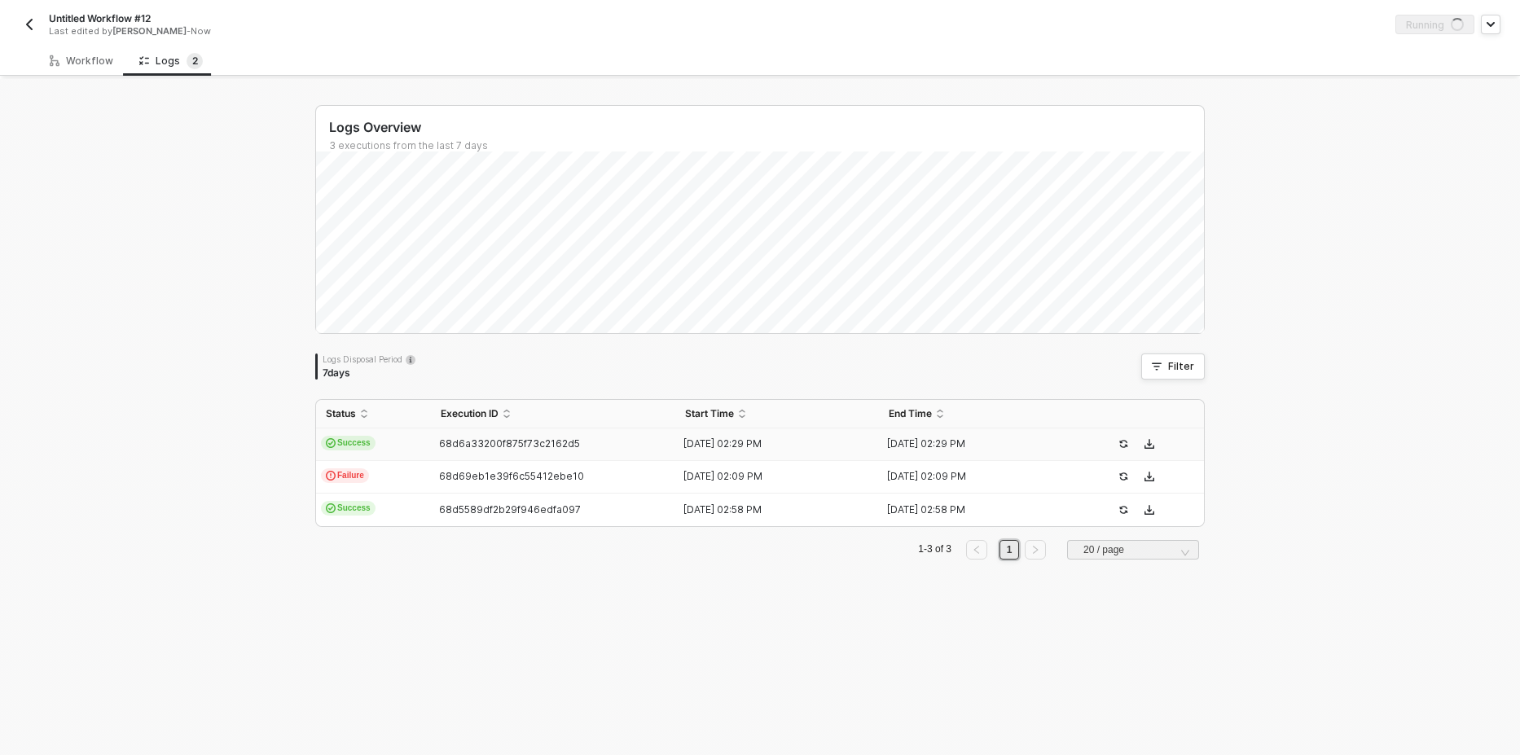
click at [349, 446] on span "Success" at bounding box center [348, 443] width 55 height 15
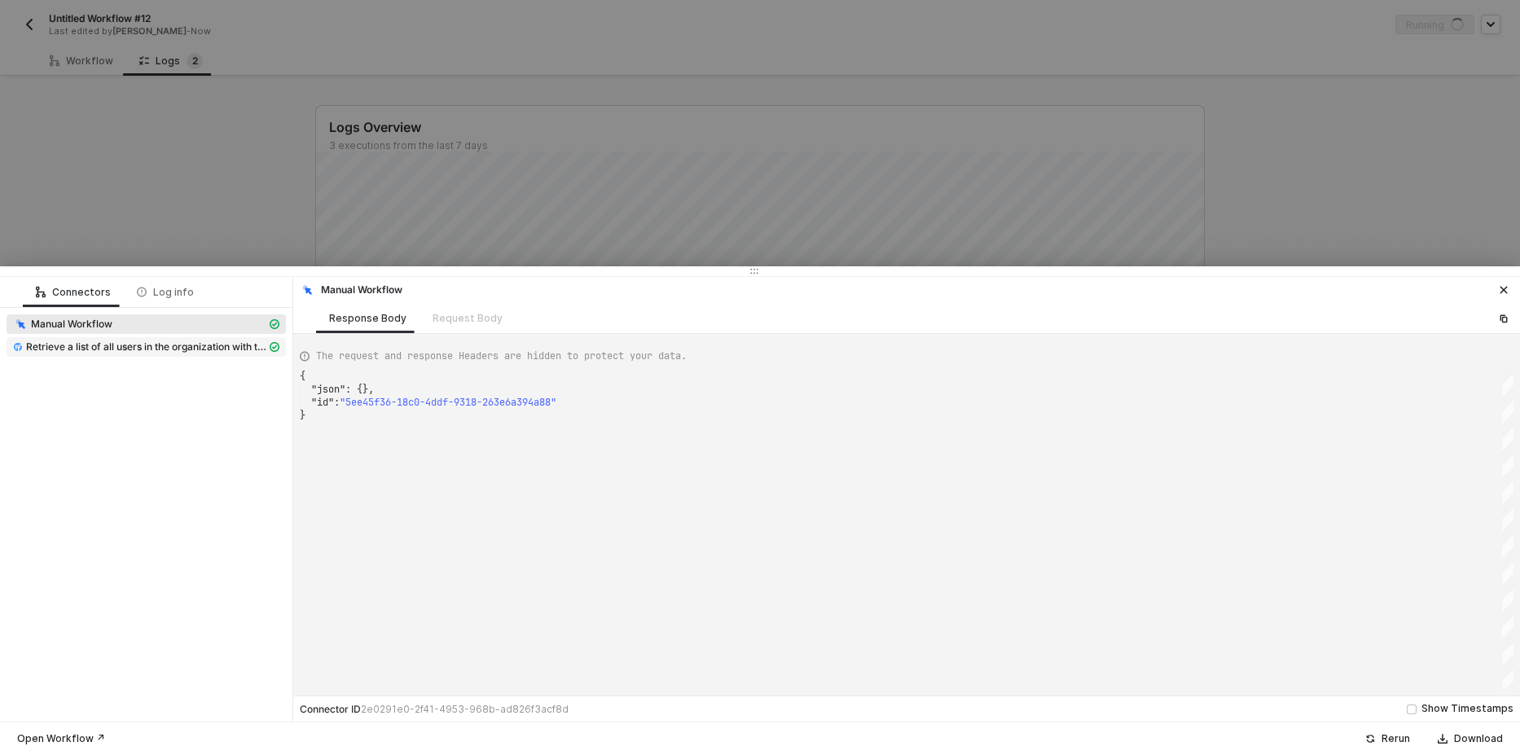
click at [136, 345] on span "Retrieve a list of all users in the organization with their roles and profile i…" at bounding box center [146, 346] width 240 height 13
type textarea "{ "json": { "data": [ { "addons": [ { "key": "linkedin", "value": false }, {"
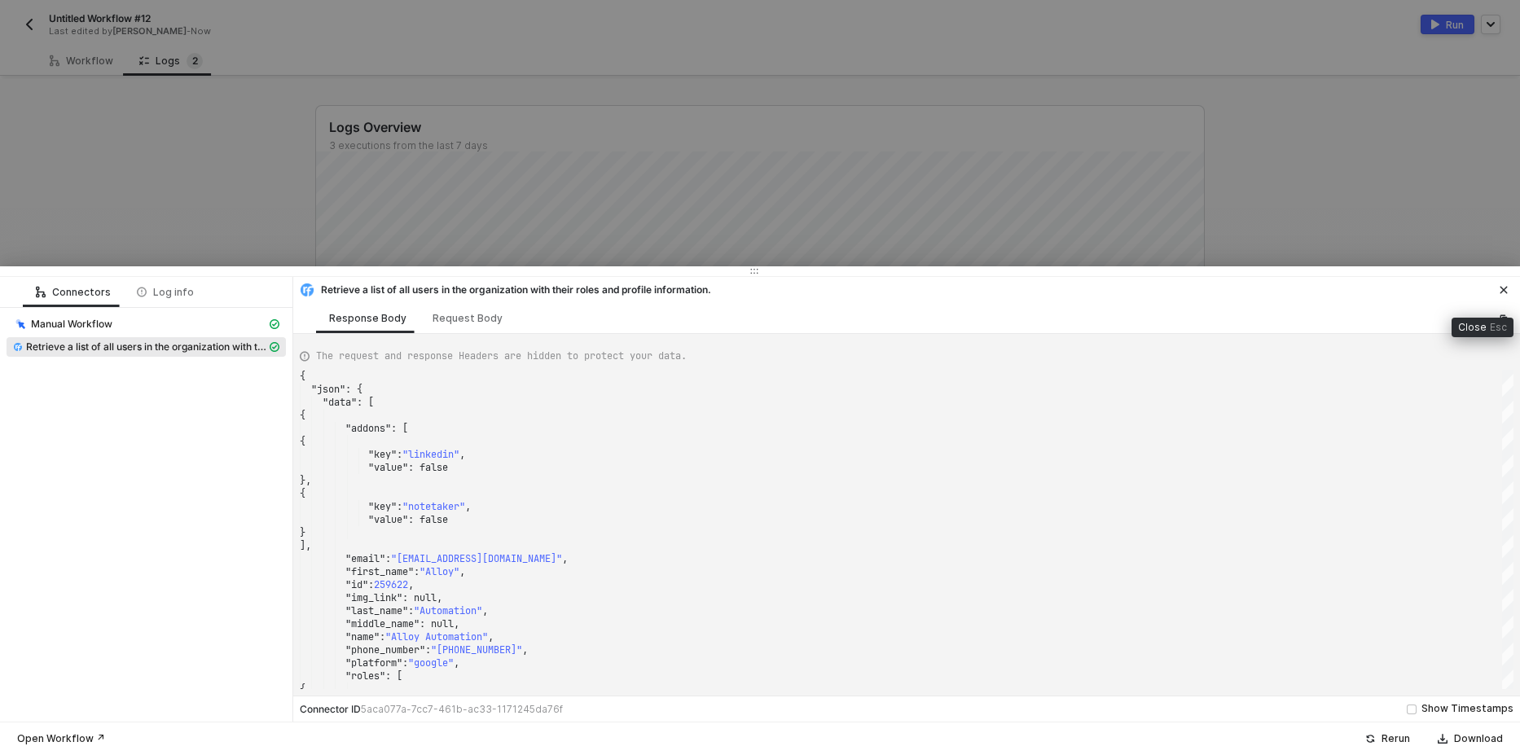
click at [1502, 288] on icon "icon-close" at bounding box center [1503, 290] width 7 height 7
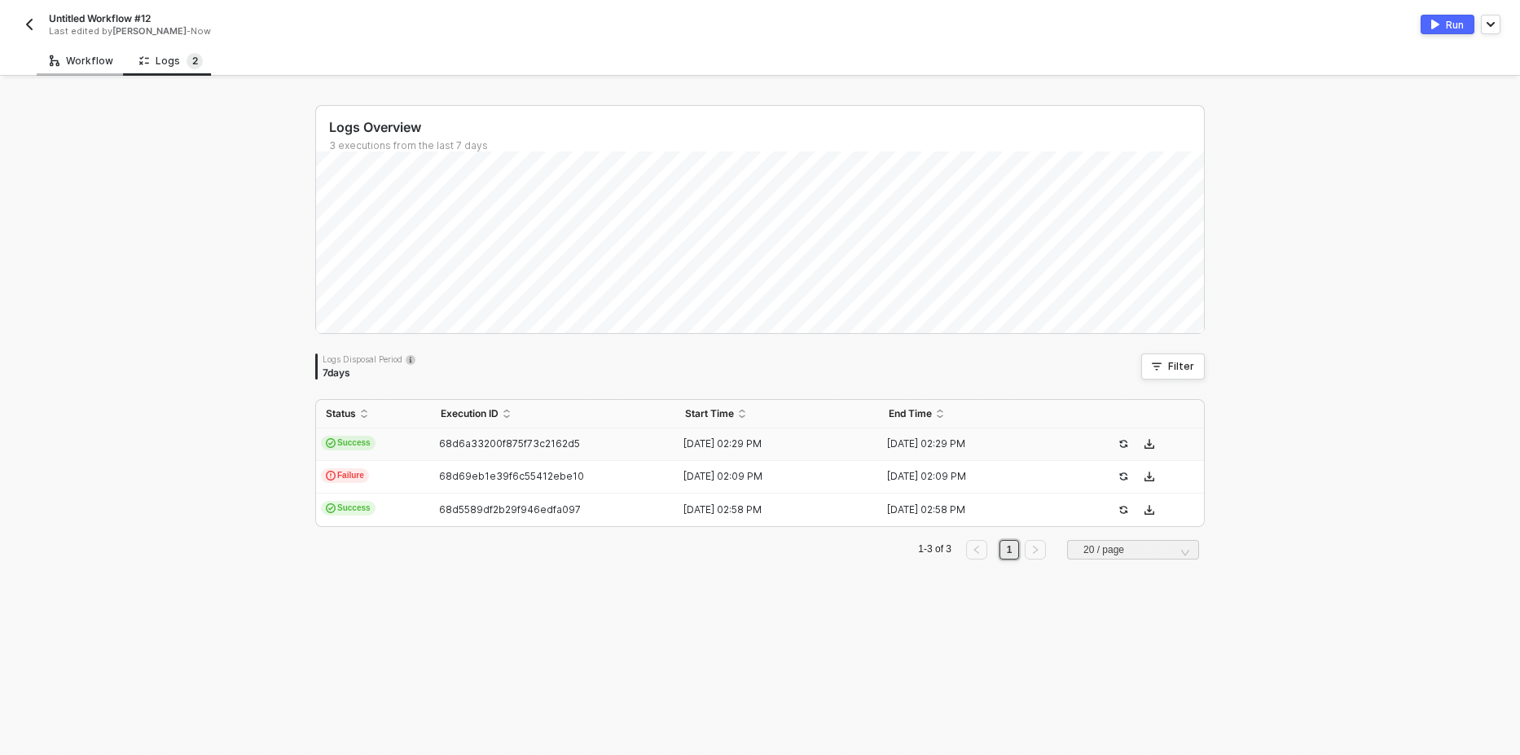
click at [100, 64] on div "Workflow" at bounding box center [82, 61] width 64 height 13
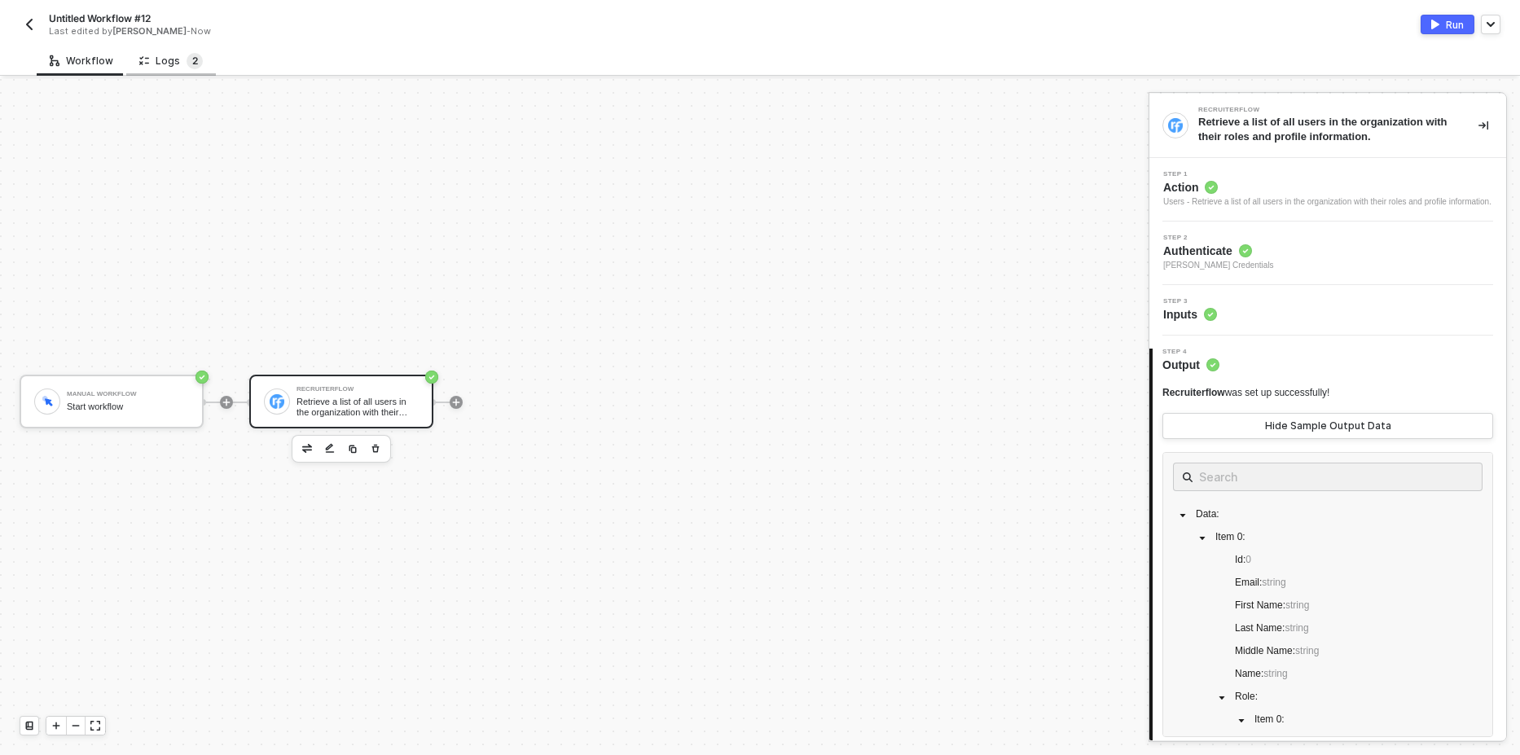
click at [192, 59] on span "2" at bounding box center [195, 61] width 6 height 12
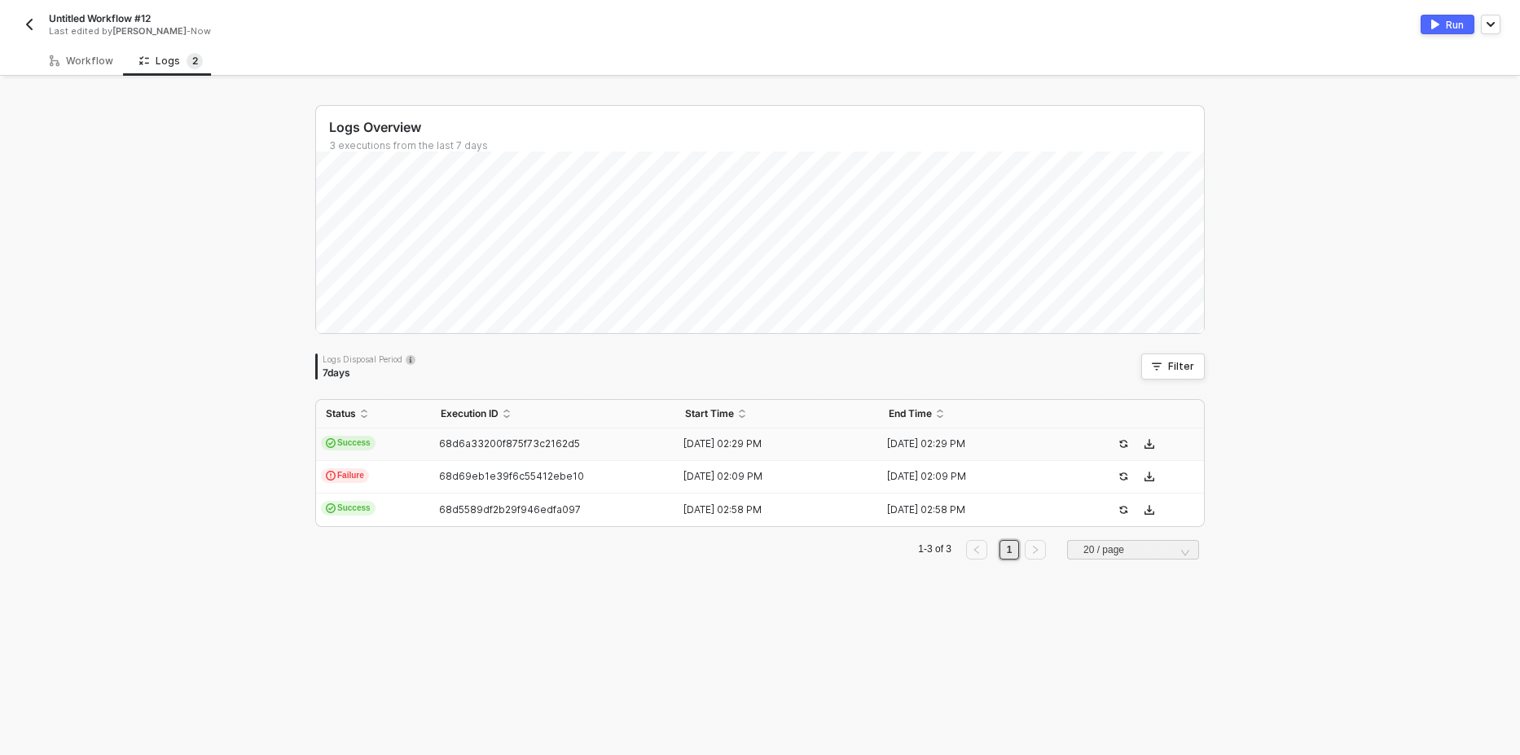
click at [358, 449] on span "Success" at bounding box center [348, 443] width 55 height 15
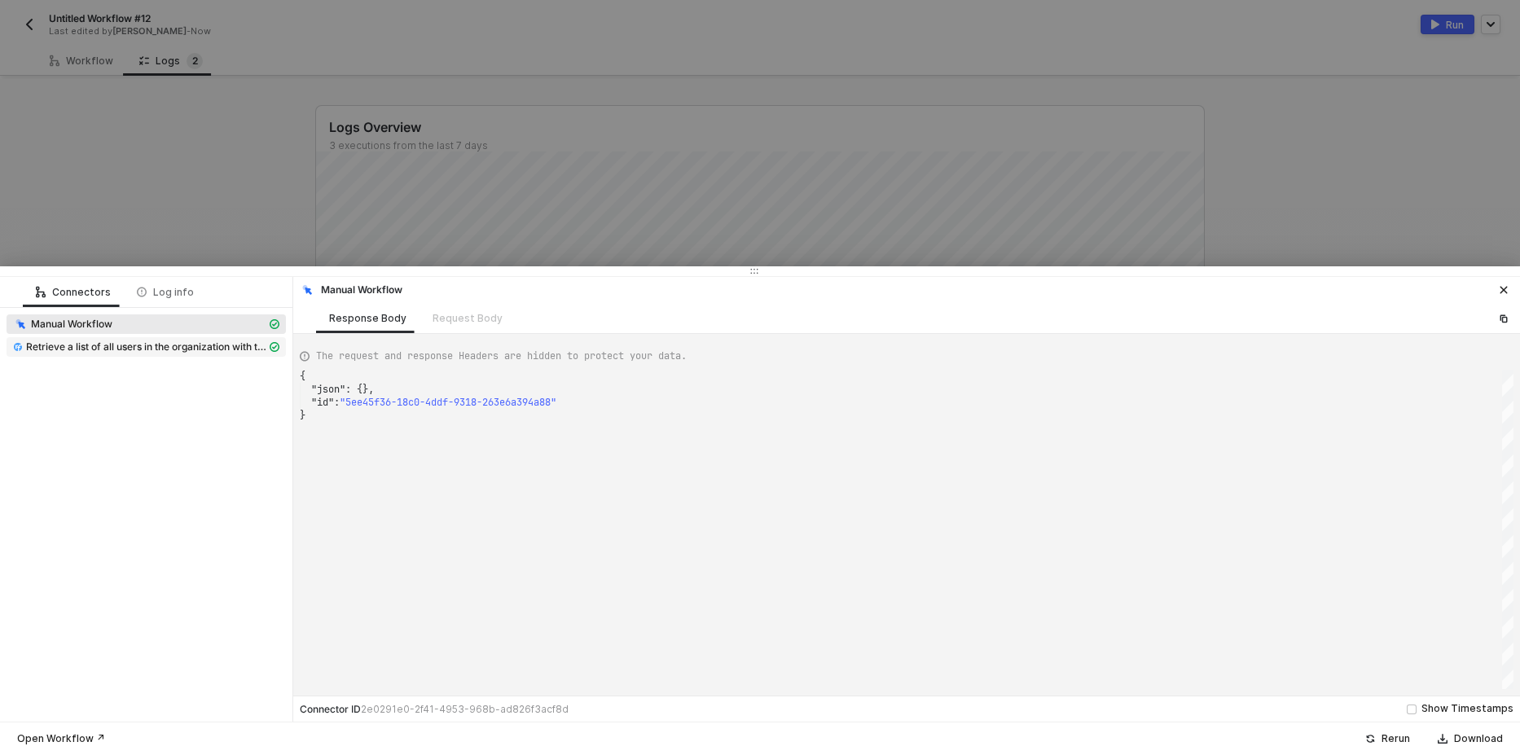
click at [209, 346] on span "Retrieve a list of all users in the organization with their roles and profile i…" at bounding box center [146, 346] width 240 height 13
type textarea "{ "json": { "data": [ { "addons": [ { "key": "linkedin", "value": false }, {"
